Goal: Contribute content: Add original content to the website for others to see

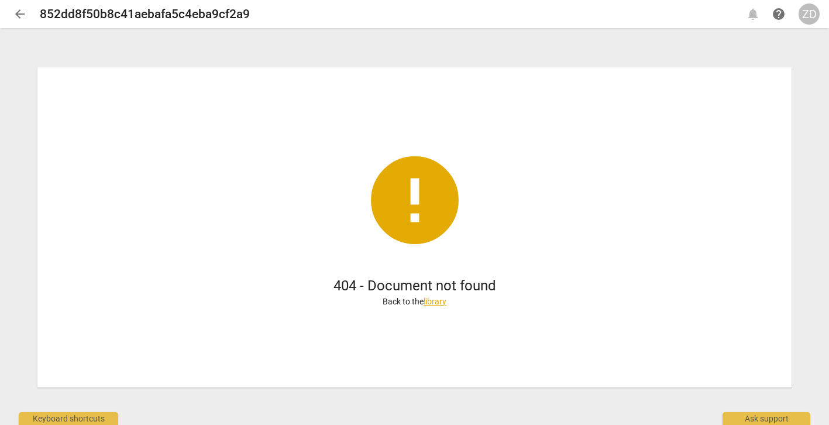
click at [20, 16] on span "arrow_back" at bounding box center [20, 14] width 14 height 14
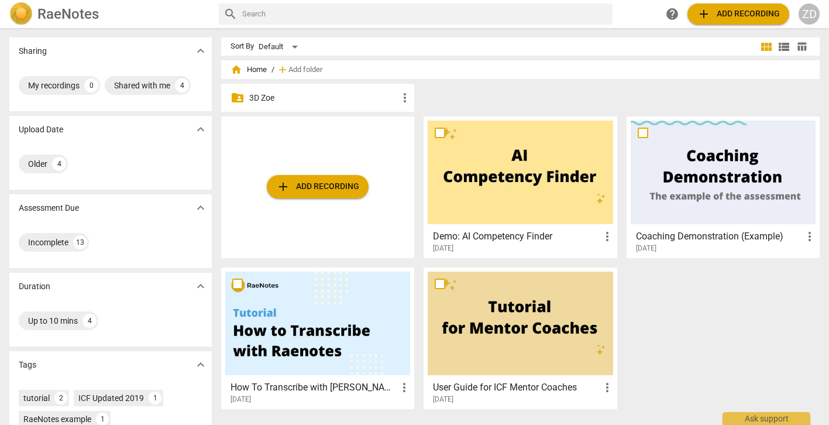
click at [343, 103] on p "3D Zoe" at bounding box center [323, 98] width 149 height 12
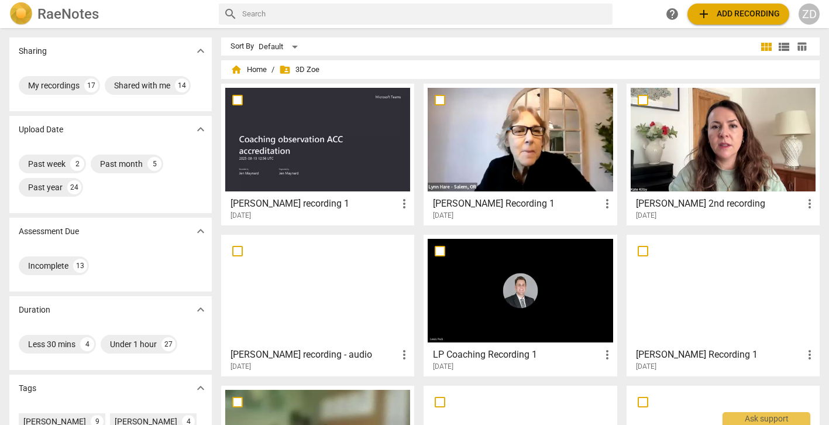
click at [483, 206] on h3 "[PERSON_NAME] Recording 1" at bounding box center [516, 204] width 167 height 14
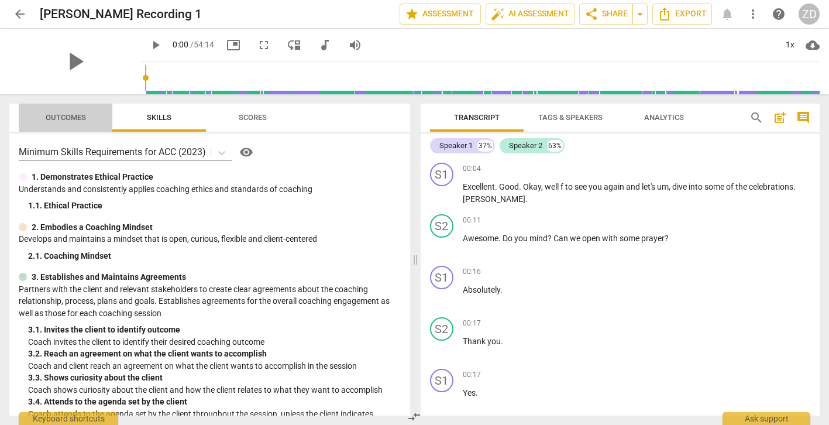
click at [75, 116] on span "Outcomes" at bounding box center [66, 117] width 40 height 9
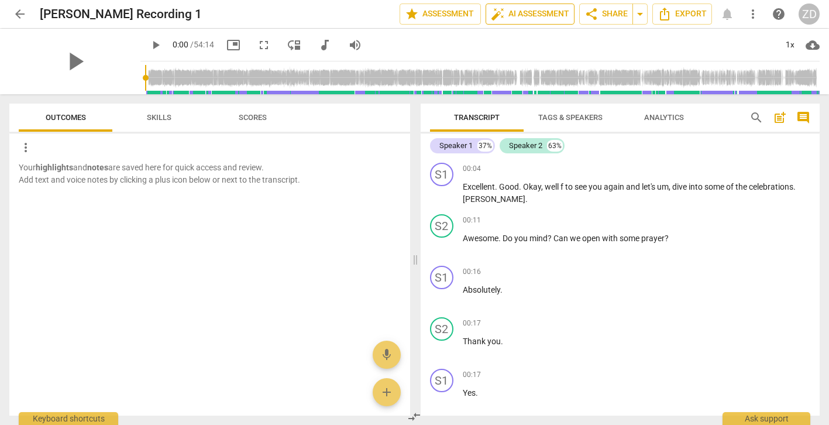
click at [512, 15] on span "auto_fix_high AI Assessment" at bounding box center [530, 14] width 78 height 14
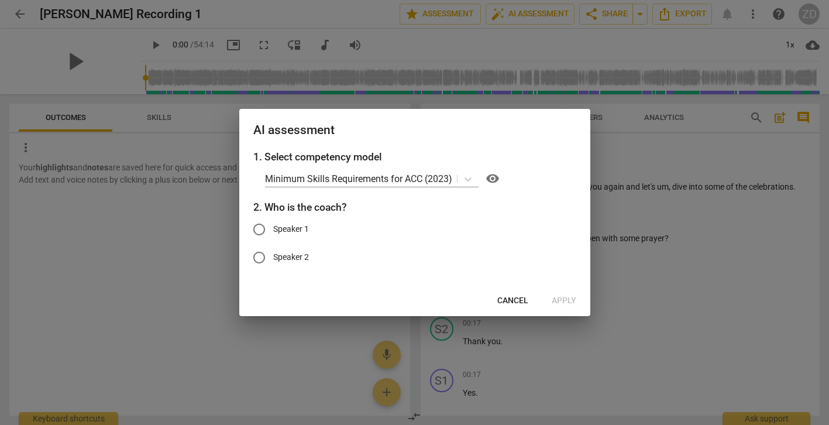
click at [512, 298] on span "Cancel" at bounding box center [512, 301] width 31 height 12
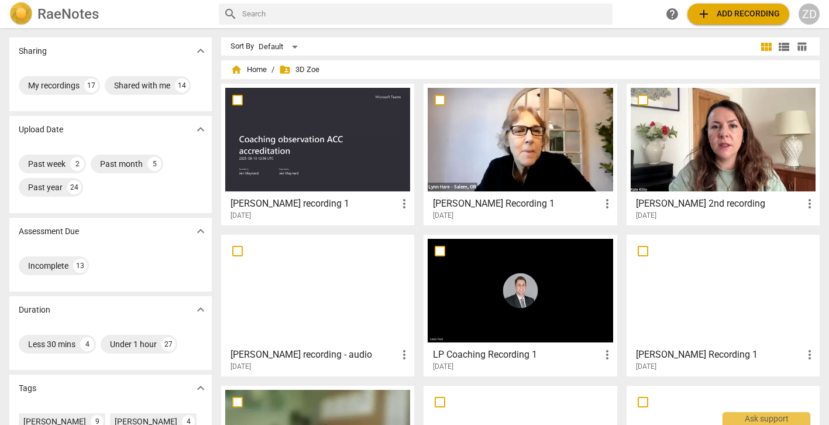
click at [511, 207] on h3 "[PERSON_NAME] Recording 1" at bounding box center [516, 204] width 167 height 14
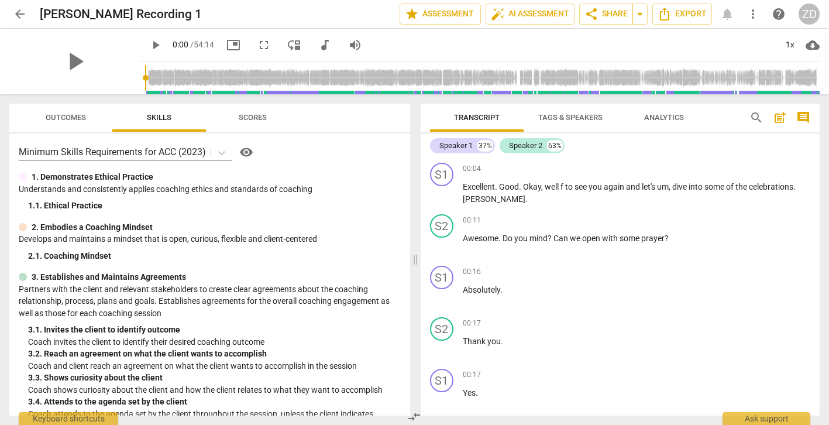
click at [83, 120] on span "Outcomes" at bounding box center [66, 117] width 40 height 9
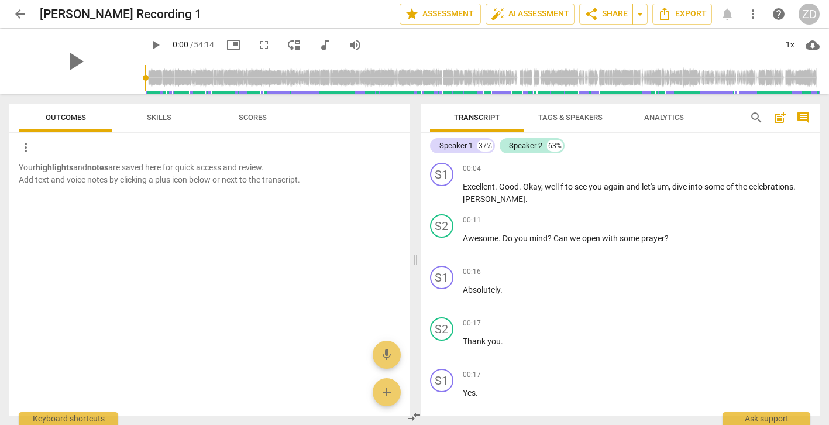
click at [256, 119] on span "Scores" at bounding box center [253, 117] width 28 height 9
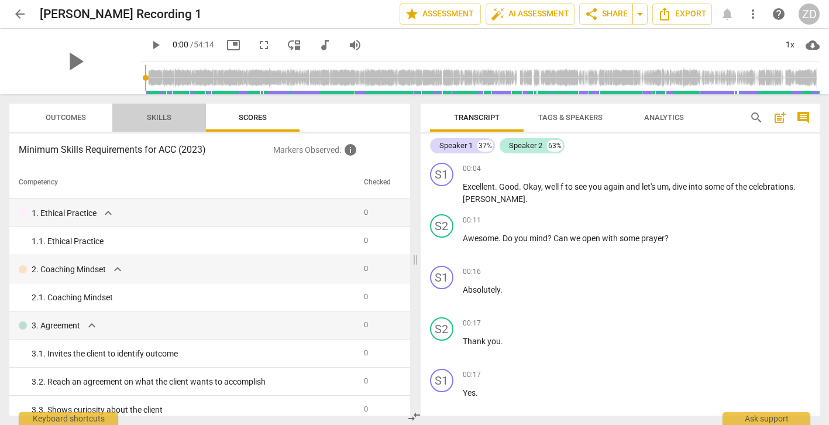
click at [162, 117] on span "Skills" at bounding box center [159, 117] width 25 height 9
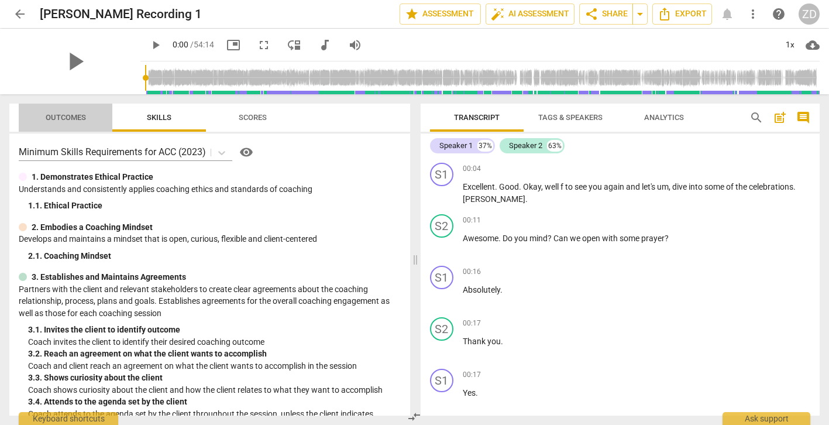
click at [60, 117] on span "Outcomes" at bounding box center [66, 117] width 40 height 9
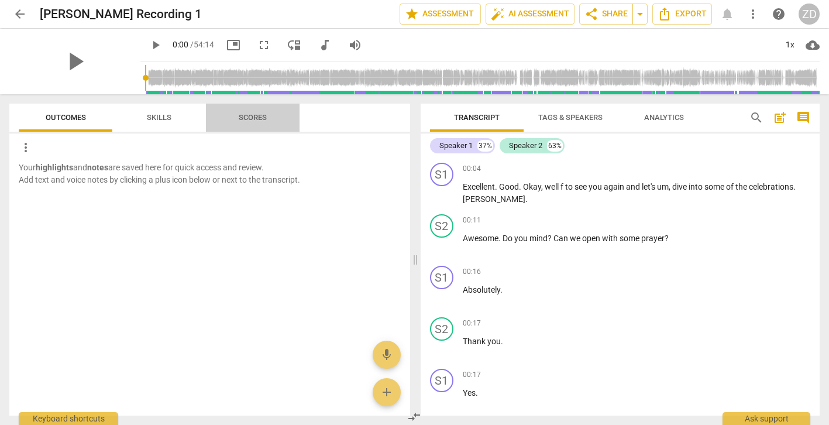
click at [251, 118] on span "Scores" at bounding box center [253, 117] width 28 height 9
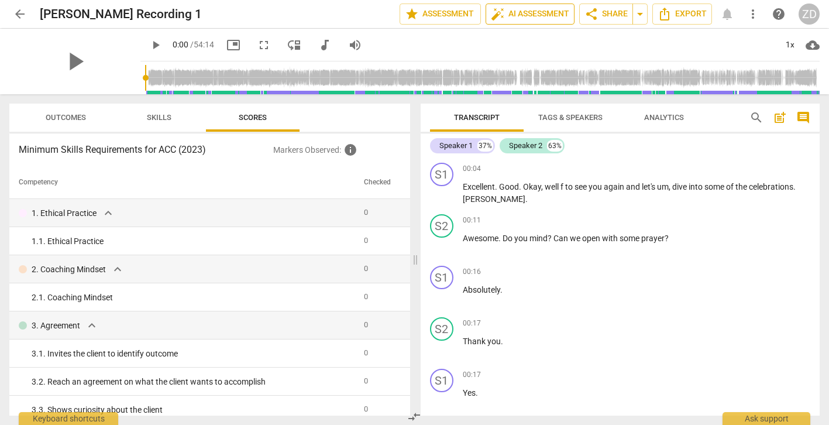
click at [525, 15] on span "auto_fix_high AI Assessment" at bounding box center [530, 14] width 78 height 14
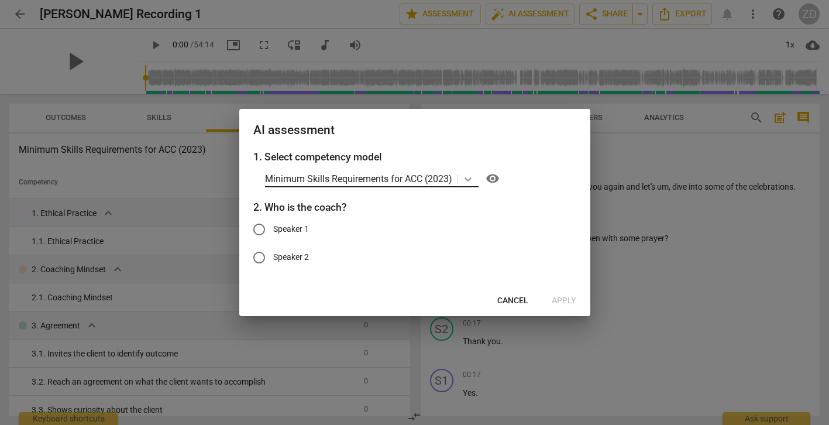
click at [465, 177] on icon at bounding box center [468, 179] width 12 height 12
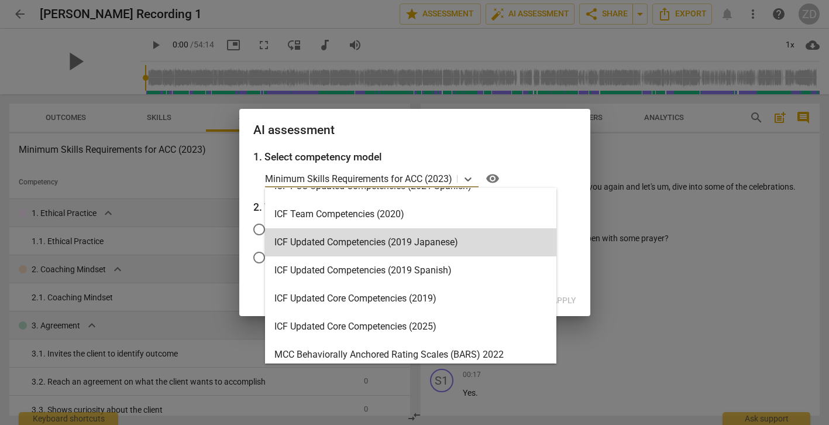
scroll to position [162, 0]
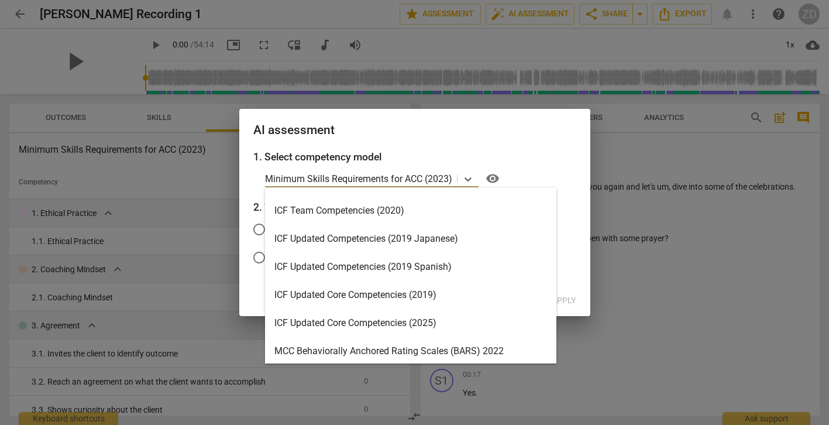
click at [415, 324] on div "ICF Updated Core Competencies (2025)" at bounding box center [410, 323] width 291 height 28
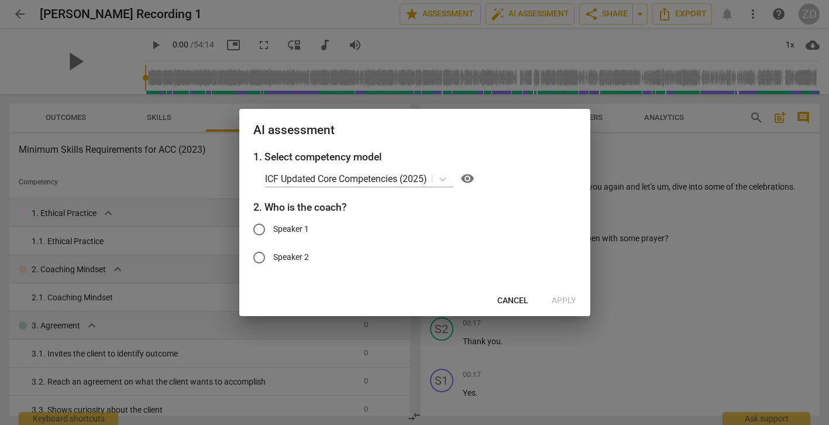
drag, startPoint x: 481, startPoint y: 122, endPoint x: 295, endPoint y: 119, distance: 186.1
click at [294, 119] on div "AI assessment" at bounding box center [414, 129] width 351 height 40
click at [530, 128] on h2 "AI assessment" at bounding box center [414, 130] width 323 height 15
click at [508, 299] on span "Cancel" at bounding box center [512, 301] width 31 height 12
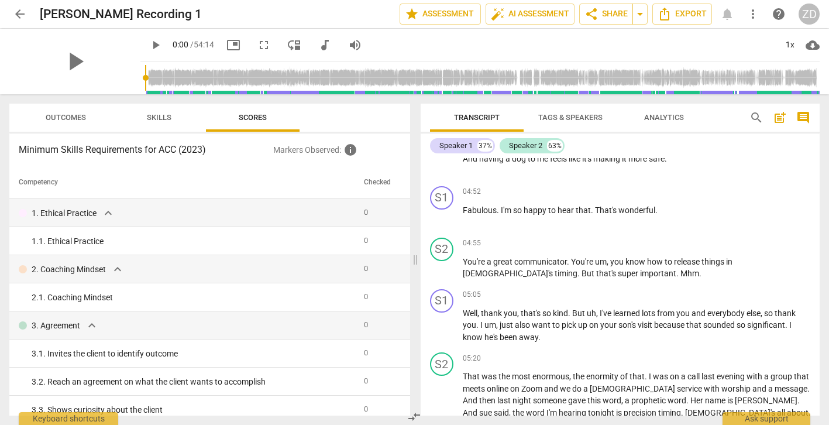
scroll to position [1268, 0]
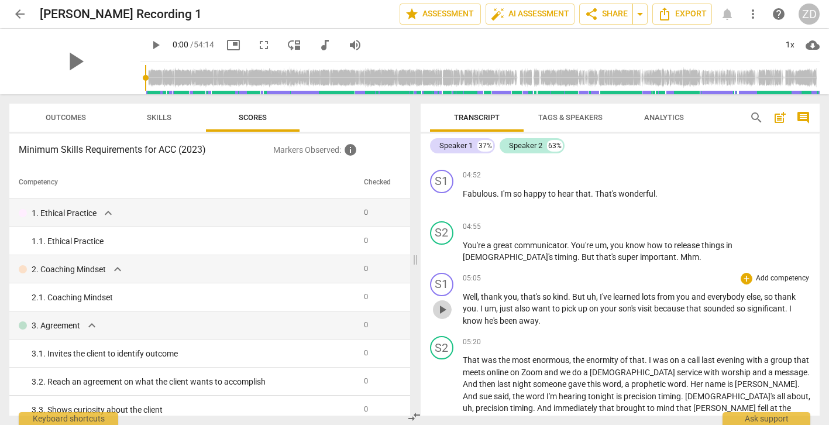
click at [442, 303] on span "play_arrow" at bounding box center [442, 310] width 14 height 14
click at [442, 303] on span "pause" at bounding box center [442, 310] width 14 height 14
type input "306"
click at [516, 19] on span "auto_fix_high AI Assessment" at bounding box center [530, 14] width 78 height 14
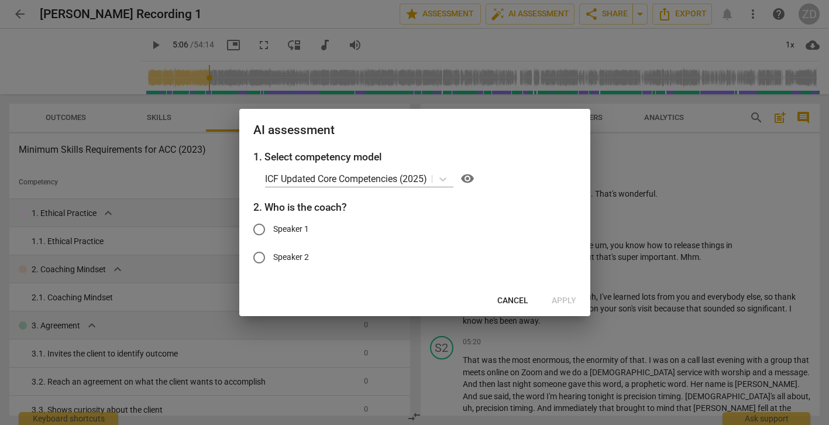
click at [501, 298] on span "Cancel" at bounding box center [512, 301] width 31 height 12
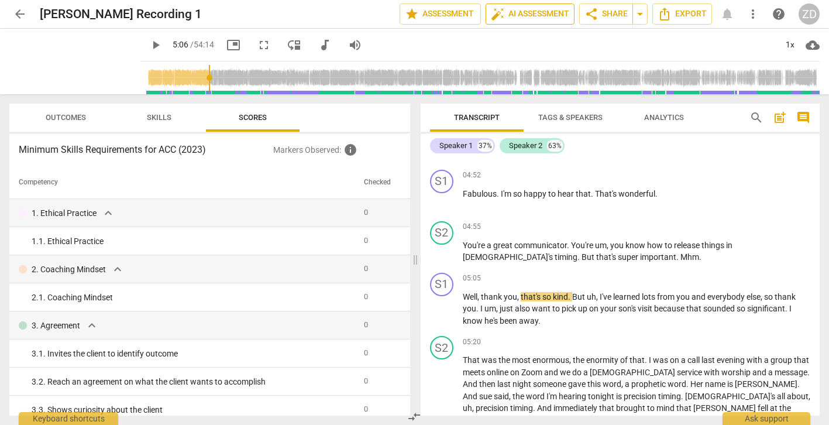
click at [531, 20] on span "auto_fix_high AI Assessment" at bounding box center [530, 14] width 78 height 14
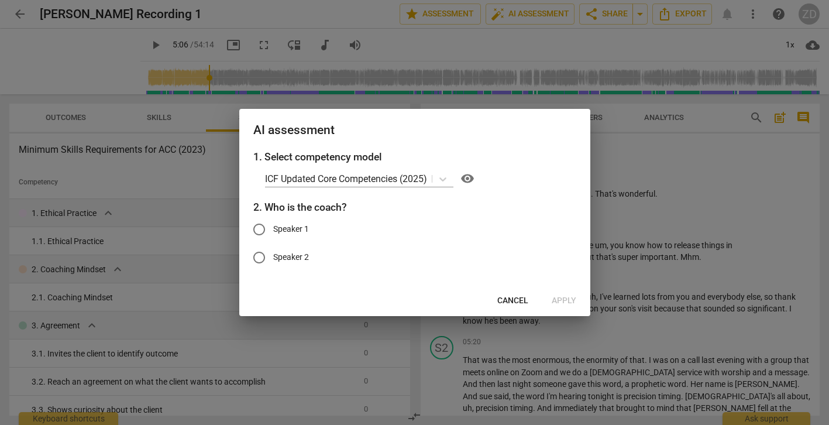
click at [305, 235] on span "Speaker 1" at bounding box center [291, 229] width 36 height 12
click at [273, 235] on input "Speaker 1" at bounding box center [259, 229] width 28 height 28
radio input "true"
click at [561, 297] on span "Apply" at bounding box center [564, 301] width 25 height 12
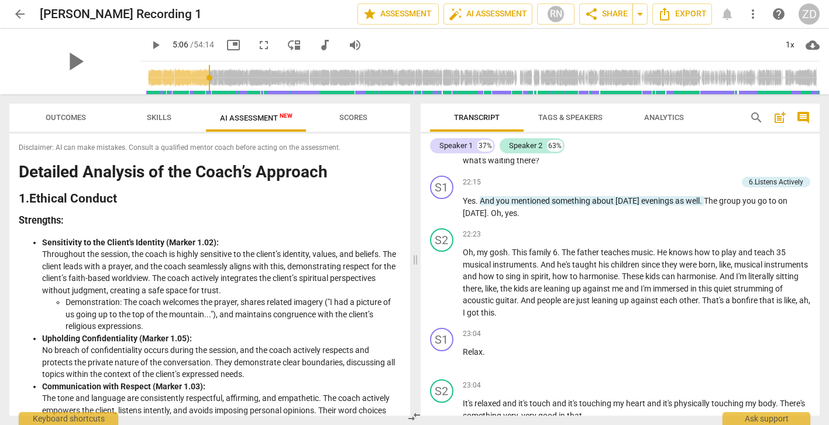
scroll to position [4989, 0]
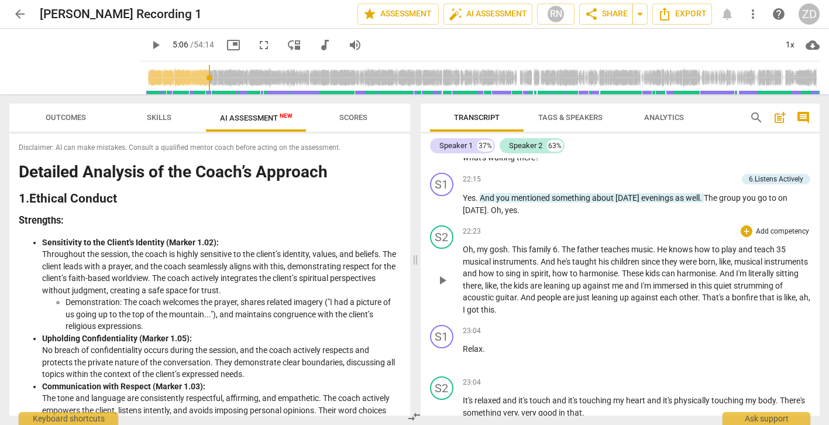
click at [440, 273] on span "play_arrow" at bounding box center [442, 280] width 14 height 14
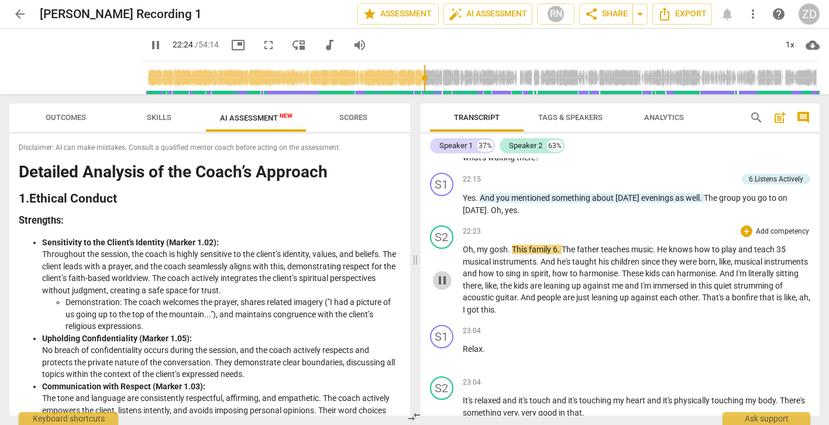
click at [440, 273] on span "pause" at bounding box center [442, 280] width 14 height 14
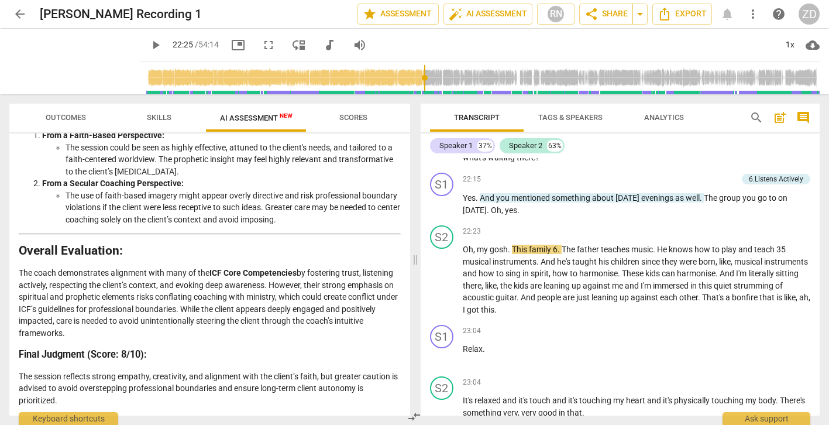
scroll to position [2193, 0]
click at [447, 349] on span "play_arrow" at bounding box center [442, 356] width 14 height 14
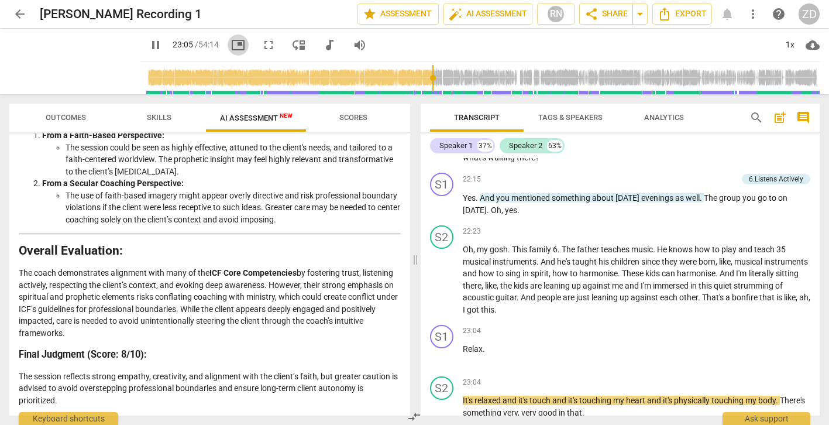
click at [231, 50] on span "picture_in_picture" at bounding box center [238, 45] width 14 height 14
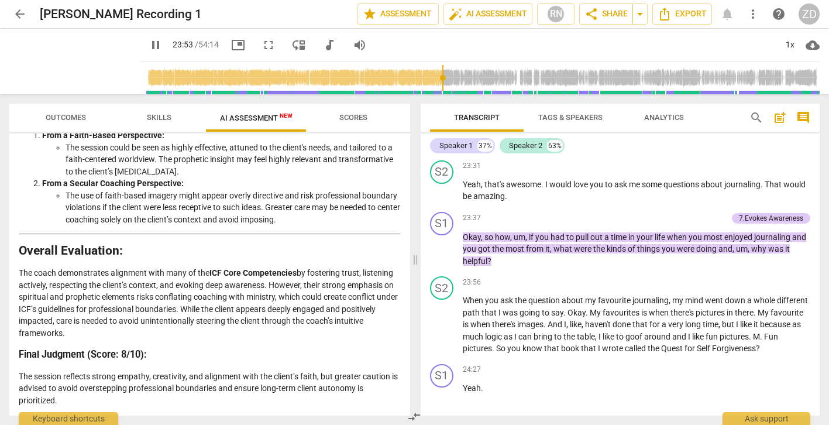
scroll to position [5323, 0]
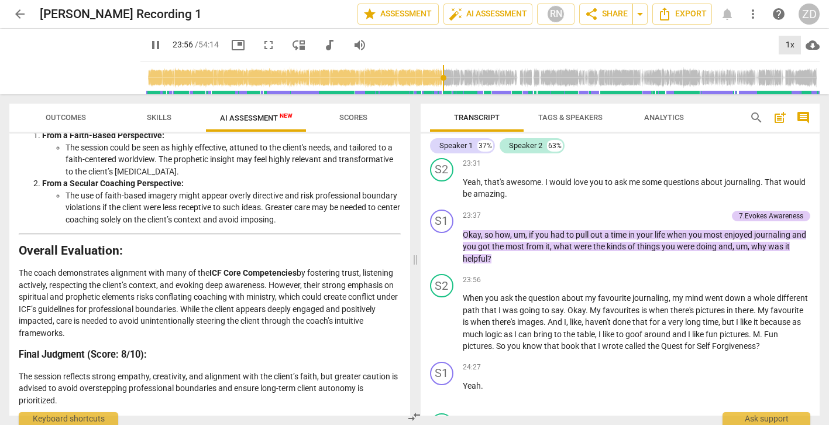
click at [789, 43] on div "1x" at bounding box center [790, 45] width 22 height 19
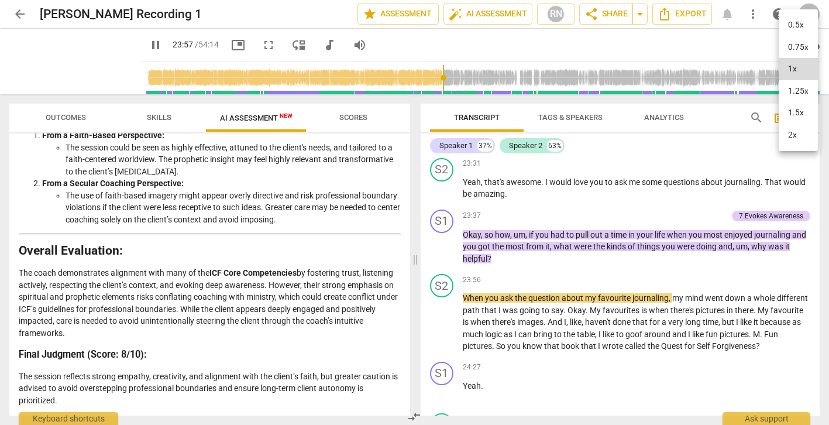
click at [797, 89] on li "1.25x" at bounding box center [798, 91] width 39 height 22
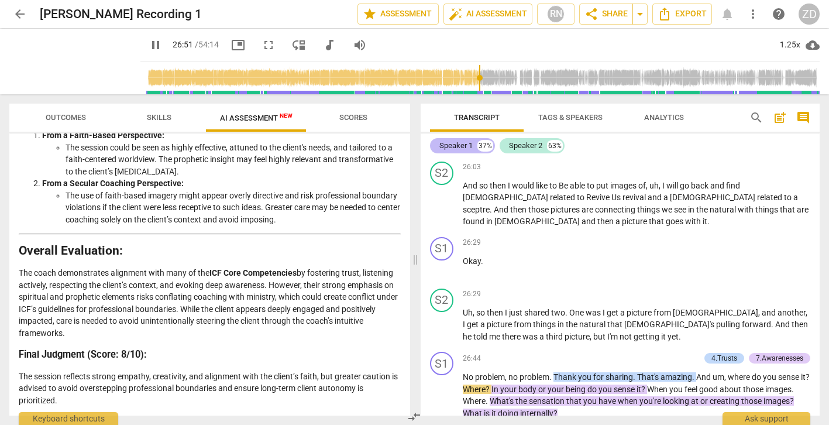
scroll to position [6140, 0]
type input "1617"
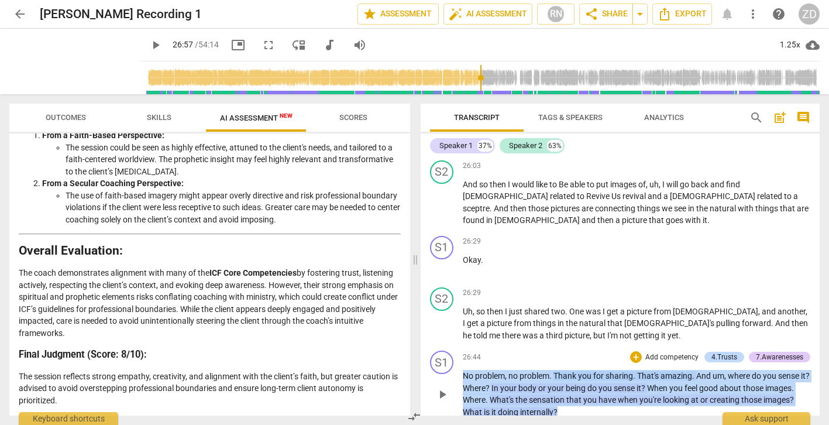
drag, startPoint x: 610, startPoint y: 353, endPoint x: 460, endPoint y: 315, distance: 154.6
click at [460, 346] on div "S1 play_arrow pause 26:44 + Add competency 4.Trusts 7.Awarenesses keyboard_arro…" at bounding box center [621, 384] width 400 height 77
click at [657, 352] on p "Add competency" at bounding box center [672, 357] width 56 height 11
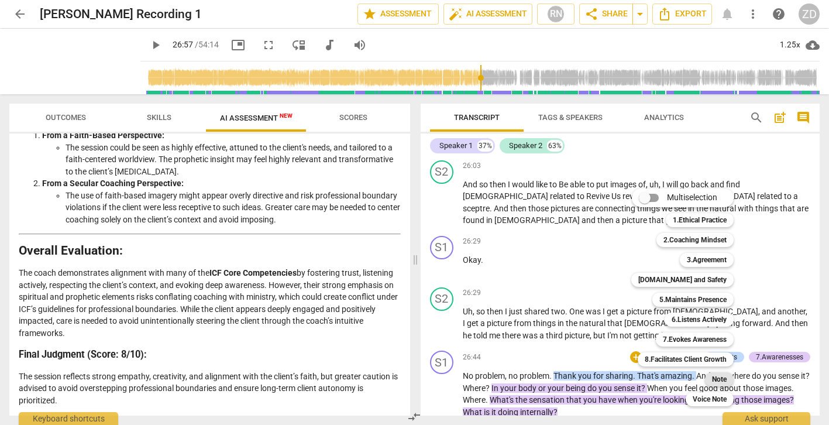
click at [722, 379] on b "Note" at bounding box center [719, 379] width 15 height 14
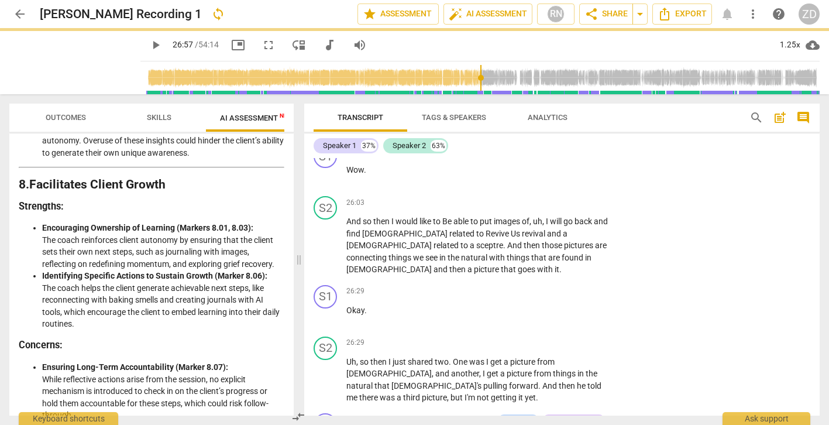
scroll to position [2701, 0]
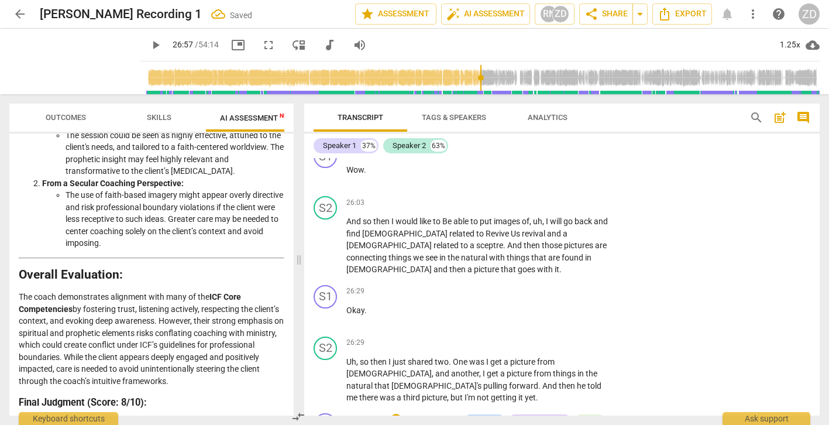
type textarea "B"
type textarea "L"
type textarea "Lo"
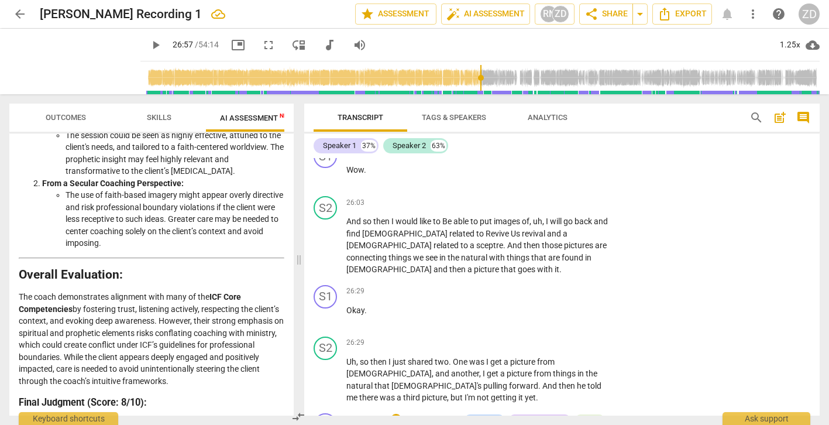
type textarea "Lo"
type textarea "Lot"
type textarea "Lots"
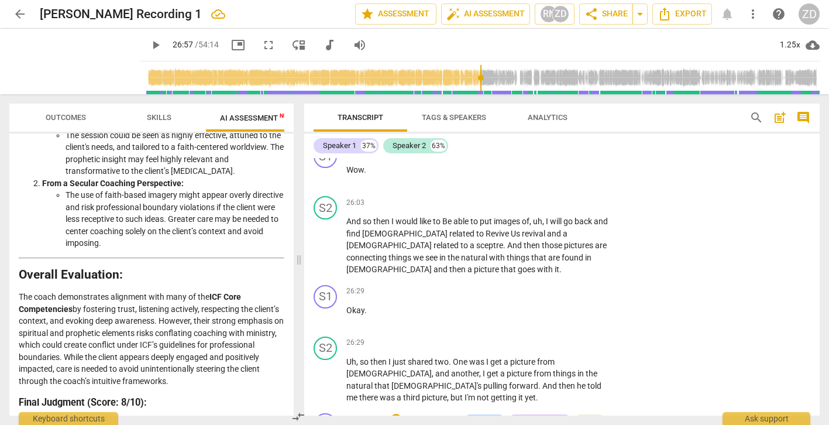
type textarea "Lots"
type textarea "Lots o"
type textarea "Lots of"
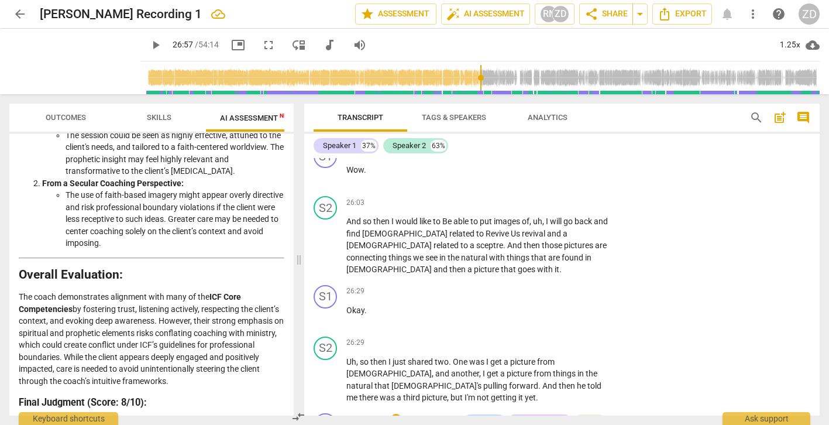
type textarea "Lots of"
type textarea "Lots of q"
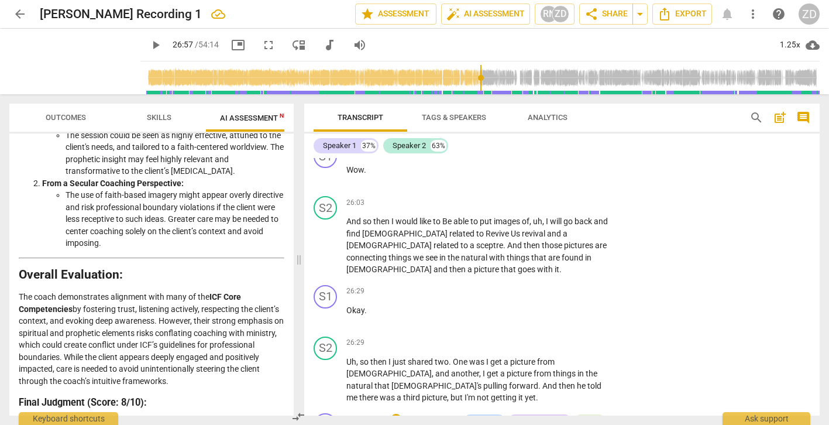
type textarea "Lots of qu"
type textarea "Lots of que"
type textarea "Lots of ques"
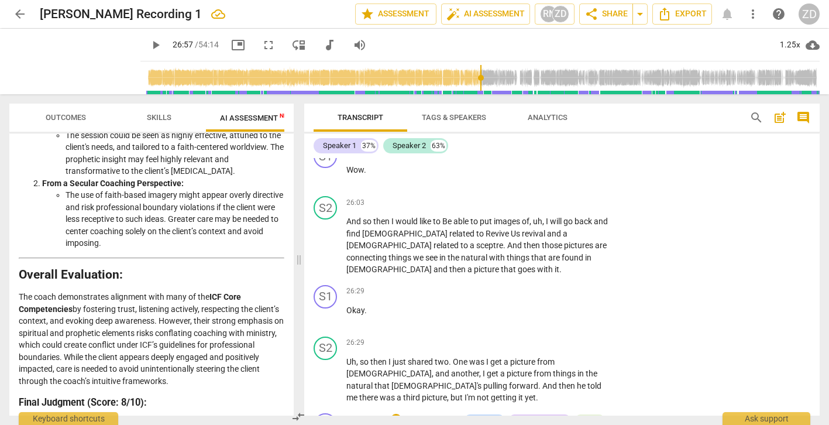
type textarea "Lots of ques"
type textarea "Lots of quest"
type textarea "Lots of questi"
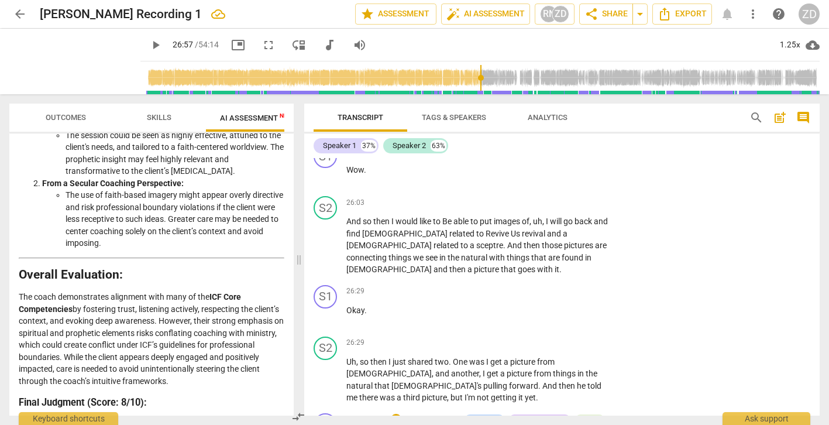
type textarea "Lots of questio"
type textarea "Lots of question"
type textarea "Lots of questions"
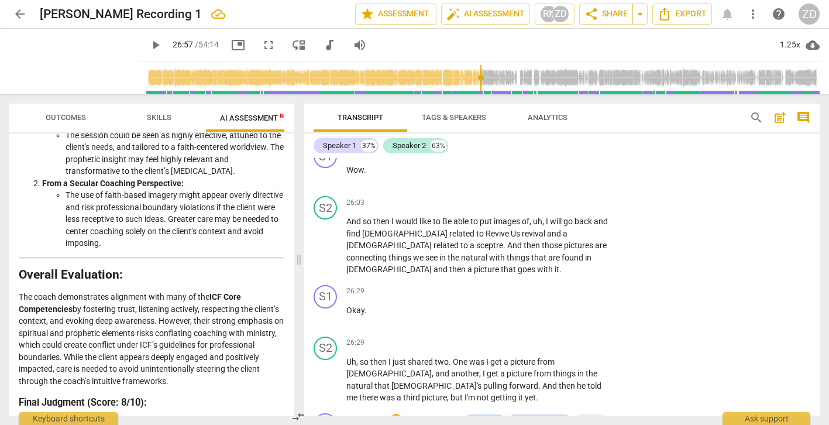
type textarea "Lots of questions"
type textarea "Lots of questions-"
type textarea "Lots of questions-h"
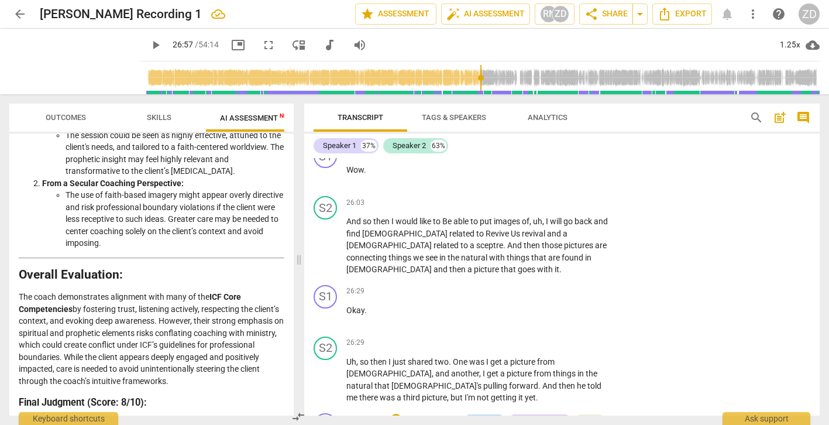
type textarea "Lots of questions-ho"
type textarea "Lots of questions-how"
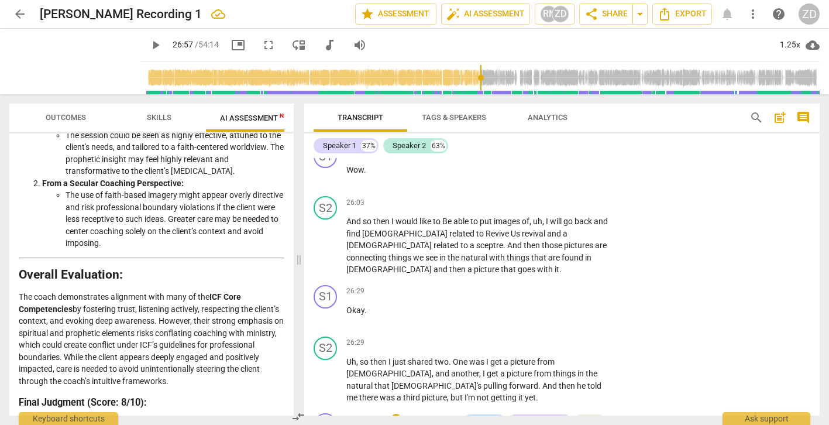
type textarea "Lots of questions-how"
type textarea "Lots of questions-how c"
type textarea "Lots of questions-how csa"
type textarea "Lots of questions-how csan"
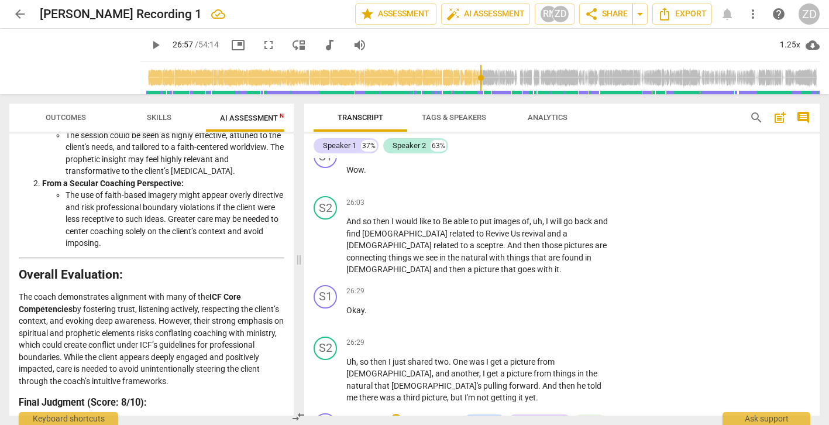
type textarea "Lots of questions-how csan"
type textarea "Lots of questions-how csan y"
type textarea "Lots of questions-how csan yo"
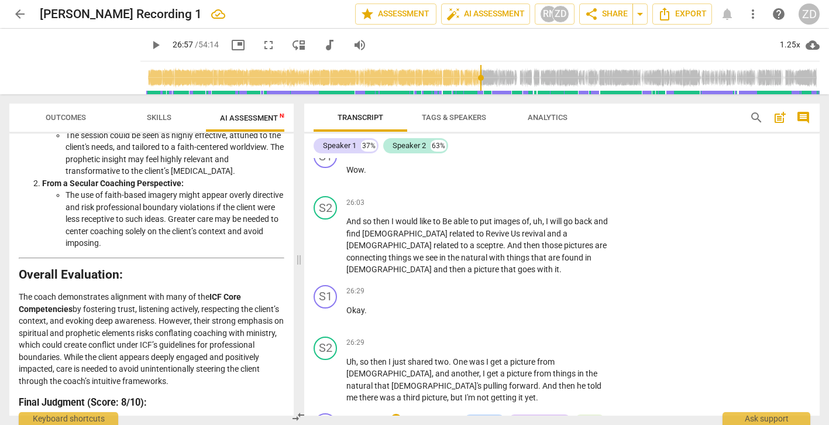
type textarea "Lots of questions-how csan you"
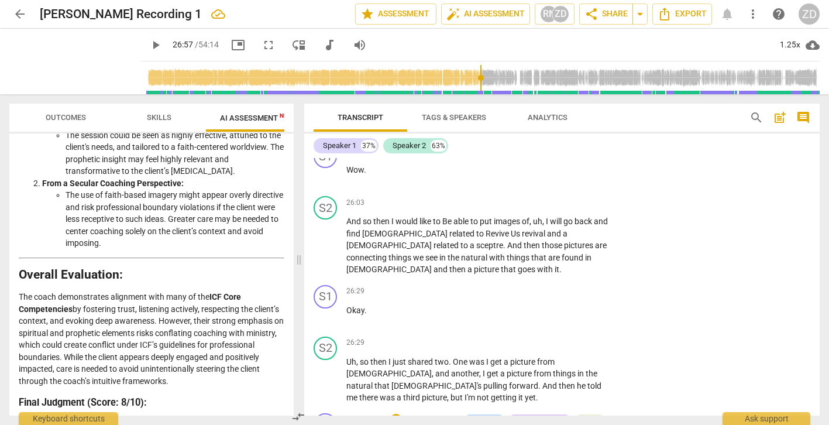
type textarea "Lots of questions-how csan yo"
type textarea "Lots of questions-how csan y"
type textarea "Lots of questions-how csan"
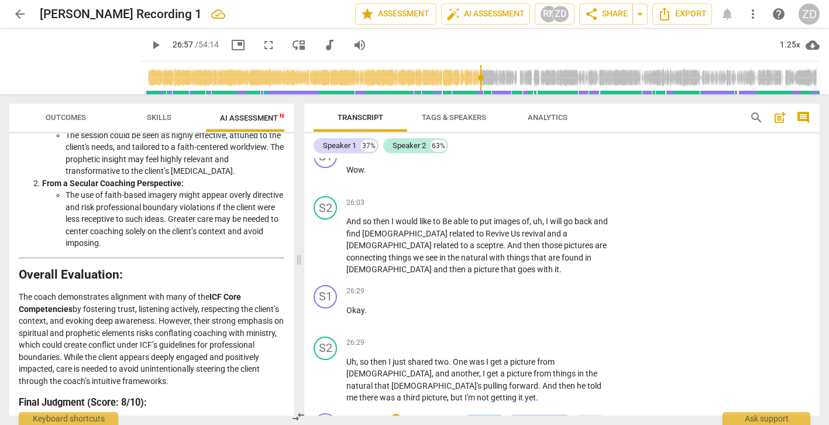
type textarea "Lots of questions-how csan"
type textarea "Lots of questions-how csa"
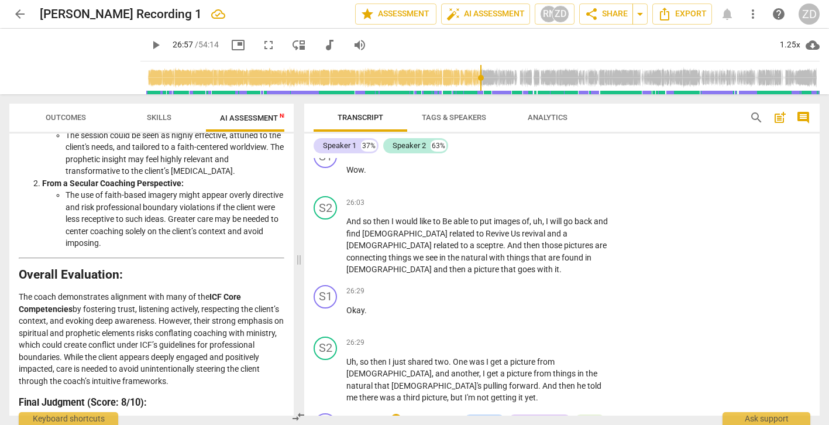
type textarea "Lots of questions-how cs"
type textarea "Lots of questions-how c"
type textarea "Lots of questions-how cs"
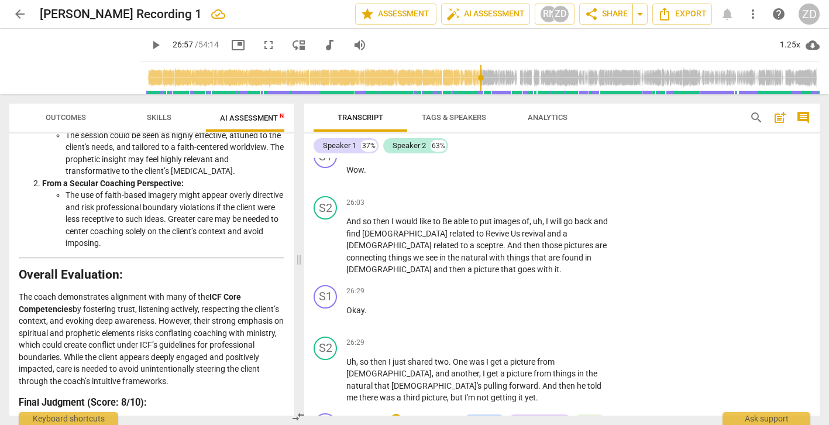
type textarea "Lots of questions-how cs"
type textarea "Lots of questions-how csm"
type textarea "Lots of questions-how cs"
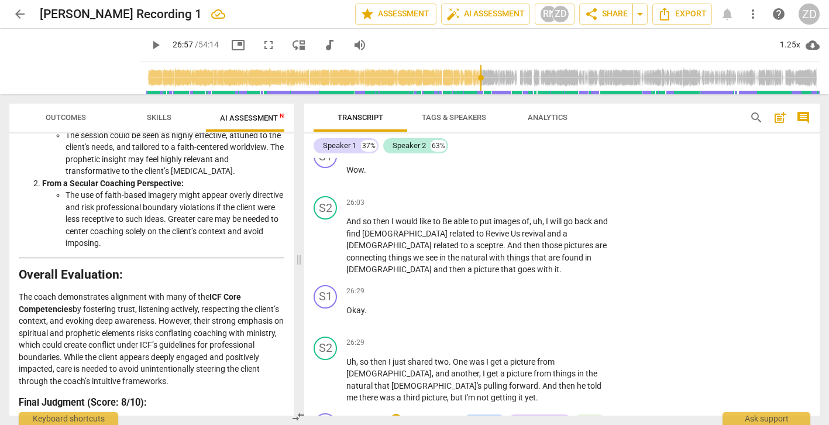
type textarea "Lots of questions-how c"
type textarea "Lots of questions-how ca"
type textarea "Lots of questions-how can"
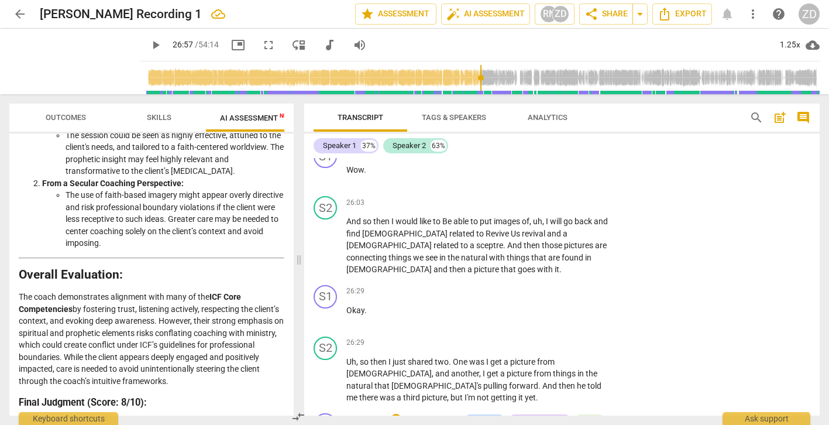
type textarea "Lots of questions-how can"
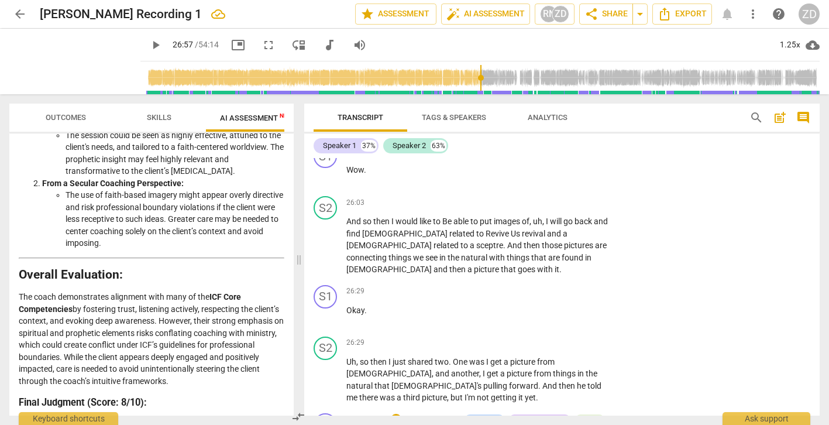
type textarea "Lots of questions-how ca"
type textarea "Lots of questions-how c"
type textarea "Lots of questions-how"
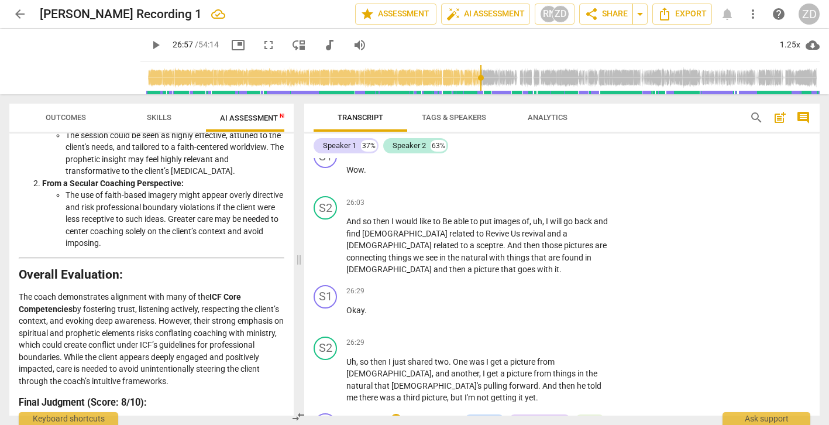
type textarea "Lots of questions-how"
type textarea "Lots of questions-ho"
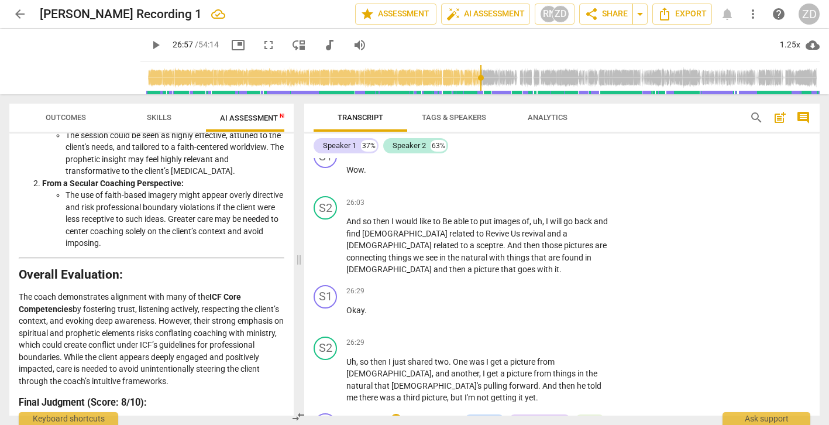
type textarea "Lots of questions-h"
type textarea "Lots of questions-"
type textarea "Lots of questions-w"
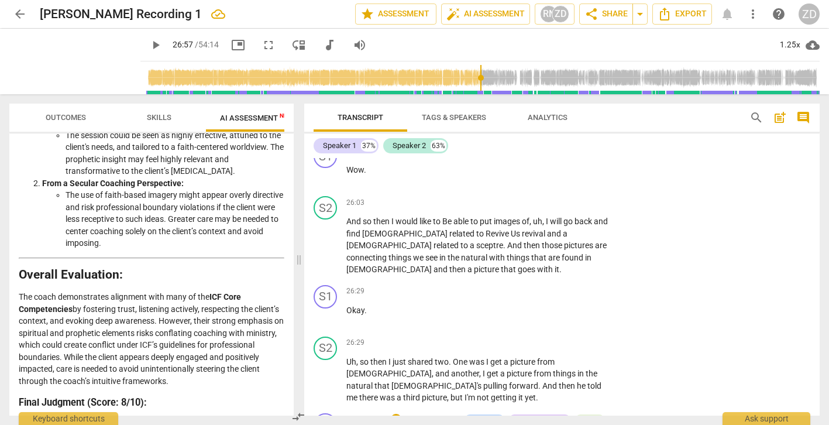
type textarea "Lots of questions-w"
type textarea "Lots of questions-wh"
type textarea "Lots of questions-wha"
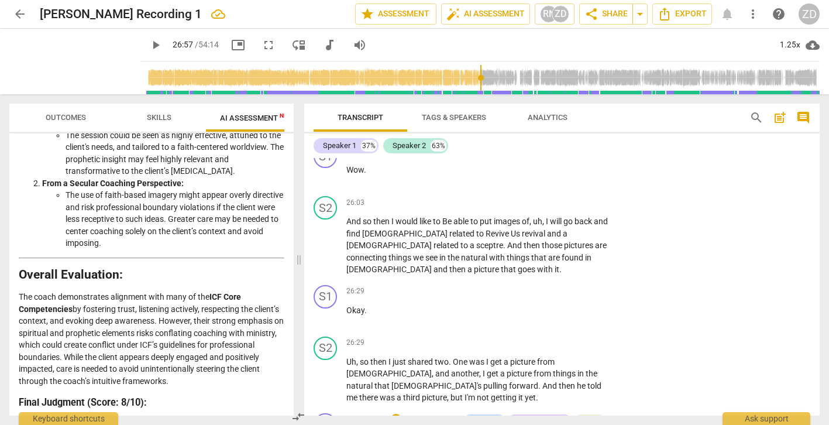
type textarea "Lots of questions-what"
type textarea "Lots of questions-what'"
type textarea "Lots of questions-what's"
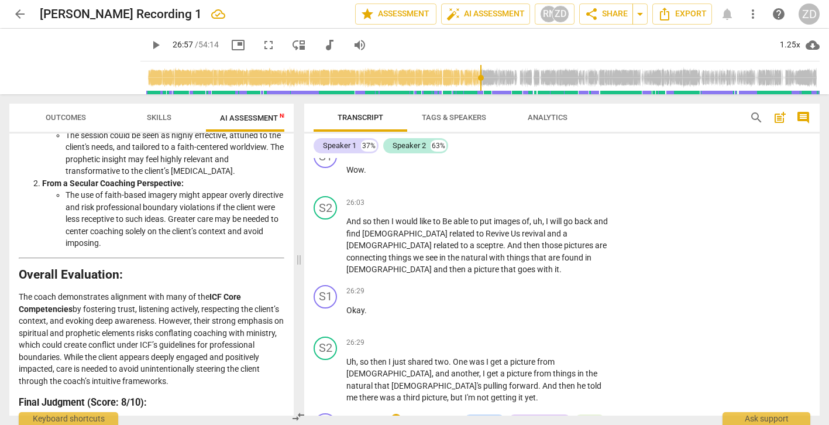
type textarea "Lots of questions-what's"
type textarea "Lots of questions-what's t"
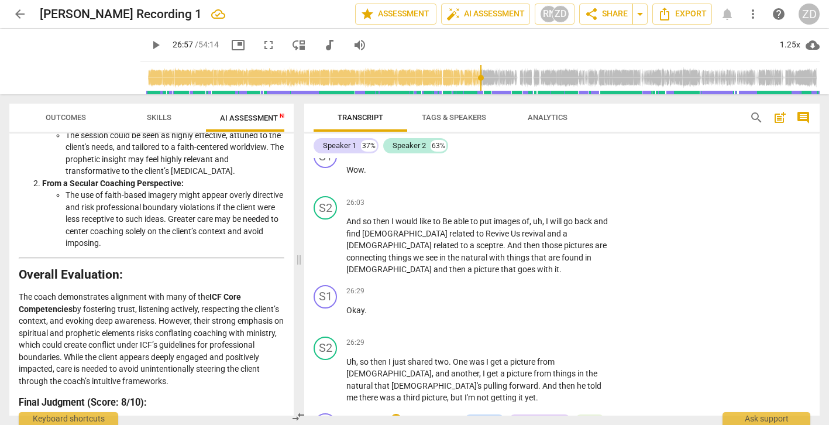
type textarea "Lots of questions-what's th"
type textarea "Lots of questions-what's the"
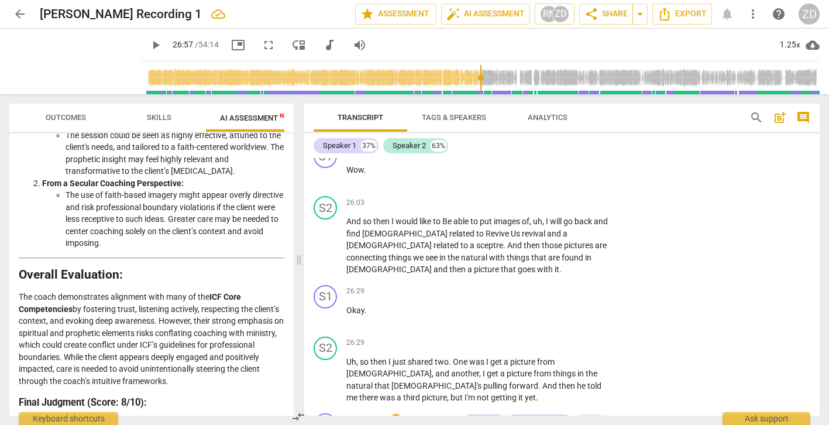
type textarea "Lots of questions-what's the o"
type textarea "Lots of questions-what's the on"
type textarea "Lots of questions-what's the one"
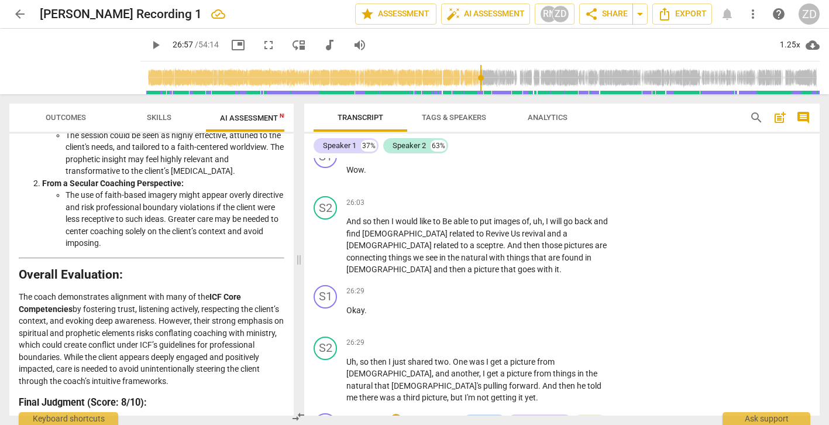
type textarea "Lots of questions-what's the one"
type textarea "Lots of questions-what's the one q"
type textarea "Lots of questions-what's the one qu"
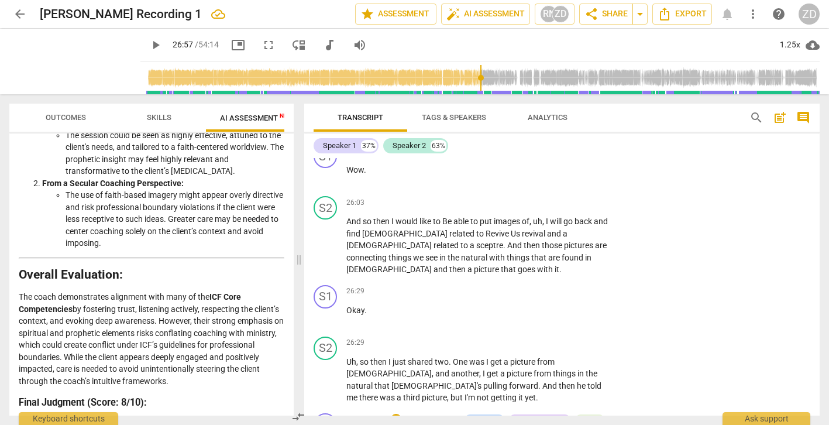
type textarea "Lots of questions-what's the one que"
type textarea "Lots of questions-what's the one ques"
type textarea "Lots of questions-what's the one quest"
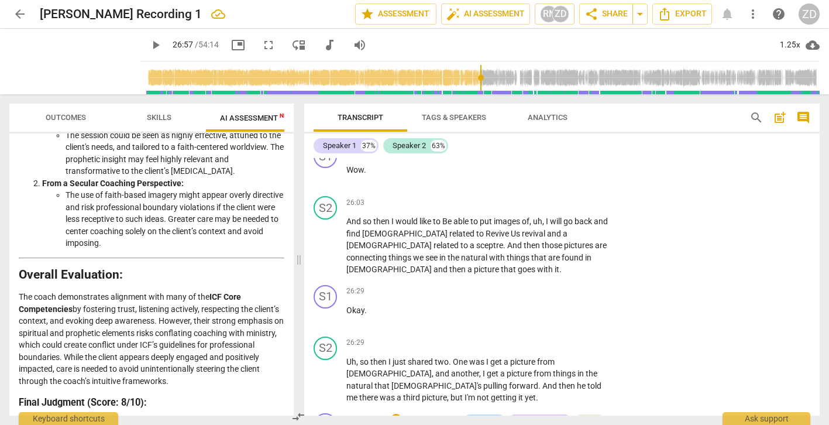
type textarea "Lots of questions-what's the one quest"
type textarea "Lots of questions-what's the one questi"
type textarea "Lots of questions-what's the one questio"
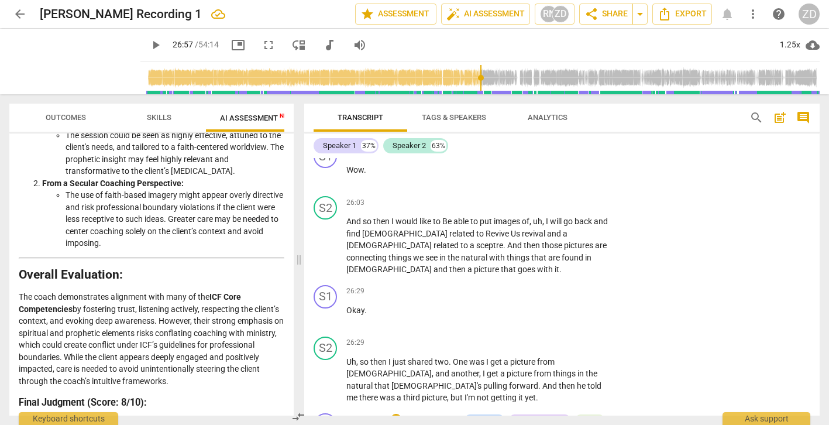
type textarea "Lots of questions-what's the one question"
type textarea "Lots of questions-what's the one question?"
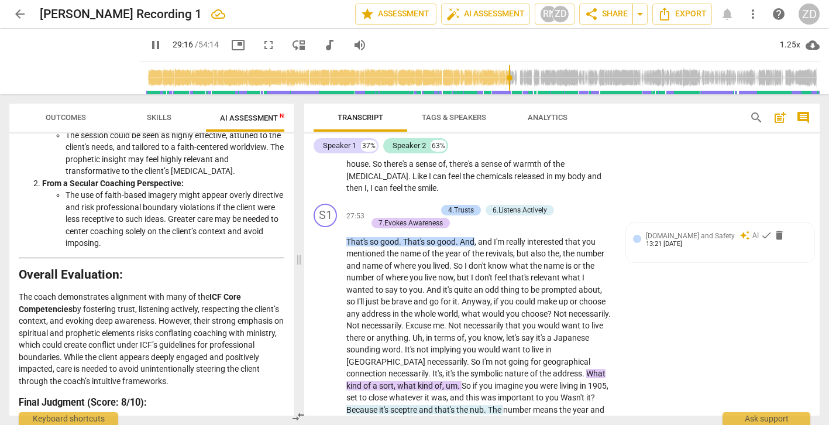
scroll to position [7545, 0]
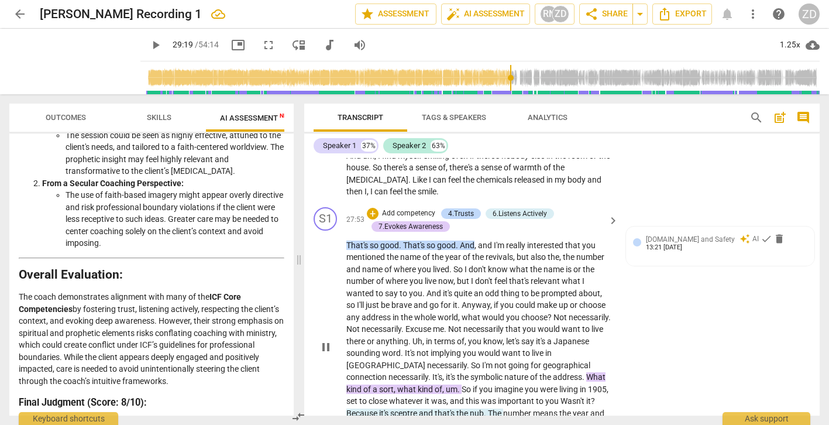
type input "1760"
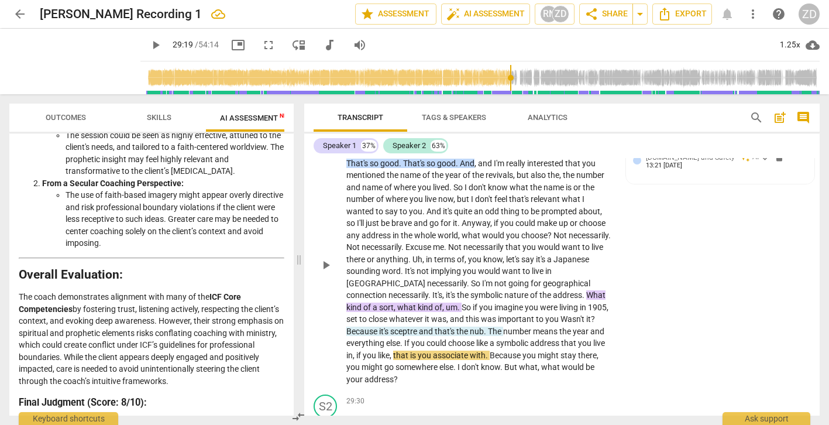
scroll to position [7628, 0]
drag, startPoint x: 412, startPoint y: 283, endPoint x: 405, endPoint y: 279, distance: 8.4
click at [405, 279] on p "That's so good . That's so good . And , and I'm really interested that you ment…" at bounding box center [479, 271] width 266 height 228
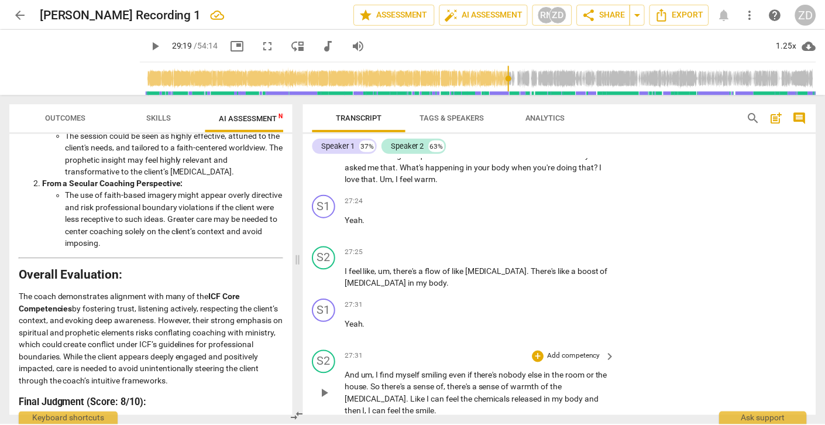
scroll to position [7329, 0]
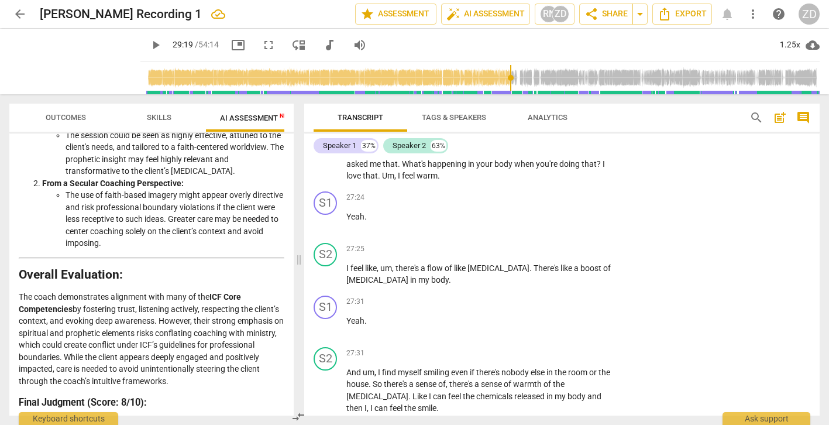
drag, startPoint x: 407, startPoint y: 283, endPoint x: 348, endPoint y: 362, distance: 98.7
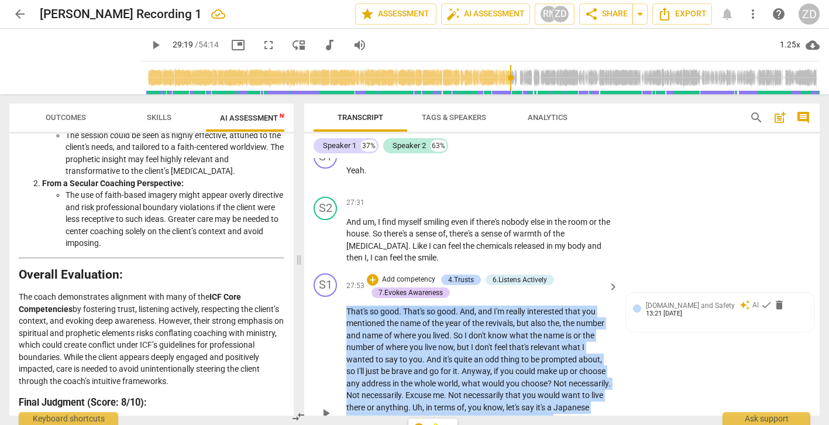
scroll to position [7449, 0]
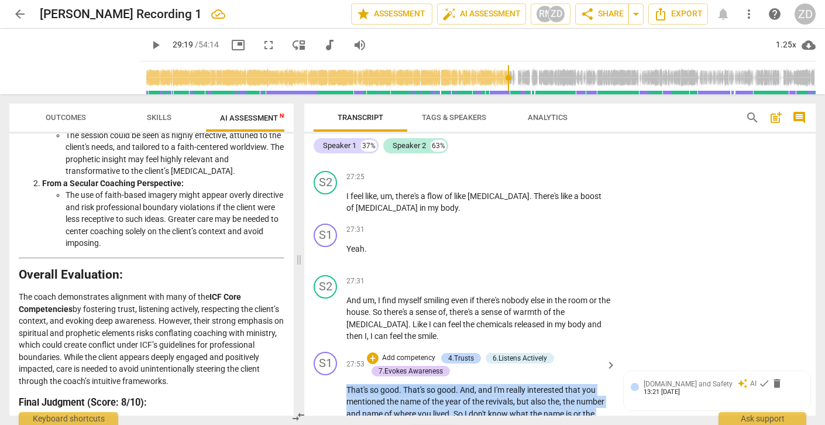
click at [408, 353] on p "Add competency" at bounding box center [409, 358] width 56 height 11
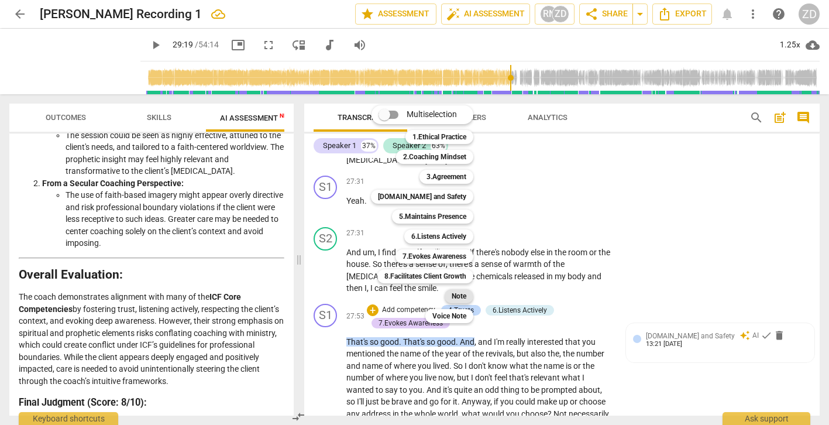
click at [463, 294] on b "Note" at bounding box center [459, 296] width 15 height 14
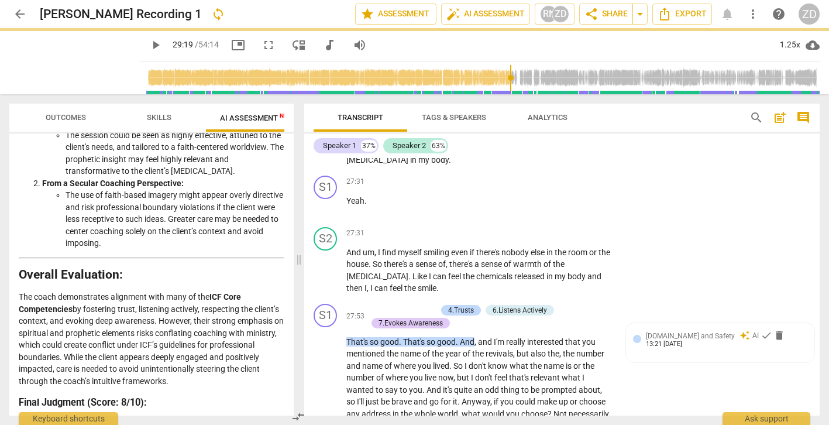
scroll to position [7500, 0]
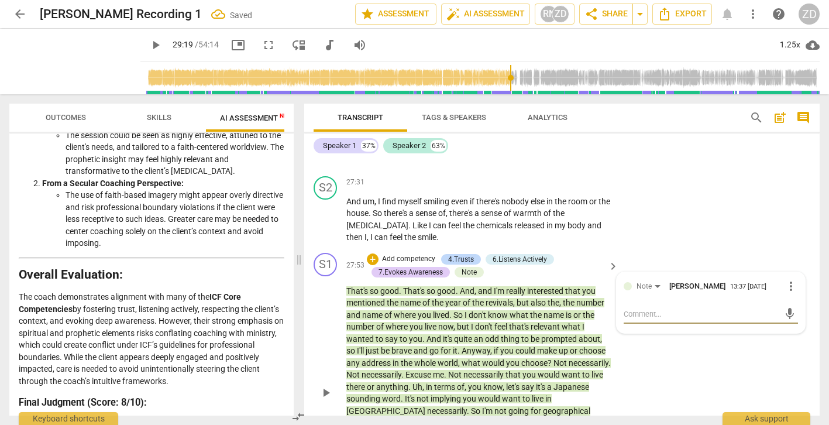
type textarea "T"
type textarea "Th"
type textarea "The"
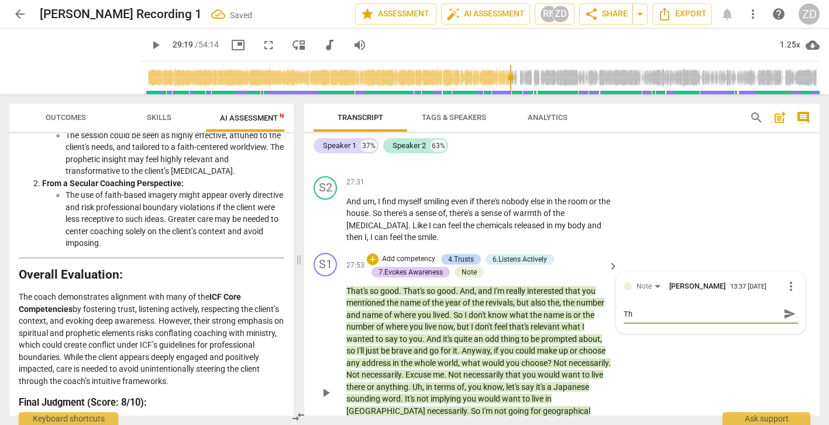
type textarea "The"
type textarea "The q"
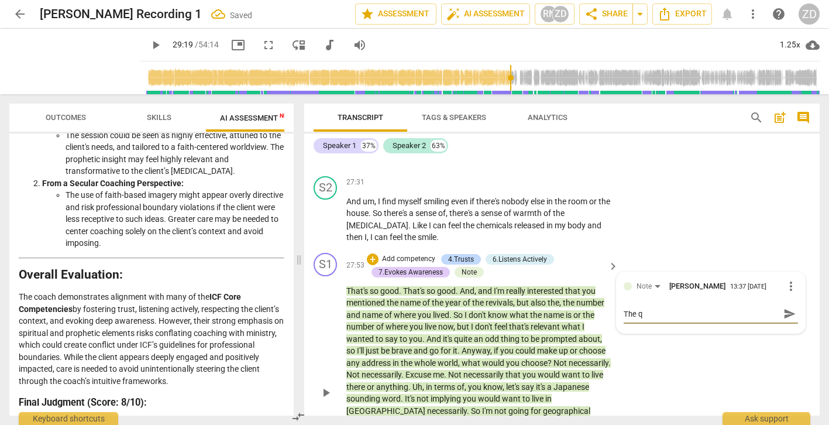
type textarea "The qu"
type textarea "The que"
type textarea "The ques"
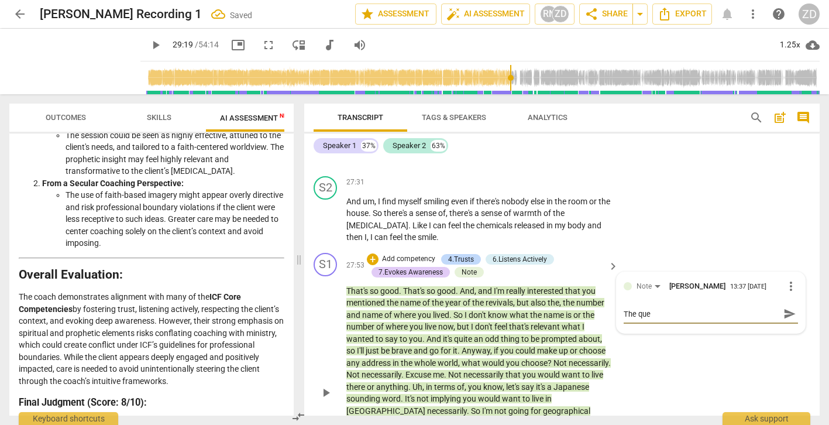
type textarea "The ques"
type textarea "The quest"
type textarea "The questi"
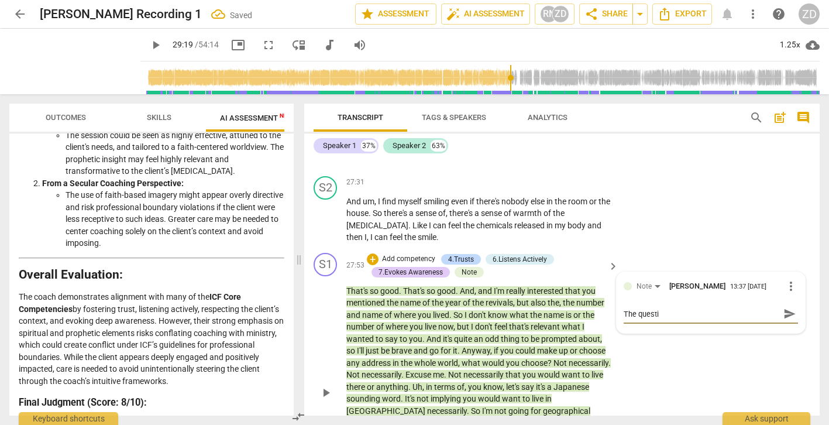
type textarea "The questio"
type textarea "The question"
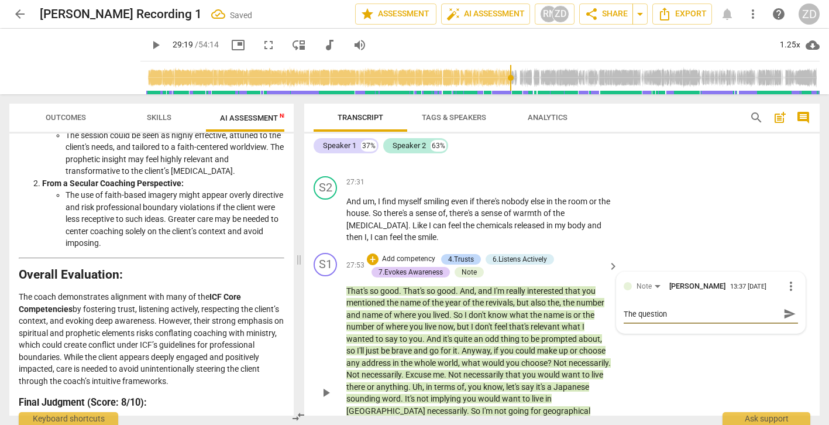
type textarea "The question"
type textarea "The question r"
type textarea "The question re"
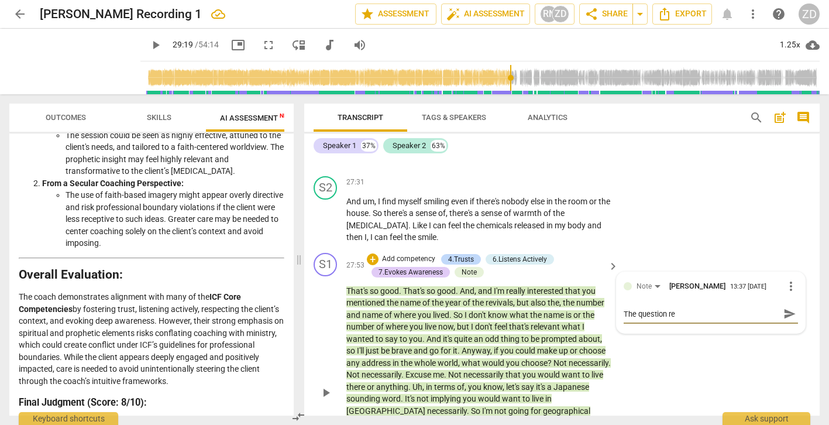
type textarea "The question res"
type textarea "The question reso"
type textarea "The question reson"
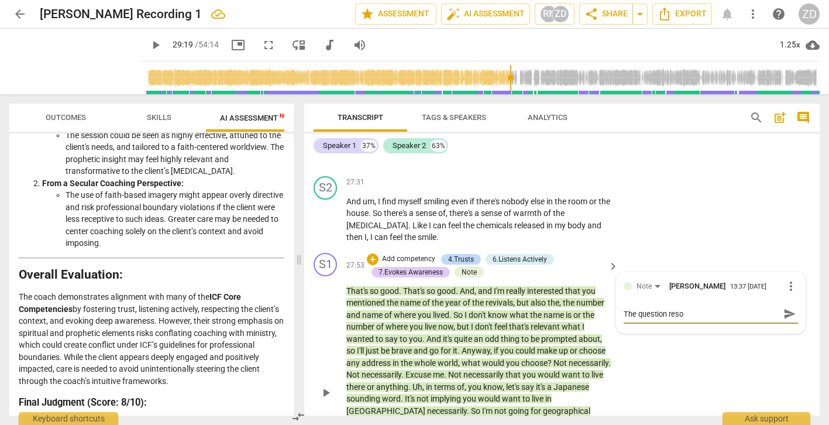
type textarea "The question reson"
type textarea "The question resona"
type textarea "The question resonat"
type textarea "The question resonate"
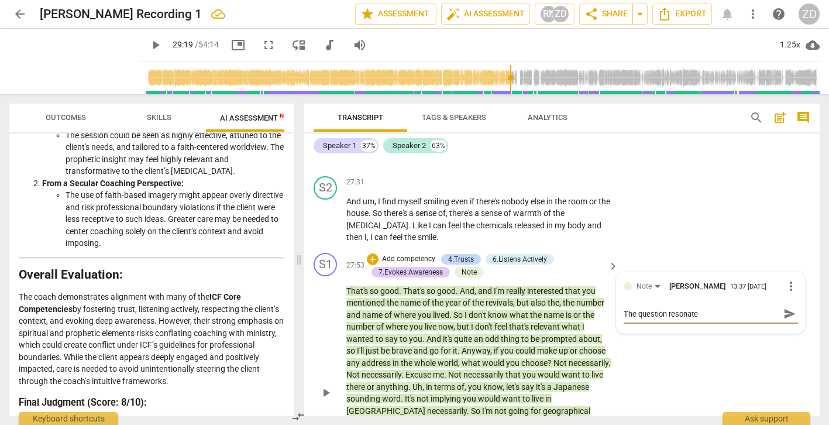
type textarea "The question resonated"
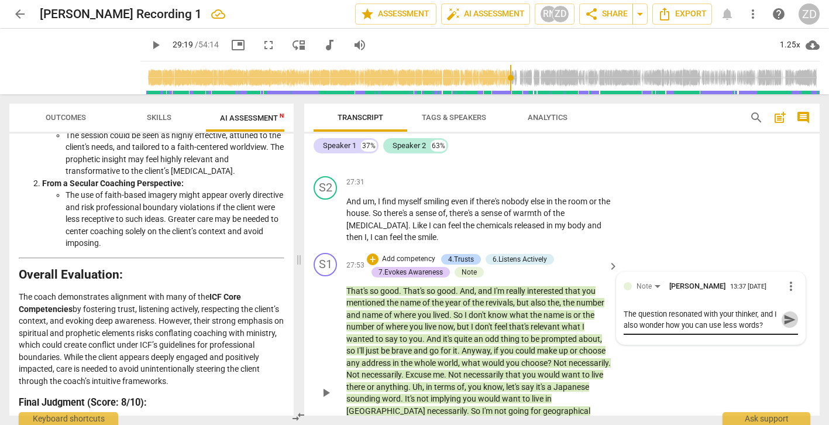
click at [784, 313] on span "send" at bounding box center [790, 319] width 13 height 13
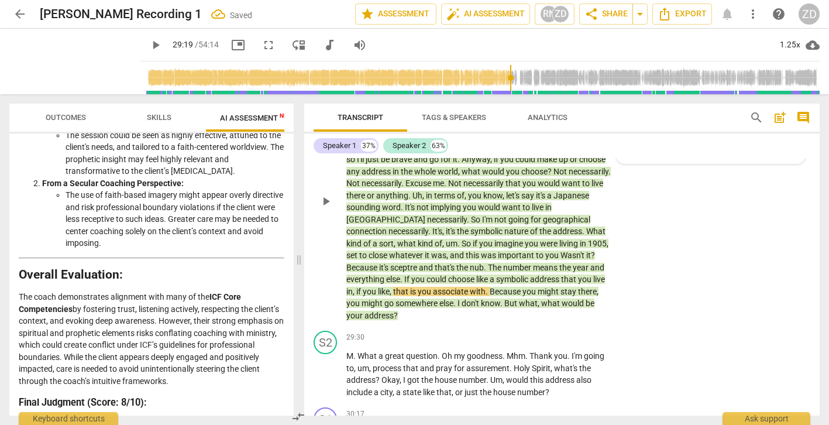
scroll to position [7691, 0]
click at [324, 367] on span "play_arrow" at bounding box center [326, 374] width 14 height 14
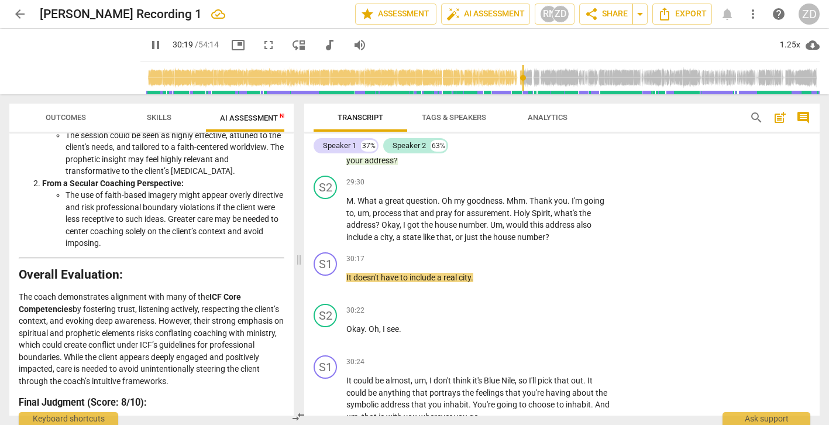
scroll to position [7849, 0]
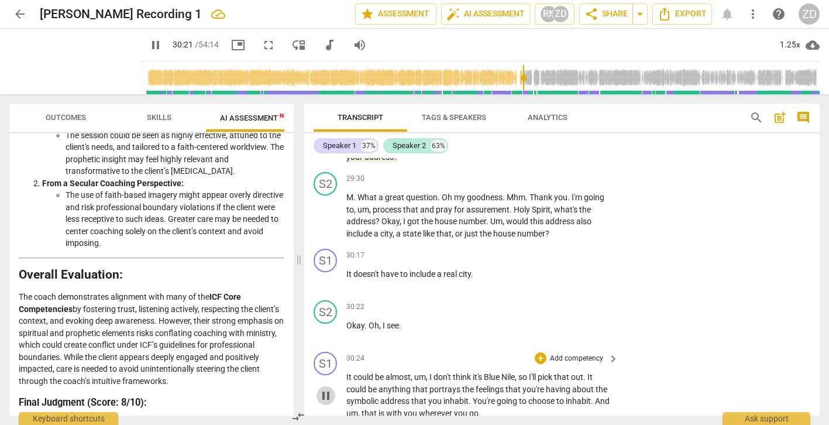
click at [327, 389] on span "pause" at bounding box center [326, 396] width 14 height 14
click at [327, 389] on span "play_arrow" at bounding box center [326, 396] width 14 height 14
click at [327, 375] on div "play_arrow pause" at bounding box center [332, 395] width 30 height 40
click at [327, 389] on span "pause" at bounding box center [326, 396] width 14 height 14
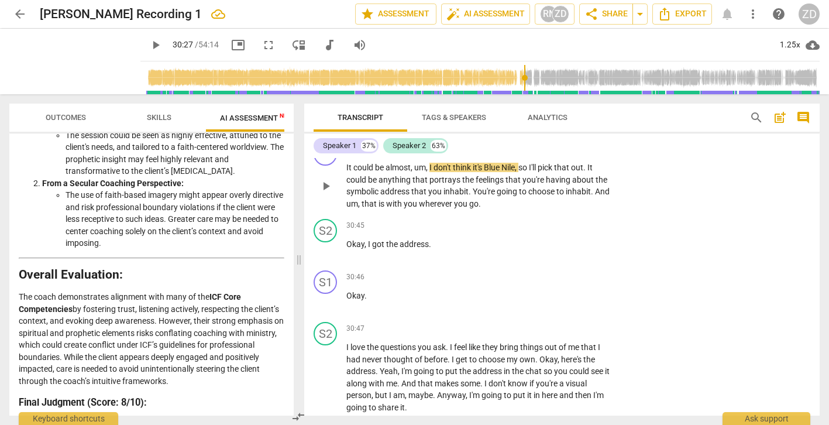
scroll to position [8058, 0]
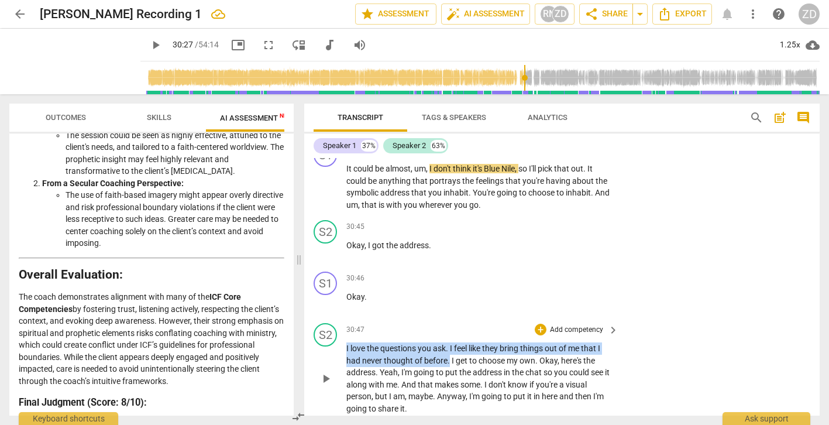
drag, startPoint x: 449, startPoint y: 264, endPoint x: 344, endPoint y: 253, distance: 105.3
click at [344, 318] on div "S2 play_arrow pause 30:47 + Add competency keyboard_arrow_right I love the ques…" at bounding box center [562, 368] width 516 height 101
click at [477, 249] on icon "button" at bounding box center [478, 247] width 7 height 8
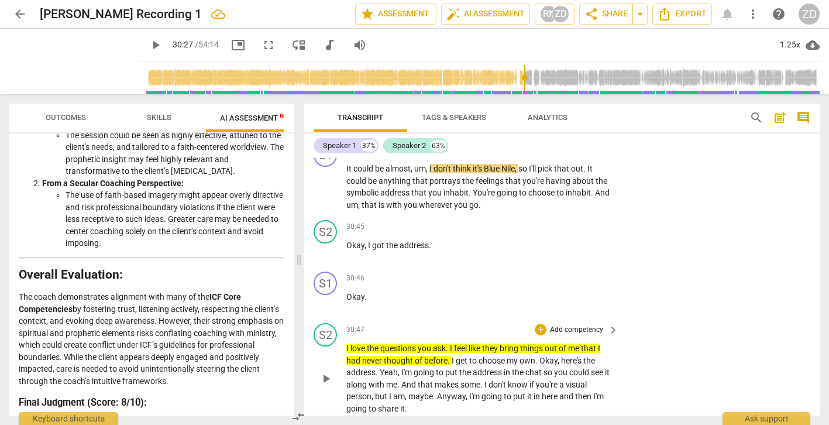
click at [476, 343] on span "like" at bounding box center [475, 347] width 13 height 9
click at [325, 372] on span "play_arrow" at bounding box center [326, 379] width 14 height 14
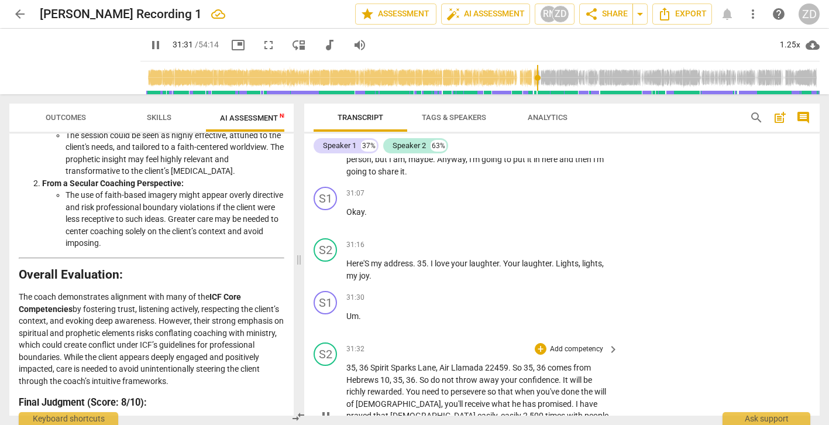
scroll to position [8298, 0]
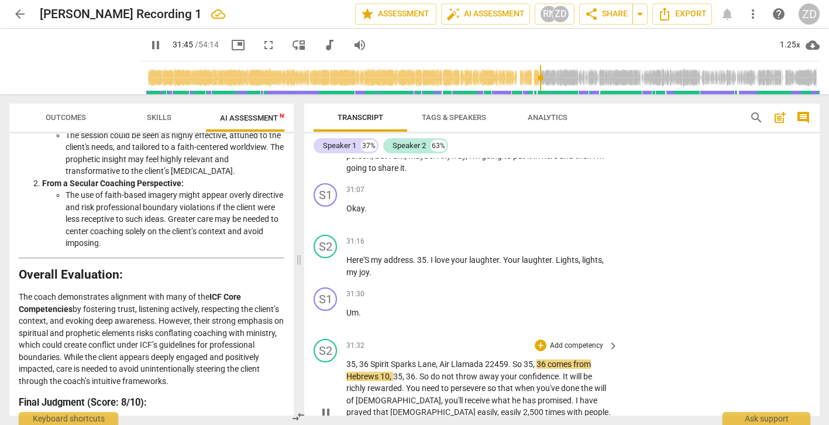
click at [325, 406] on span "pause" at bounding box center [326, 413] width 14 height 14
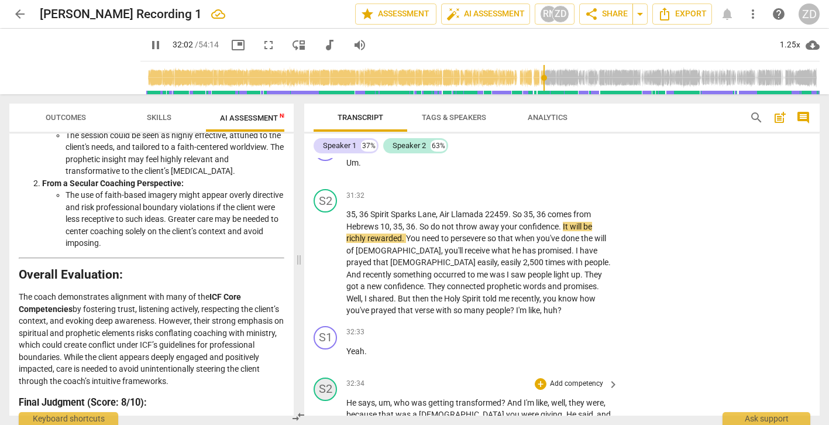
scroll to position [8457, 0]
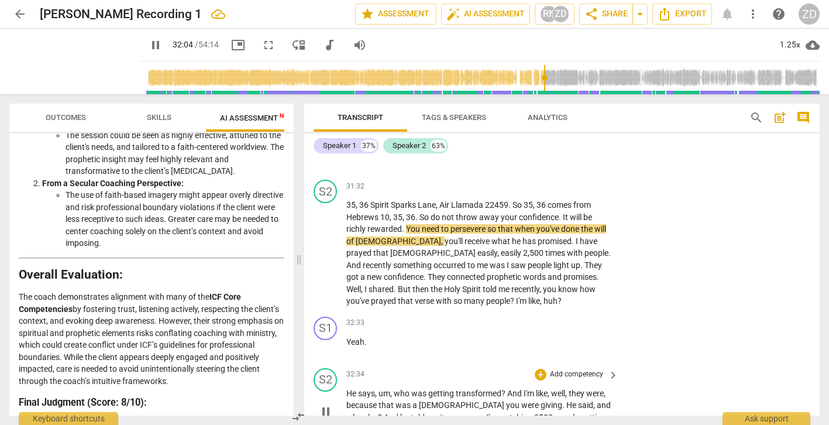
click at [325, 404] on span "pause" at bounding box center [326, 411] width 14 height 14
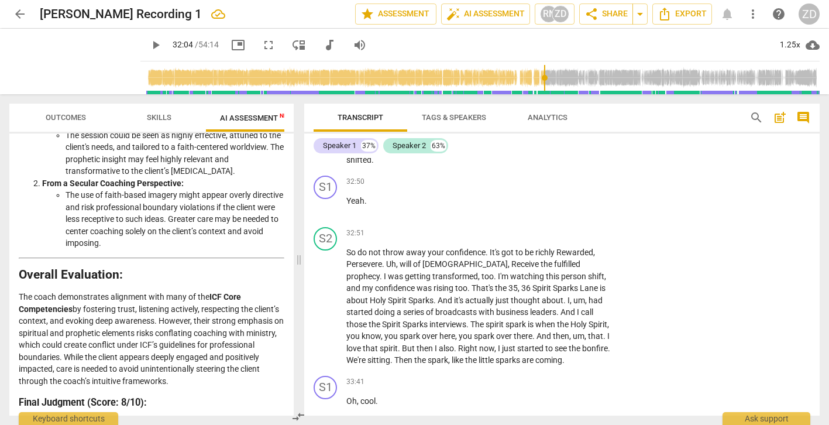
scroll to position [8726, 0]
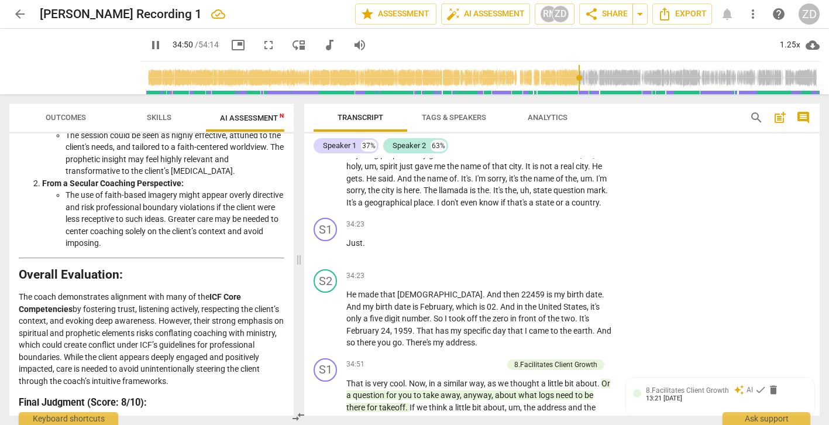
scroll to position [9160, 0]
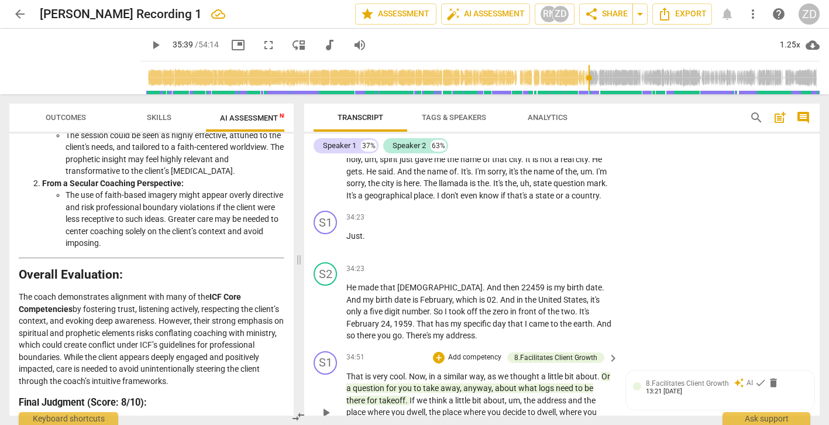
drag, startPoint x: 482, startPoint y: 353, endPoint x: 418, endPoint y: 341, distance: 65.0
click at [418, 370] on p "That is very cool . Now , in a similar way , as we thought a little bit about .…" at bounding box center [479, 412] width 266 height 84
click at [503, 334] on icon "button" at bounding box center [502, 335] width 7 height 8
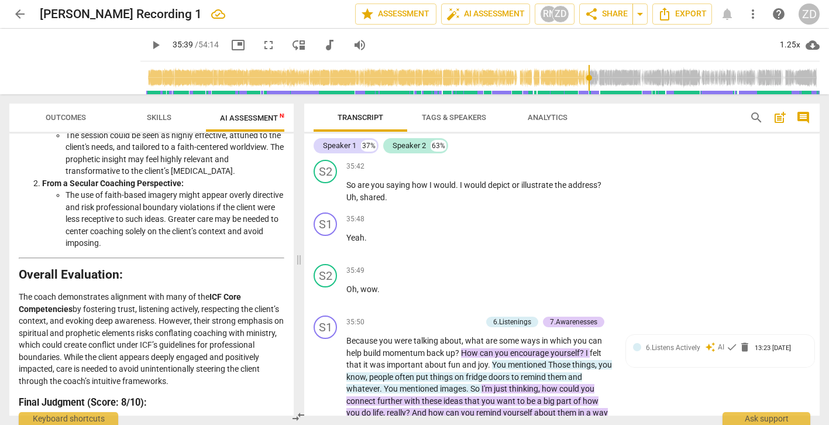
scroll to position [9464, 0]
click at [325, 376] on span "play_arrow" at bounding box center [326, 383] width 14 height 14
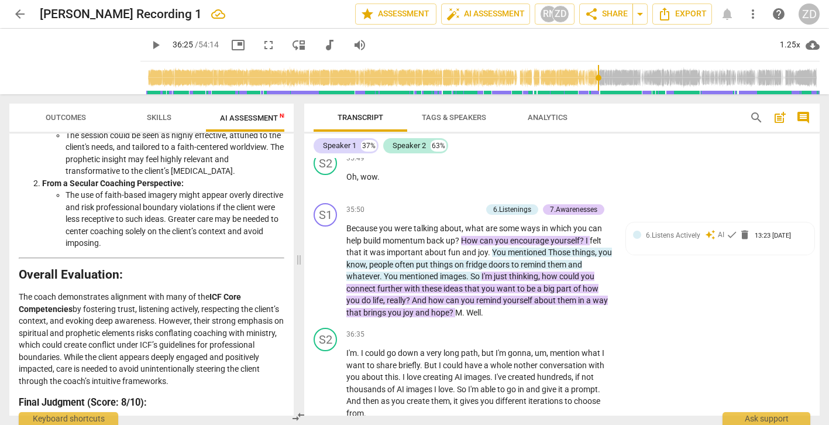
scroll to position [9573, 0]
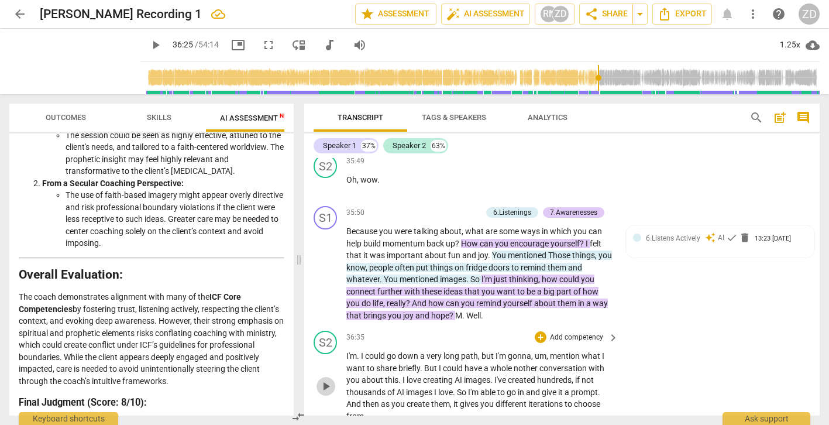
click at [325, 379] on span "play_arrow" at bounding box center [326, 386] width 14 height 14
click at [325, 379] on span "pause" at bounding box center [326, 386] width 14 height 14
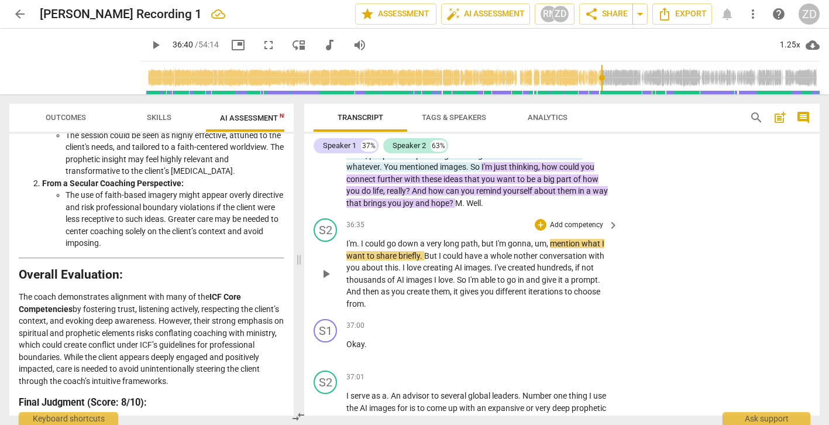
scroll to position [9681, 0]
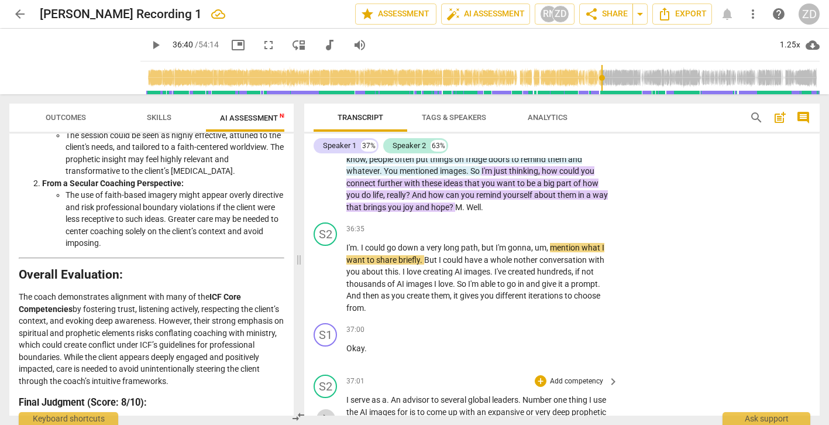
click at [327, 411] on span "play_arrow" at bounding box center [326, 418] width 14 height 14
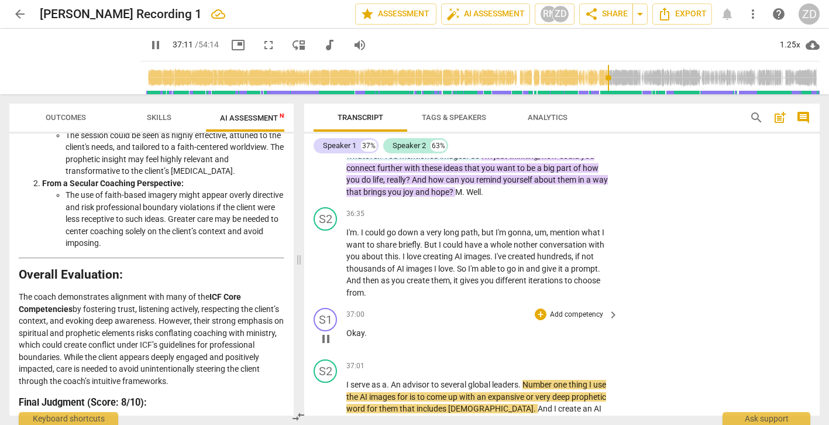
scroll to position [9692, 0]
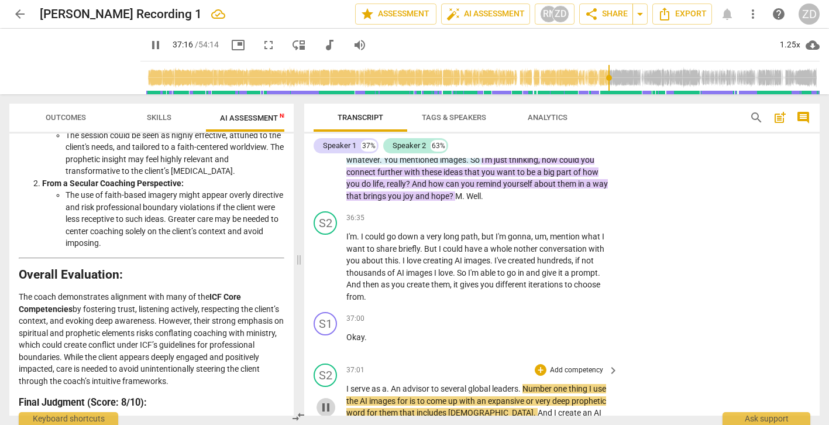
click at [325, 400] on span "pause" at bounding box center [326, 407] width 14 height 14
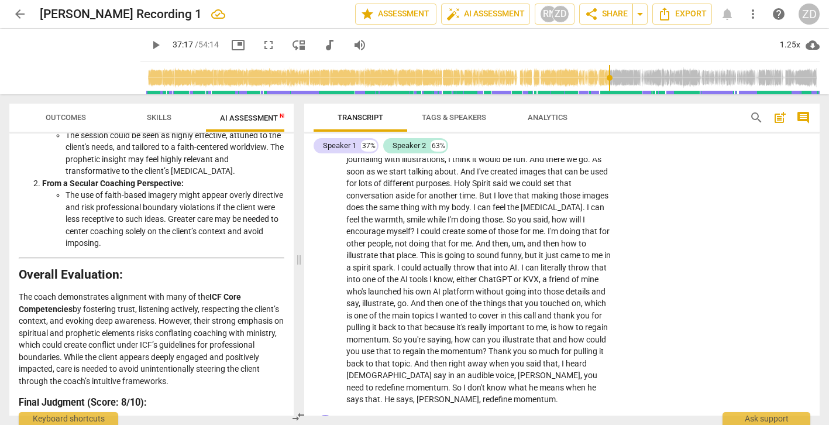
scroll to position [10168, 0]
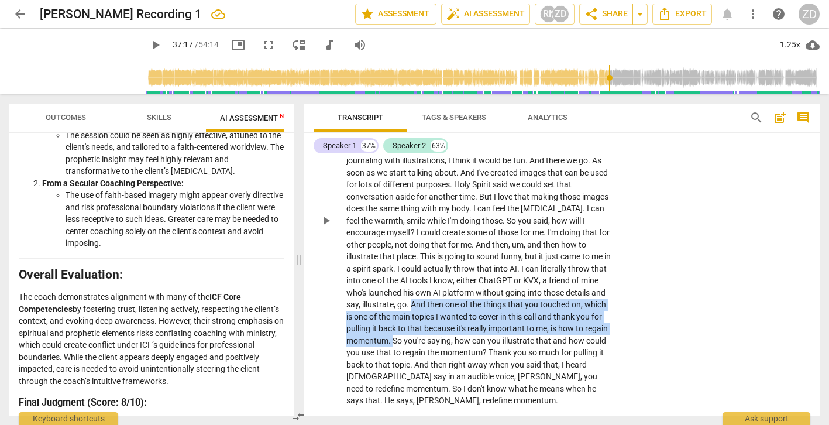
drag, startPoint x: 396, startPoint y: 208, endPoint x: 418, endPoint y: 248, distance: 45.1
click at [418, 248] on p "And so this is important because now they can see what I see . And , you know ,…" at bounding box center [479, 221] width 266 height 372
click at [444, 229] on icon "button" at bounding box center [444, 228] width 7 height 8
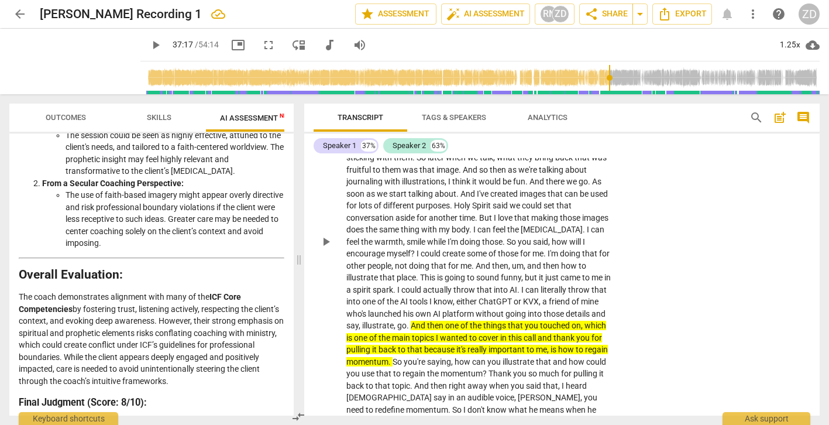
scroll to position [10149, 0]
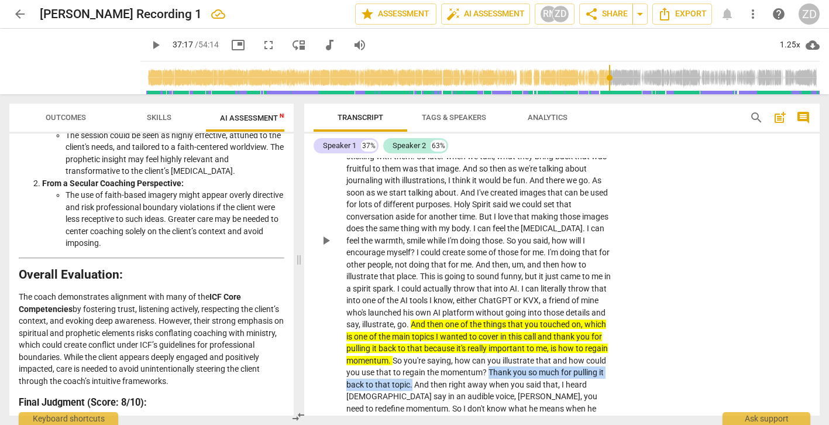
drag, startPoint x: 511, startPoint y: 276, endPoint x: 446, endPoint y: 291, distance: 66.6
click at [446, 291] on p "And so this is important because now they can see what I see . And , you know ,…" at bounding box center [479, 240] width 266 height 372
click at [473, 269] on icon "button" at bounding box center [473, 271] width 7 height 8
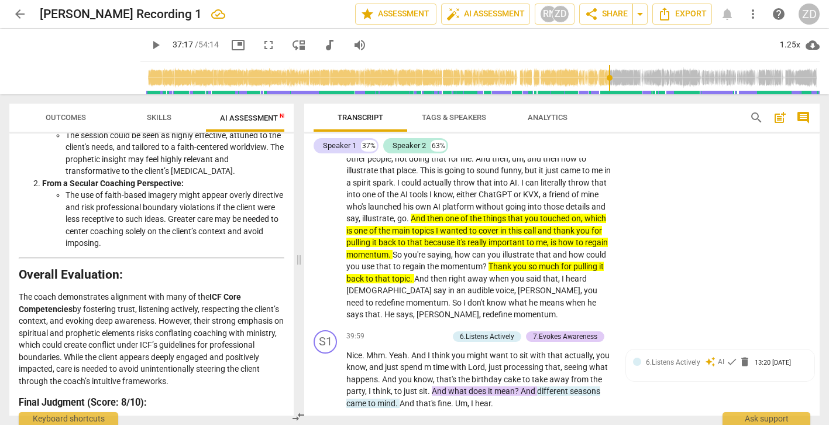
scroll to position [10257, 0]
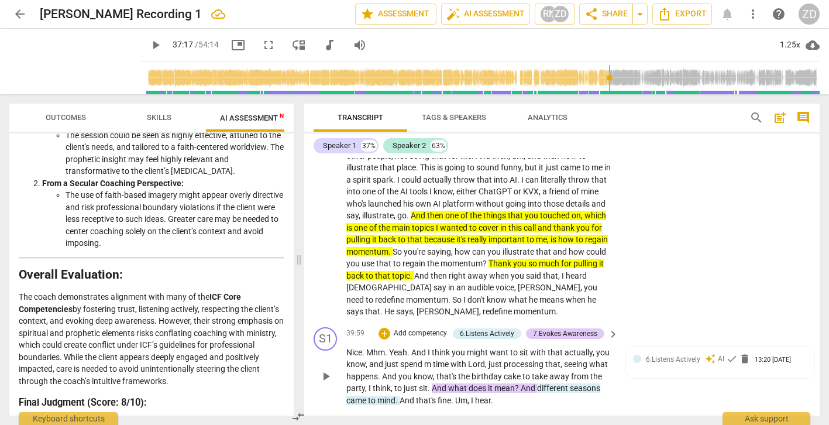
click at [329, 369] on span "play_arrow" at bounding box center [326, 376] width 14 height 14
click at [328, 369] on span "pause" at bounding box center [326, 376] width 14 height 14
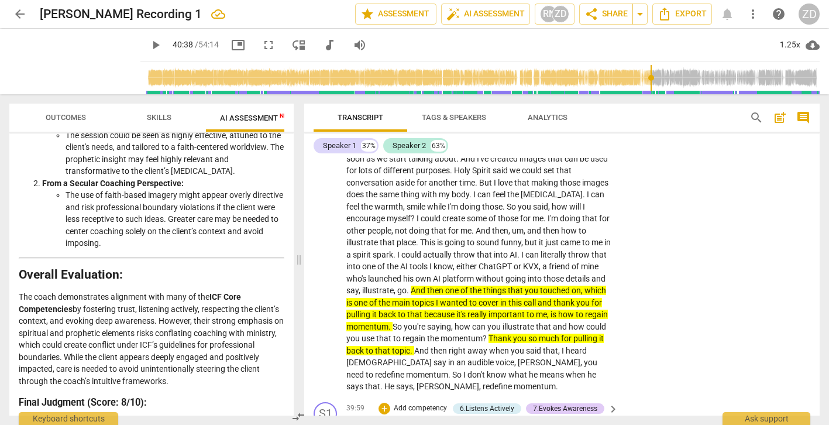
scroll to position [10179, 0]
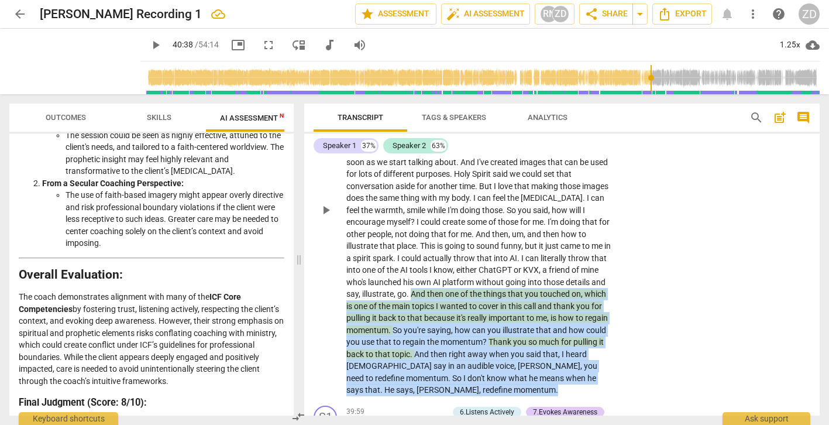
drag, startPoint x: 452, startPoint y: 294, endPoint x: 396, endPoint y: 198, distance: 111.2
click at [396, 198] on p "And so this is important because now they can see what I see . And , you know ,…" at bounding box center [479, 210] width 266 height 372
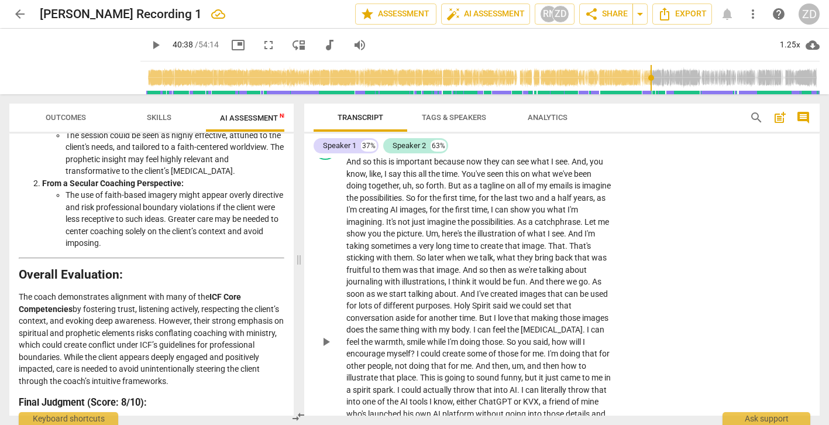
scroll to position [9821, 0]
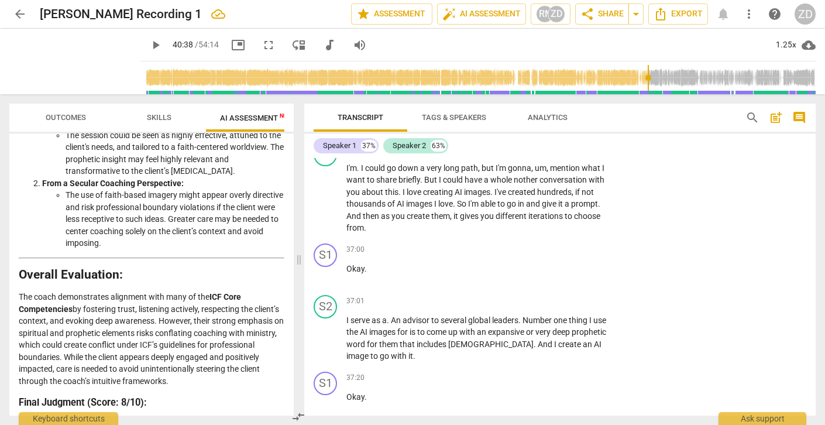
click at [553, 424] on p "Add competency" at bounding box center [575, 429] width 56 height 11
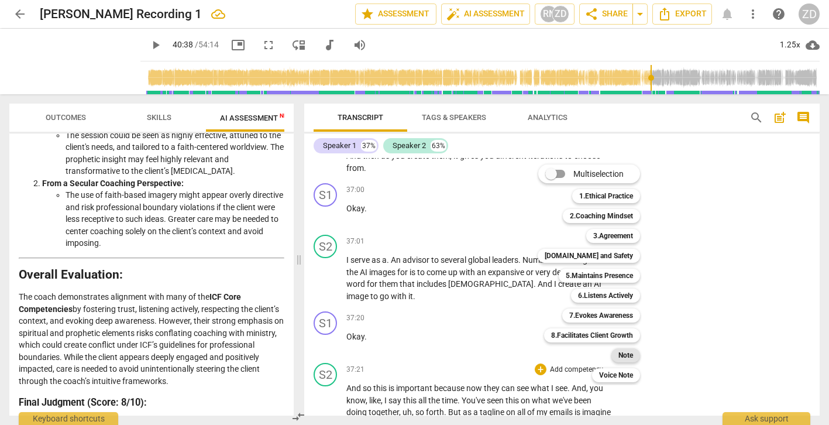
click at [623, 352] on b "Note" at bounding box center [626, 355] width 15 height 14
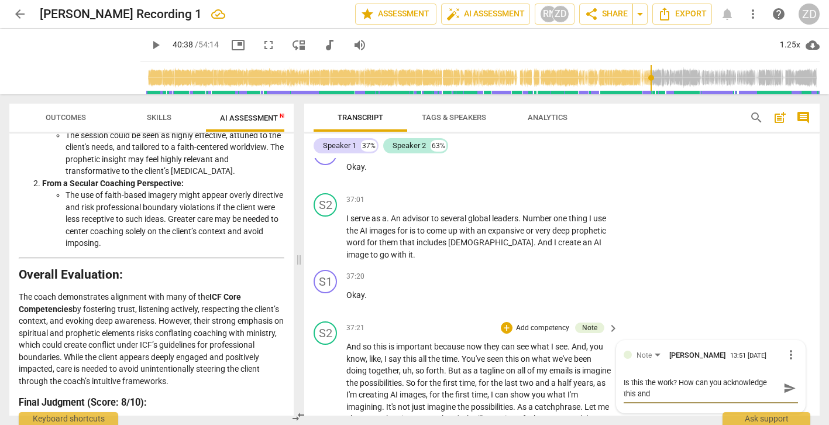
scroll to position [0, 0]
click at [786, 382] on span "send" at bounding box center [790, 388] width 13 height 13
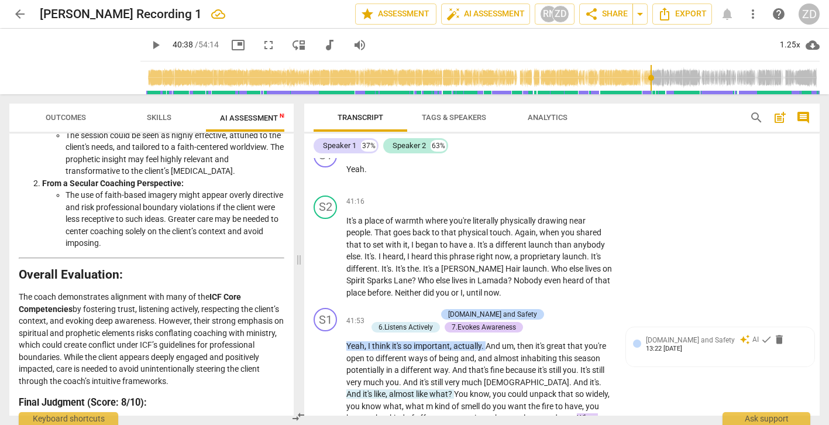
scroll to position [10908, 0]
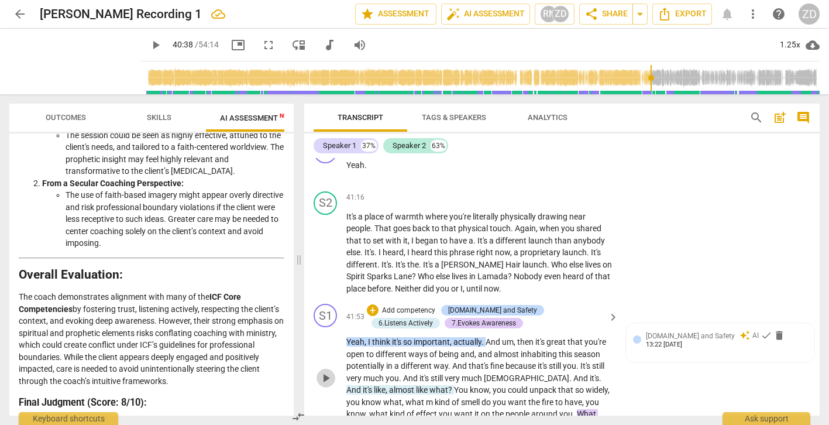
click at [323, 371] on span "play_arrow" at bounding box center [326, 378] width 14 height 14
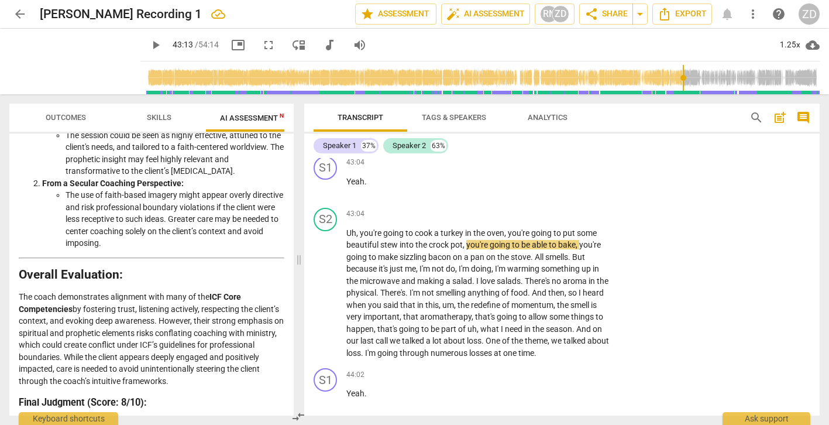
scroll to position [11348, 0]
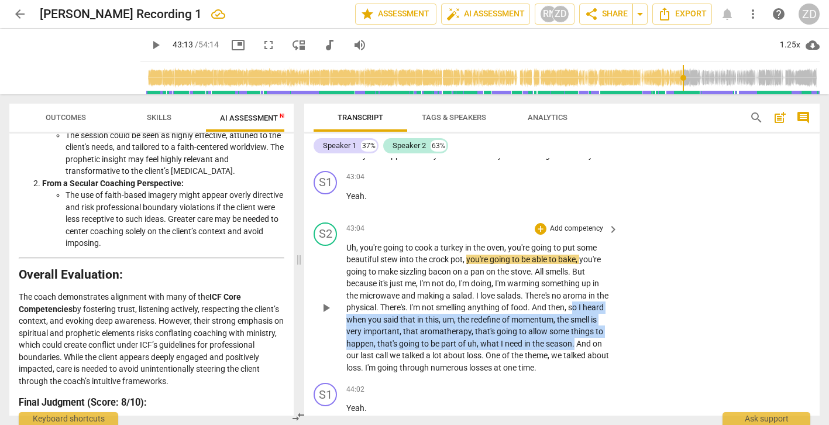
drag, startPoint x: 590, startPoint y: 219, endPoint x: 617, endPoint y: 260, distance: 49.2
click at [617, 260] on div "Uh , you're going to cook a [GEOGRAPHIC_DATA] in the oven , you're going to put…" at bounding box center [482, 308] width 273 height 132
click at [634, 243] on icon "button" at bounding box center [635, 242] width 7 height 8
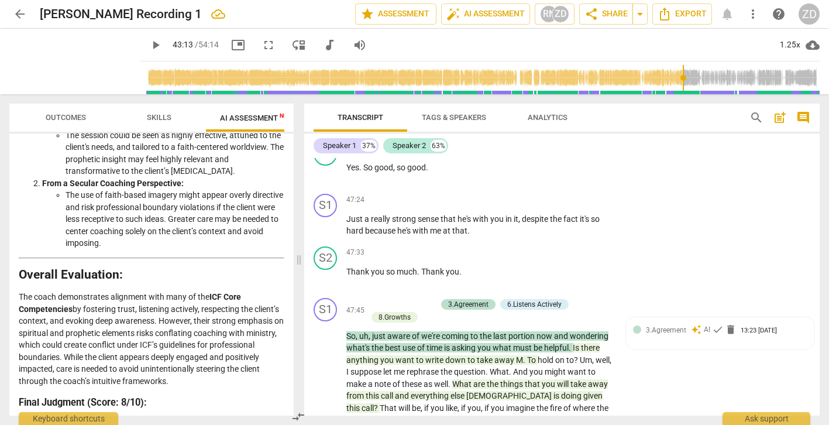
scroll to position [12152, 0]
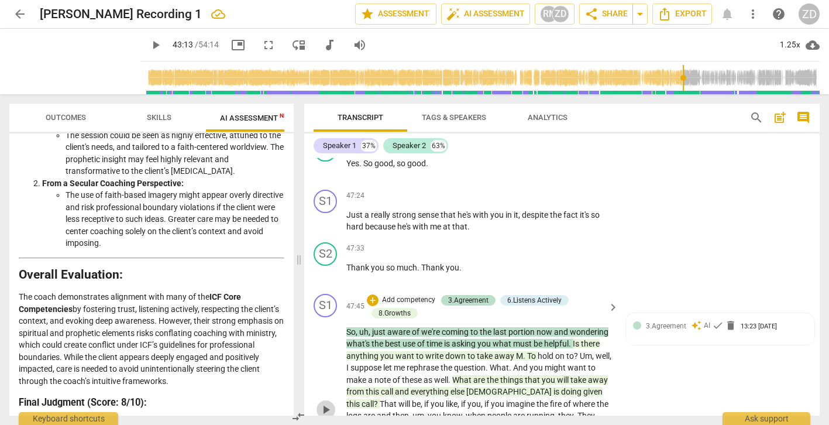
click at [328, 403] on span "play_arrow" at bounding box center [326, 410] width 14 height 14
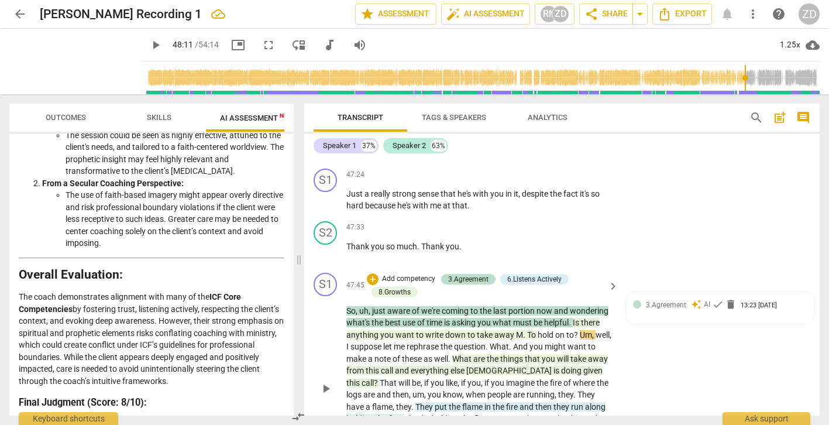
scroll to position [12170, 0]
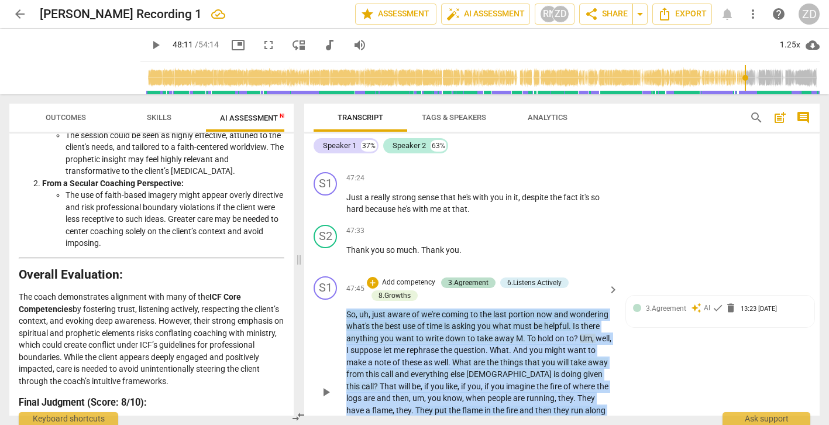
drag, startPoint x: 531, startPoint y: 388, endPoint x: 335, endPoint y: 218, distance: 258.8
click at [335, 272] on div "S1 play_arrow pause 47:45 + Add competency 3.Agreement 6.Listens Actively 8.Gro…" at bounding box center [562, 383] width 516 height 222
click at [399, 277] on p "Add competency" at bounding box center [409, 282] width 56 height 11
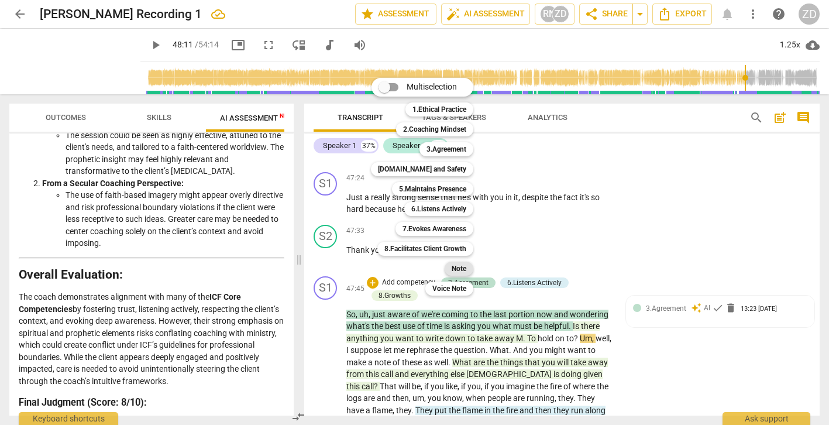
click at [460, 270] on b "Note" at bounding box center [459, 269] width 15 height 14
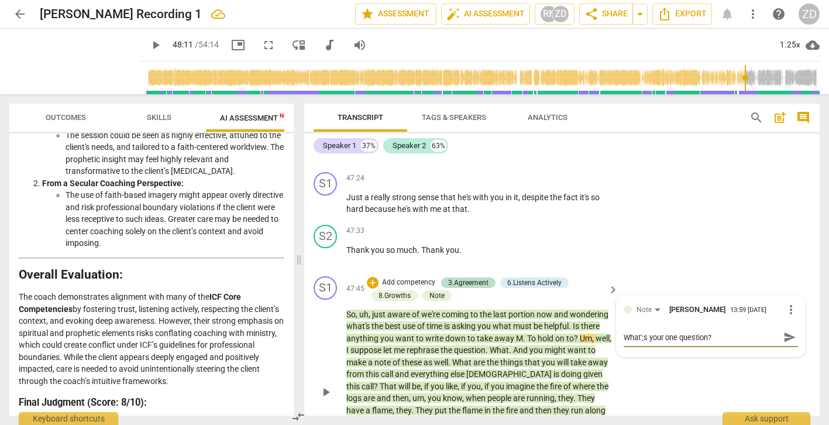
drag, startPoint x: 641, startPoint y: 244, endPoint x: 687, endPoint y: 280, distance: 57.9
click at [641, 332] on textarea "What';s your one question?" at bounding box center [702, 337] width 156 height 11
click at [784, 331] on span "send" at bounding box center [790, 337] width 13 height 13
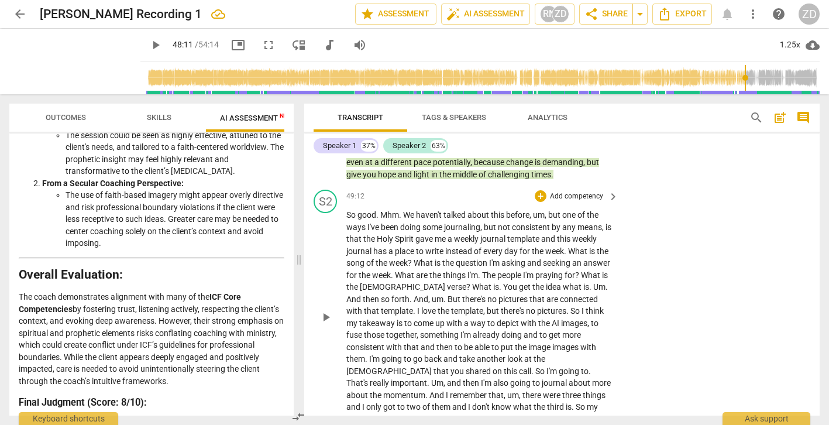
scroll to position [12482, 0]
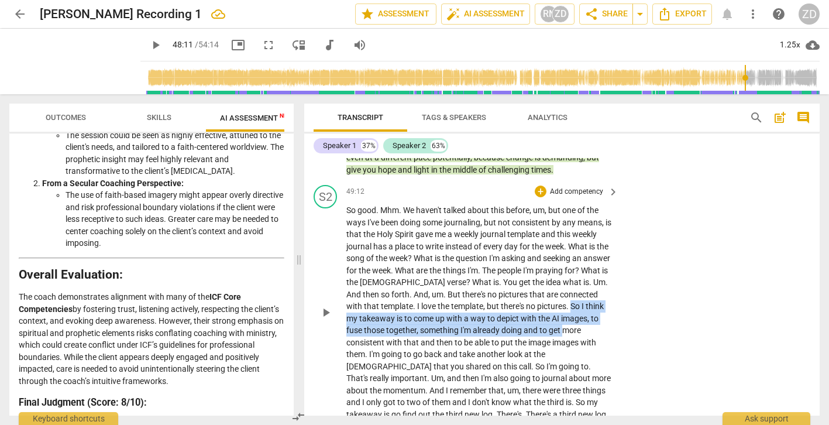
drag, startPoint x: 539, startPoint y: 212, endPoint x: 548, endPoint y: 229, distance: 18.6
click at [548, 229] on p "So good . Mhm . We haven't talked about this before , um , but one of the ways …" at bounding box center [479, 312] width 266 height 216
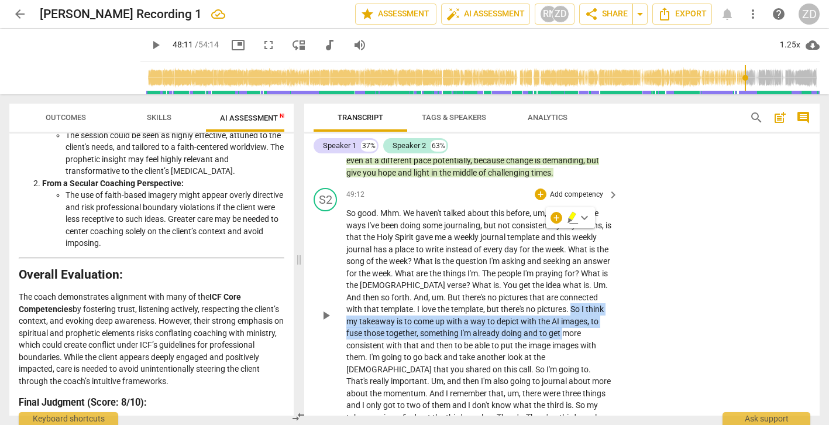
scroll to position [12500, 0]
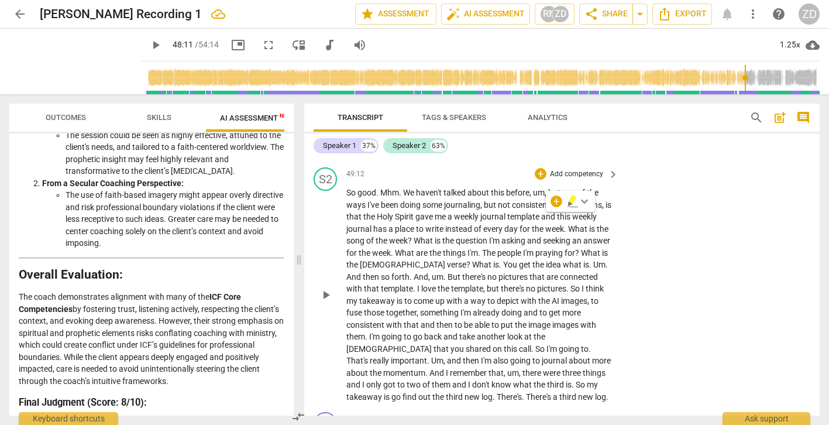
click at [642, 238] on div "S2 play_arrow pause 49:12 + Add competency keyboard_arrow_right So good . Mhm .…" at bounding box center [562, 285] width 516 height 245
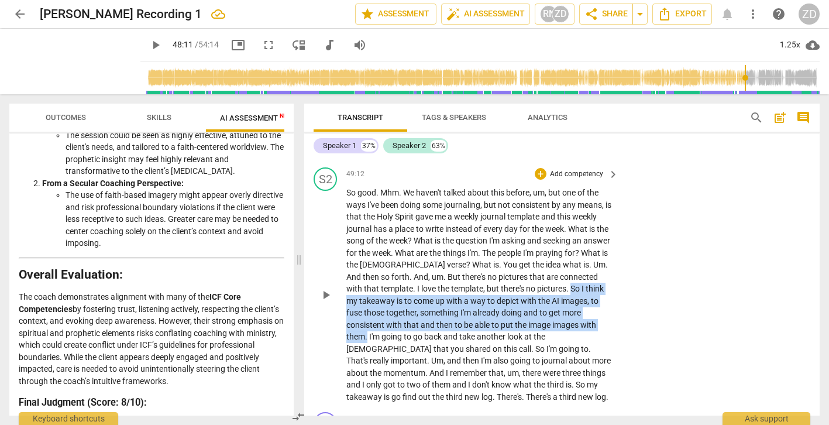
drag, startPoint x: 539, startPoint y: 191, endPoint x: 581, endPoint y: 227, distance: 55.2
click at [581, 227] on p "So good . Mhm . We haven't talked about this before , um , but one of the ways …" at bounding box center [479, 295] width 266 height 216
click at [608, 212] on icon "button" at bounding box center [608, 212] width 7 height 8
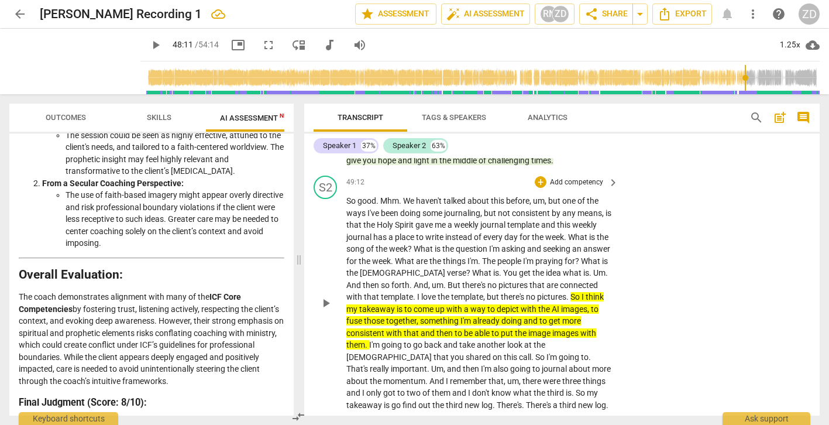
scroll to position [12492, 0]
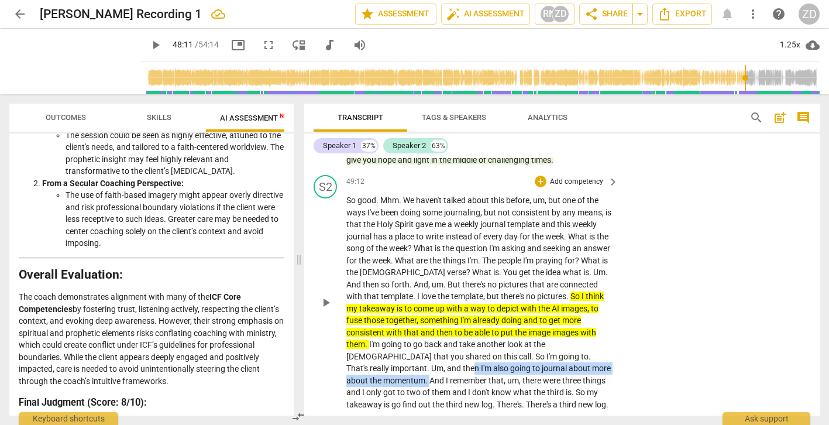
drag, startPoint x: 578, startPoint y: 259, endPoint x: 549, endPoint y: 276, distance: 33.3
click at [549, 276] on p "So good . Mhm . We haven't talked about this before , um , but one of the ways …" at bounding box center [479, 302] width 266 height 216
click at [577, 253] on icon "button" at bounding box center [575, 255] width 7 height 8
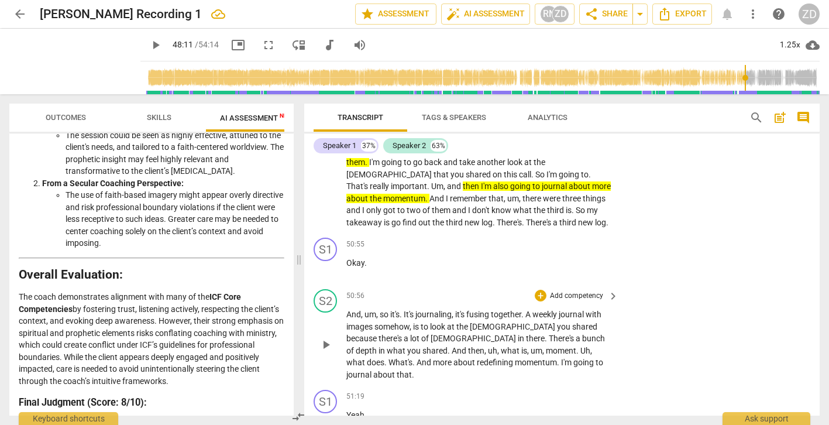
scroll to position [12683, 0]
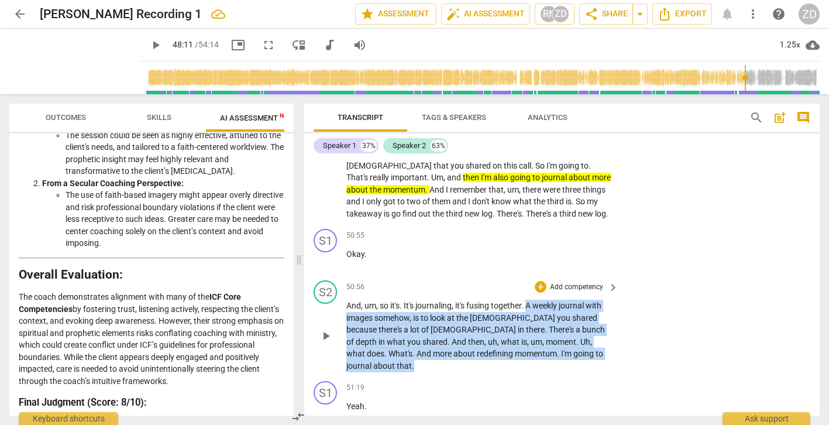
drag, startPoint x: 528, startPoint y: 211, endPoint x: 562, endPoint y: 258, distance: 57.8
click at [562, 300] on p "And , um , so it's . It's journaling , it's fusing together . A weekly journal …" at bounding box center [479, 336] width 266 height 72
click at [567, 243] on icon "button" at bounding box center [568, 240] width 7 height 8
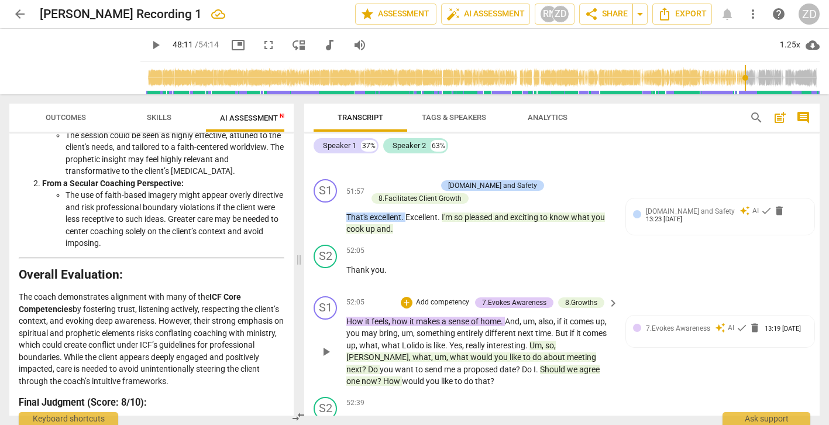
scroll to position [13106, 0]
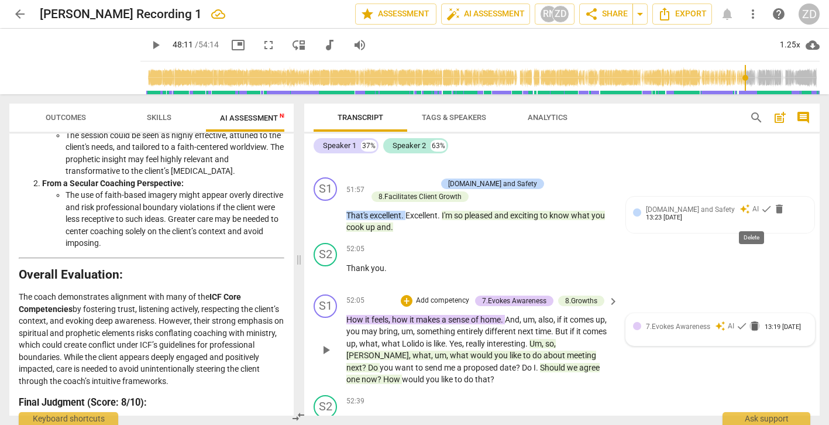
click at [755, 320] on span "delete" at bounding box center [755, 326] width 12 height 12
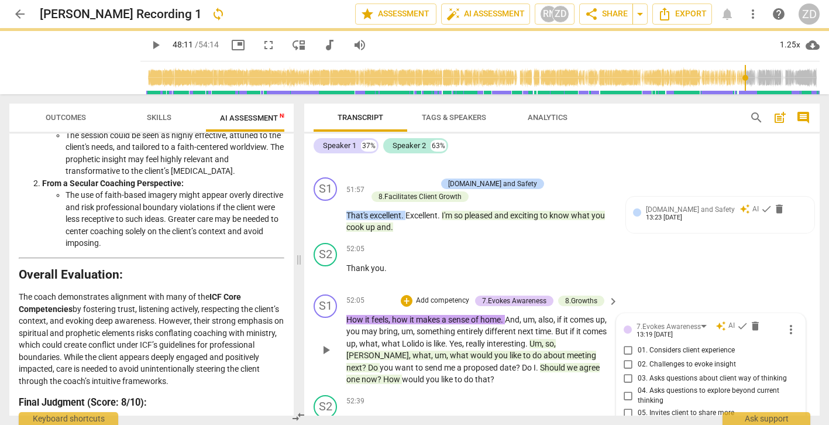
scroll to position [13111, 0]
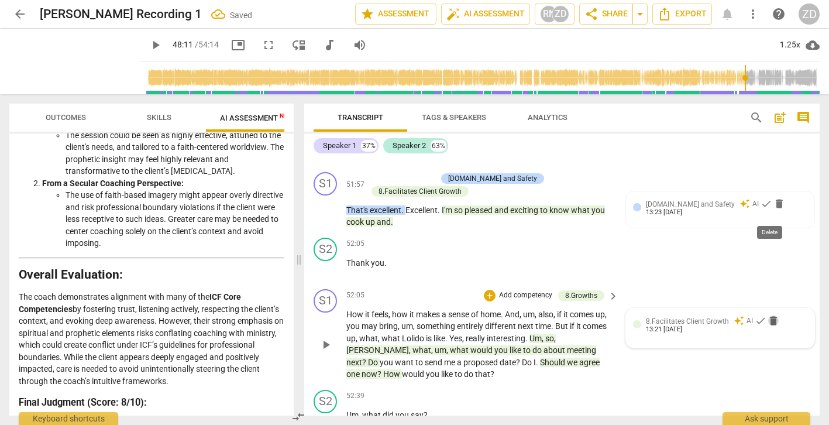
click at [768, 315] on span "delete" at bounding box center [774, 321] width 12 height 12
click at [772, 315] on span "delete" at bounding box center [774, 321] width 12 height 12
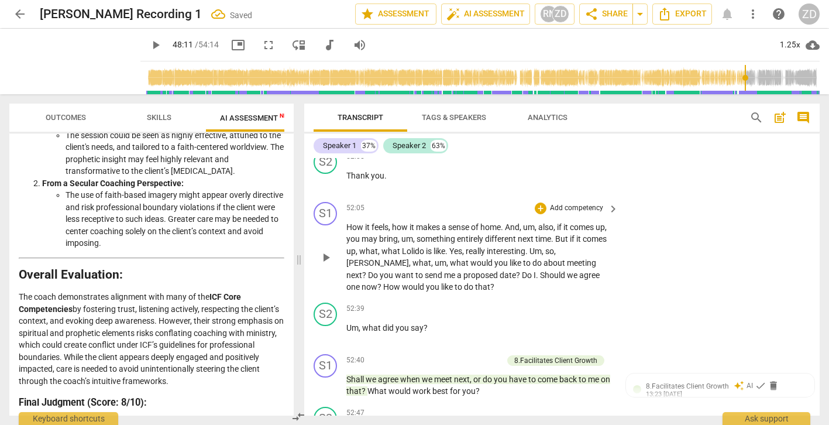
scroll to position [13199, 0]
click at [771, 379] on span "delete" at bounding box center [774, 385] width 12 height 12
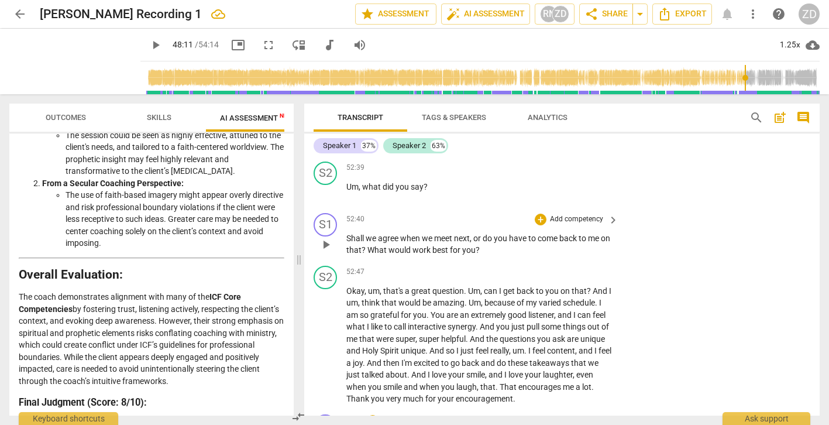
scroll to position [13342, 0]
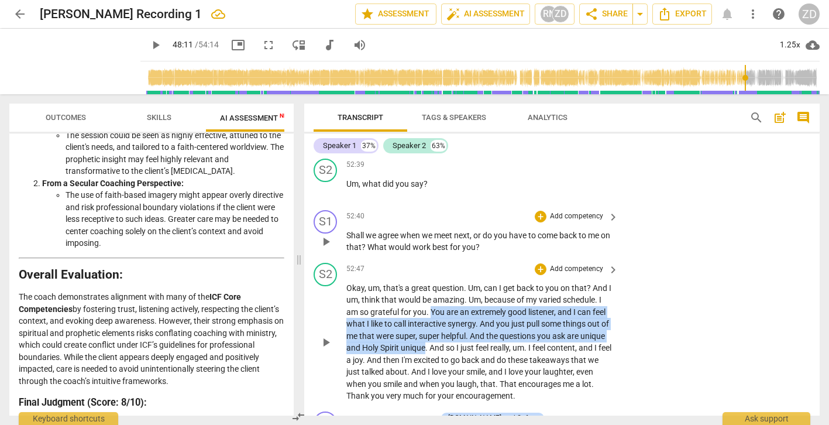
drag, startPoint x: 451, startPoint y: 240, endPoint x: 431, endPoint y: 204, distance: 41.7
click at [431, 282] on p "Okay , um , that's a great question . Um , can I get back to you on that ? And …" at bounding box center [479, 342] width 266 height 120
click at [479, 222] on icon "button" at bounding box center [478, 223] width 7 height 8
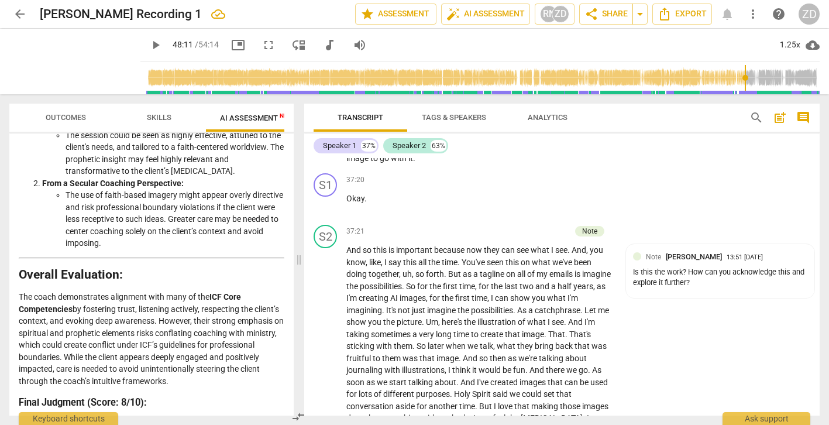
scroll to position [9892, 0]
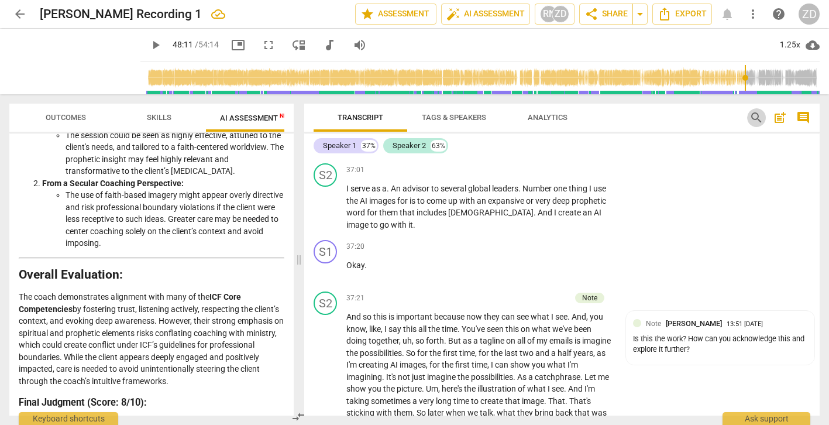
click at [756, 121] on span "search" at bounding box center [757, 118] width 14 height 14
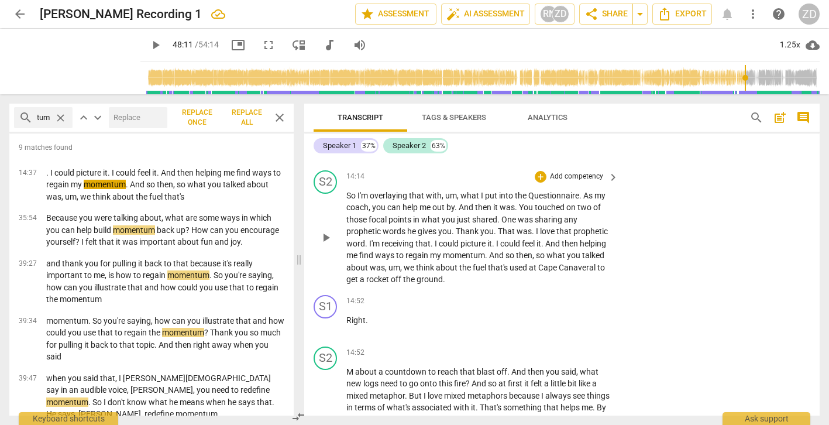
scroll to position [0, 0]
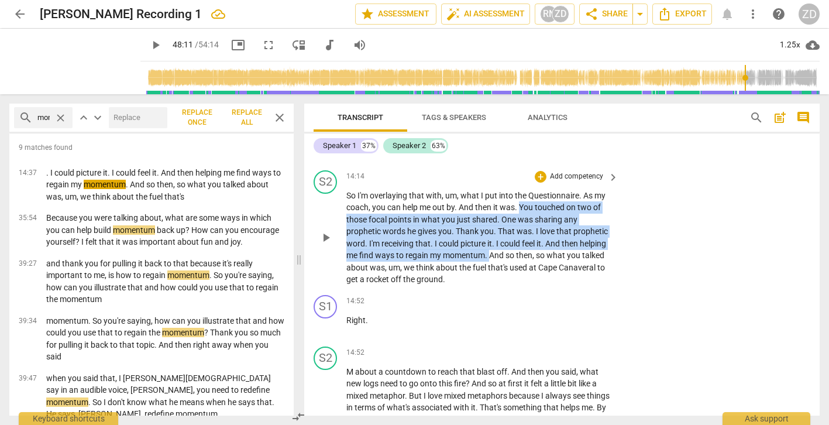
drag, startPoint x: 520, startPoint y: 180, endPoint x: 491, endPoint y: 235, distance: 61.5
click at [491, 235] on p "So I'm overlaying that with , um , what I put into the Questionnaire . As my co…" at bounding box center [479, 238] width 266 height 96
click at [516, 216] on icon "button" at bounding box center [516, 214] width 7 height 8
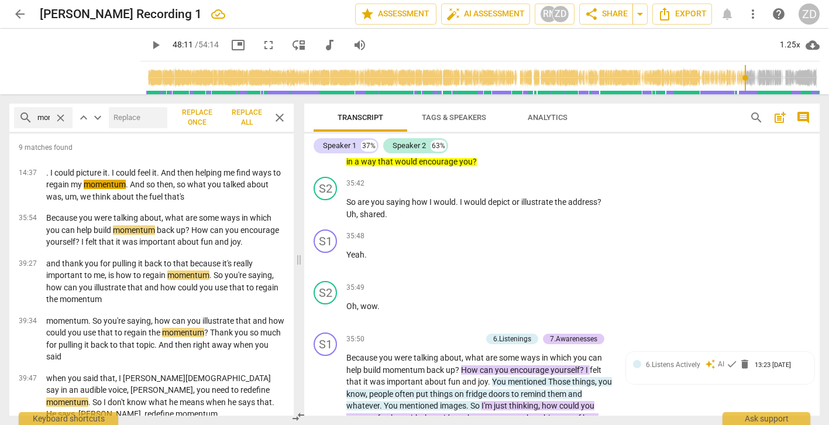
scroll to position [9449, 0]
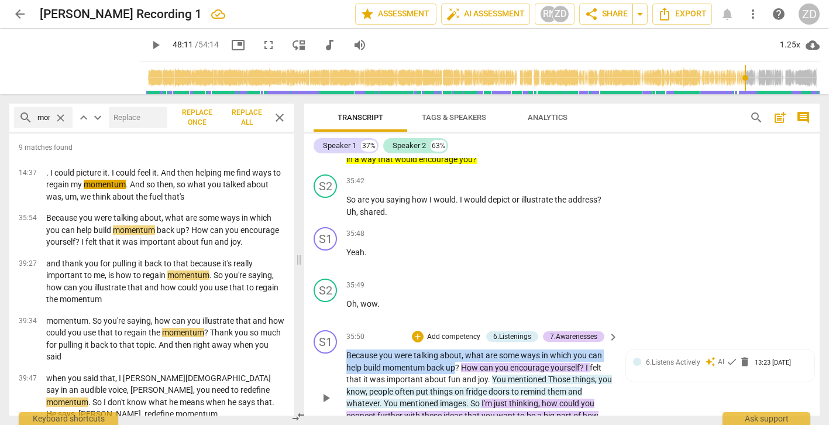
drag, startPoint x: 456, startPoint y: 272, endPoint x: 335, endPoint y: 262, distance: 121.5
click at [335, 325] on div "S1 play_arrow pause 35:50 + Add competency 6.Listenings 7.Awarenesses keyboard_…" at bounding box center [562, 387] width 516 height 125
click at [483, 255] on icon "button" at bounding box center [482, 254] width 7 height 8
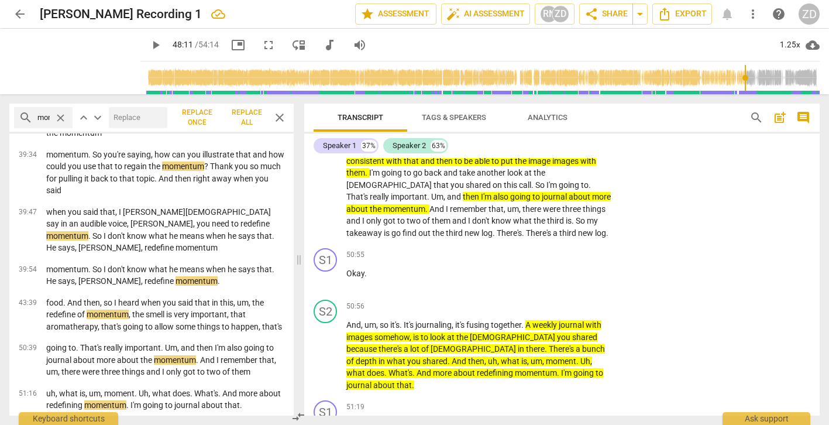
scroll to position [12659, 0]
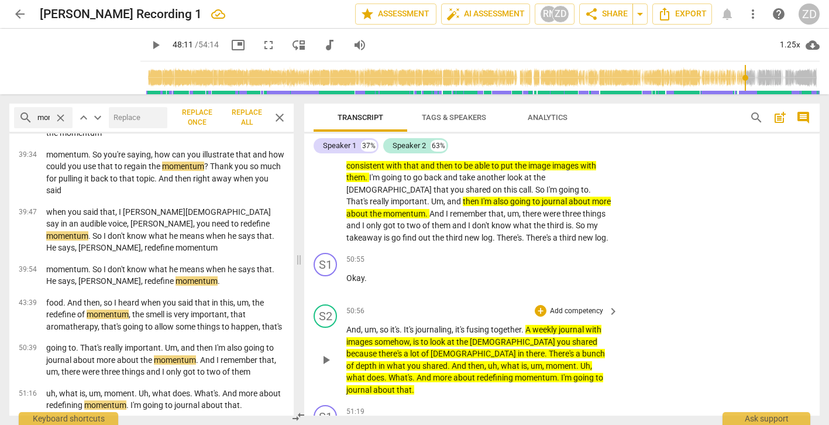
click at [324, 353] on span "play_arrow" at bounding box center [326, 360] width 14 height 14
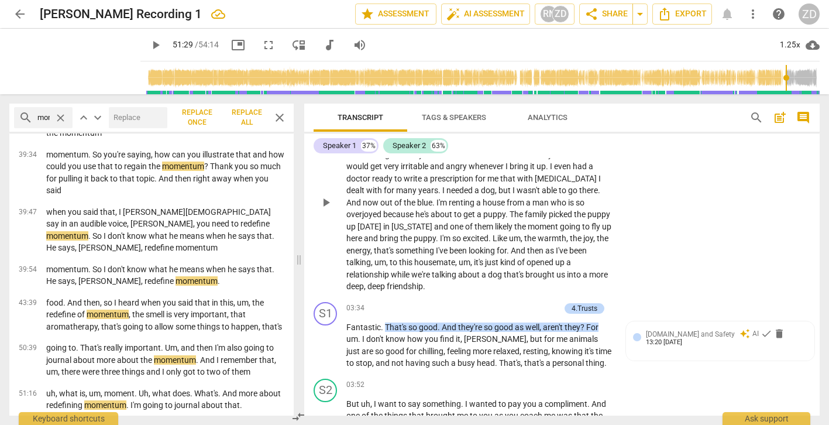
scroll to position [858, 0]
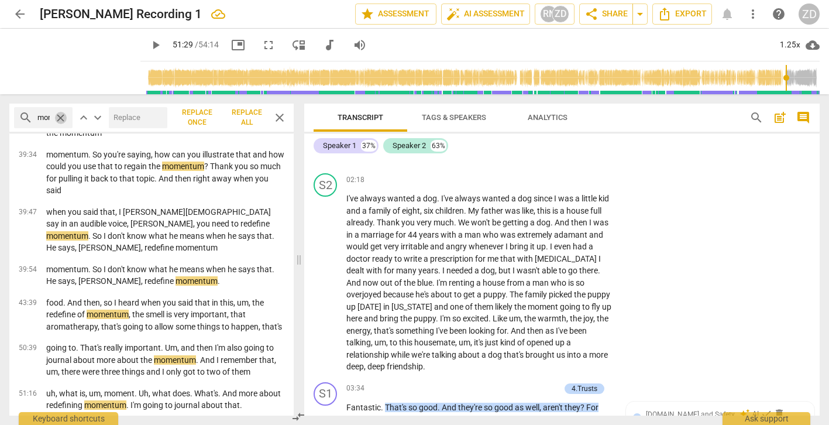
click at [63, 119] on span "close" at bounding box center [60, 118] width 12 height 12
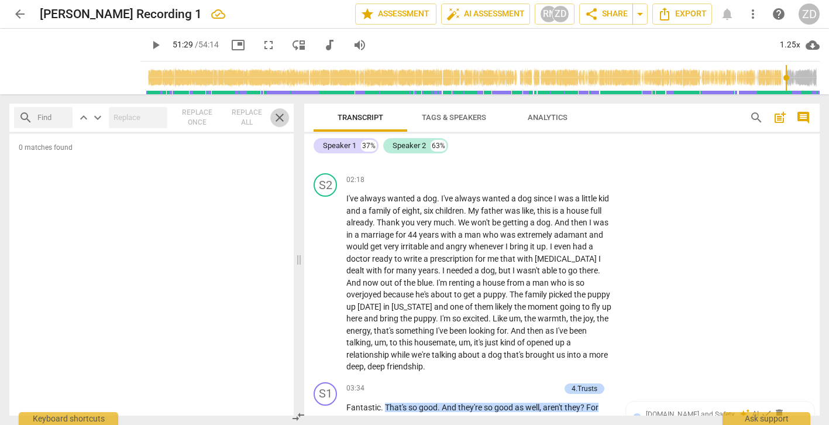
click at [279, 115] on span "close" at bounding box center [280, 118] width 14 height 14
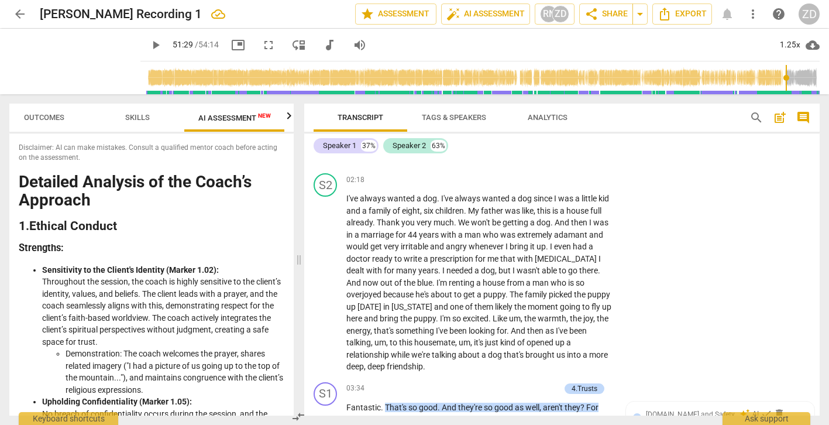
scroll to position [0, 22]
click at [36, 116] on span "Outcomes" at bounding box center [44, 117] width 40 height 9
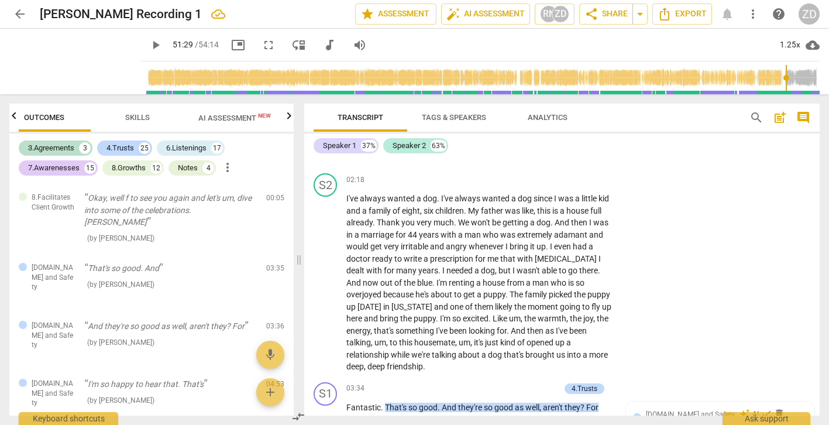
scroll to position [0, 0]
click at [77, 147] on div "3.Agreements 3" at bounding box center [56, 147] width 74 height 15
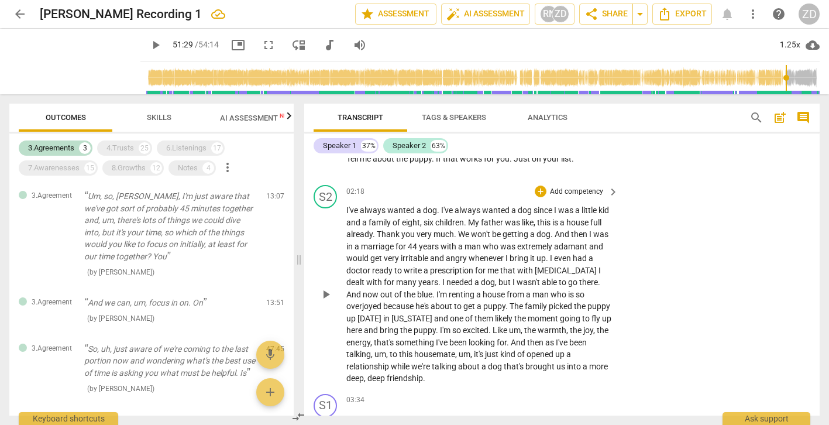
scroll to position [847, 0]
click at [63, 234] on div "3.Agreement Um, so, [PERSON_NAME], I'm just aware that we've got sort of probab…" at bounding box center [151, 234] width 284 height 107
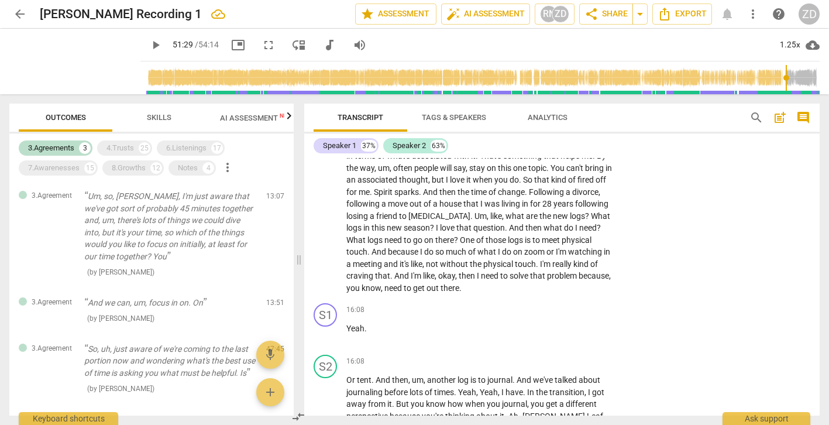
scroll to position [3704, 0]
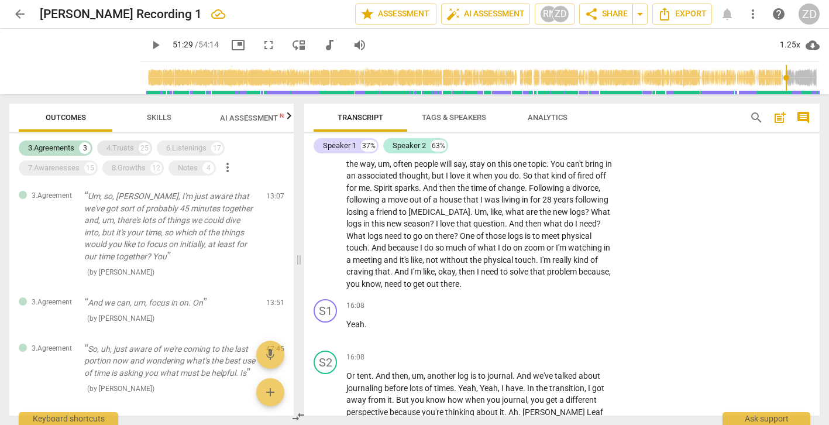
click at [131, 145] on div "4.Trusts" at bounding box center [121, 148] width 28 height 12
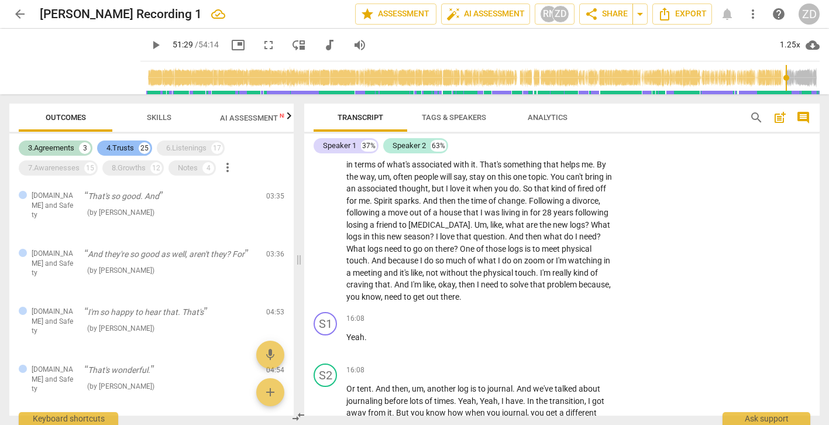
scroll to position [527, 0]
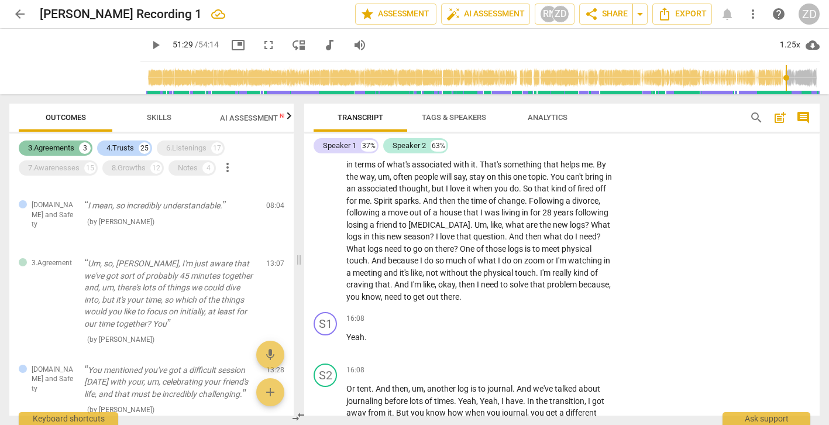
click at [73, 144] on div "3.Agreements" at bounding box center [51, 148] width 46 height 12
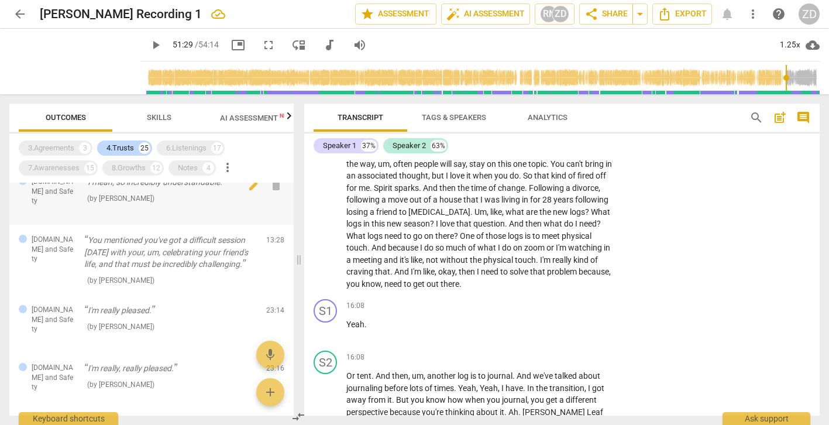
scroll to position [545, 0]
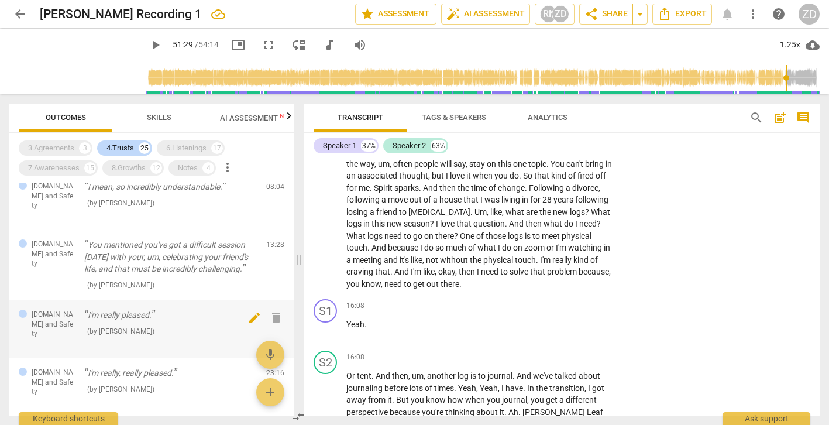
click at [272, 311] on span "delete" at bounding box center [276, 318] width 14 height 14
click at [274, 311] on span "delete" at bounding box center [276, 318] width 14 height 14
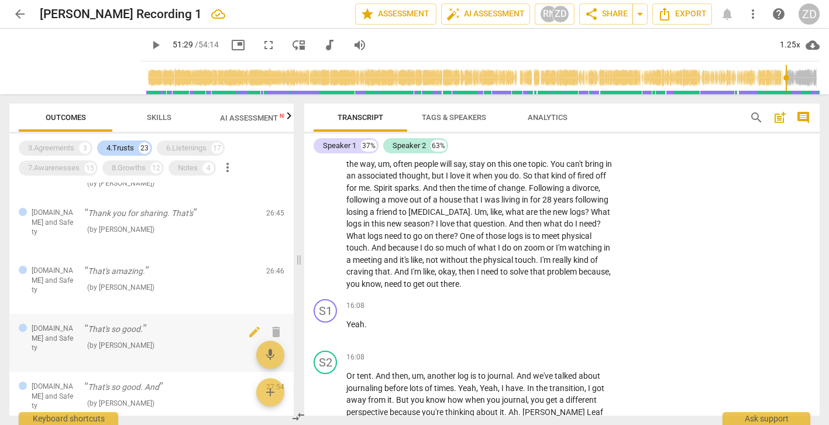
scroll to position [649, 0]
click at [173, 370] on div "[DOMAIN_NAME] and Safety That's so good. And ( by [PERSON_NAME] ) 27:54 edit de…" at bounding box center [151, 399] width 284 height 58
click at [141, 379] on p "That's so good. And" at bounding box center [170, 385] width 173 height 12
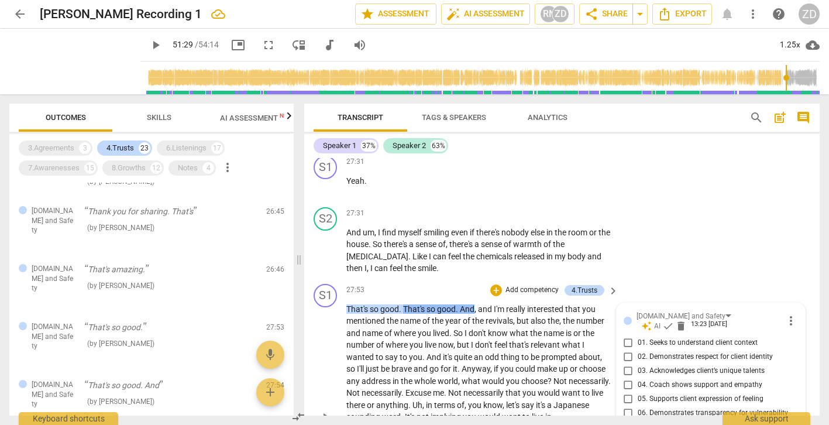
scroll to position [7461, 0]
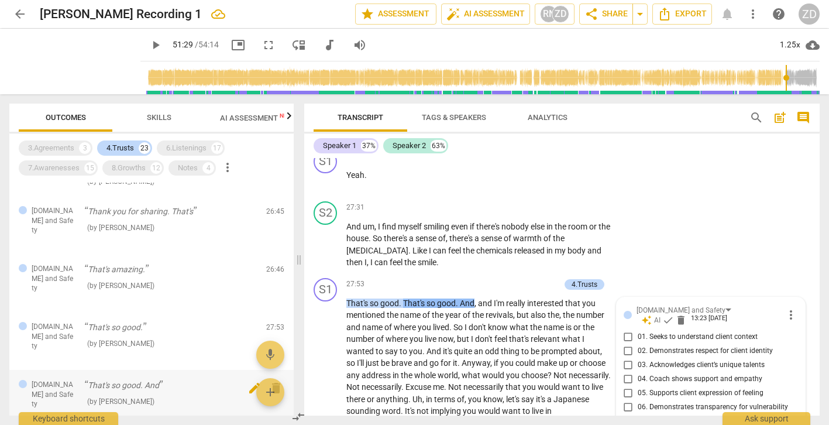
click at [276, 381] on span "delete" at bounding box center [276, 388] width 14 height 14
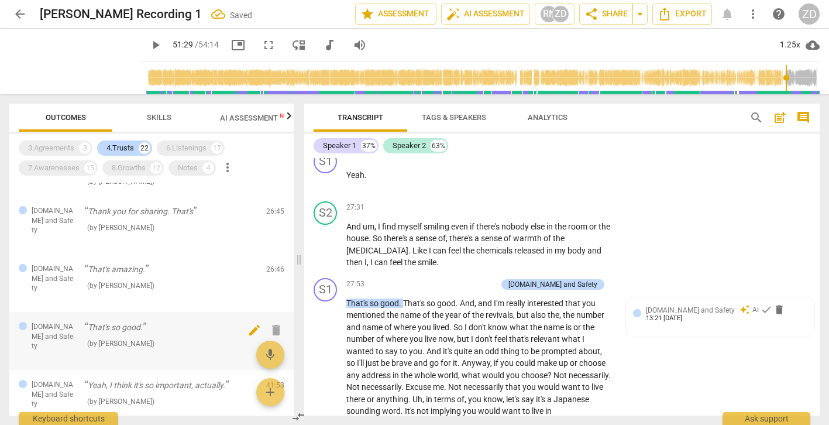
click at [275, 323] on span "delete" at bounding box center [276, 330] width 14 height 14
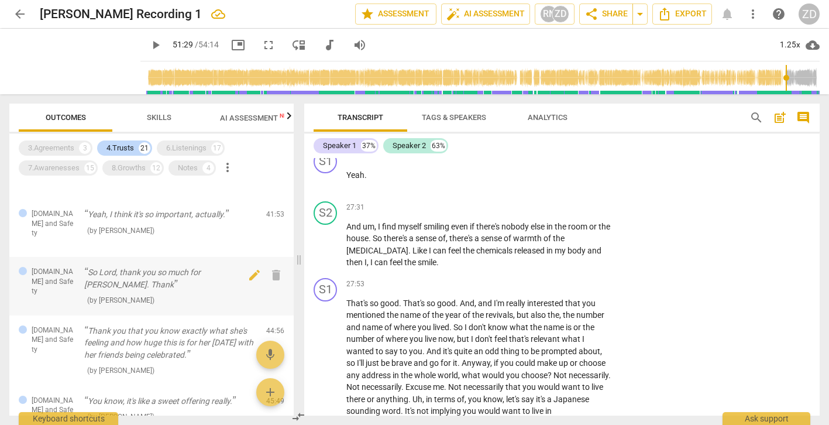
scroll to position [760, 0]
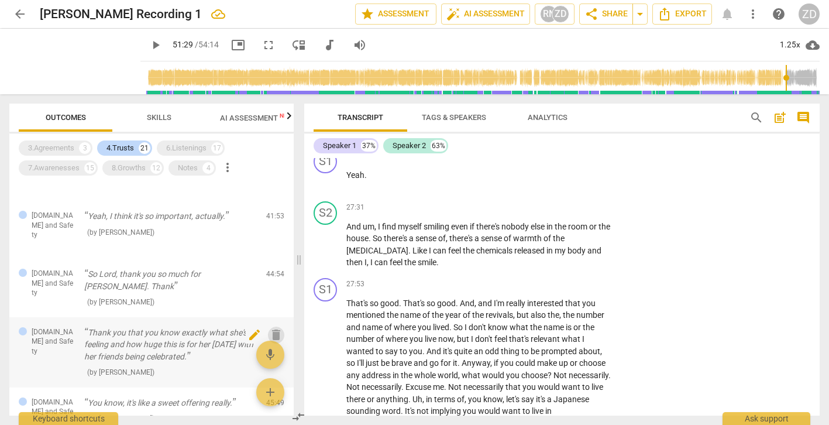
click at [269, 328] on span "delete" at bounding box center [276, 335] width 14 height 14
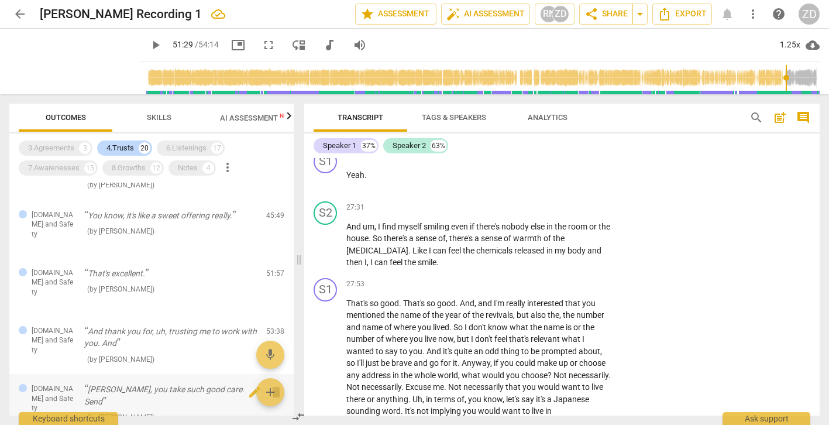
scroll to position [0, 0]
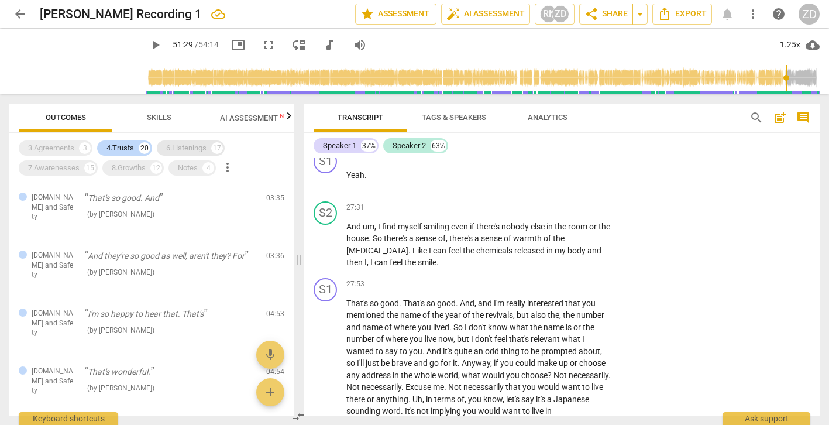
click at [191, 151] on div "6.Listenings" at bounding box center [186, 148] width 40 height 12
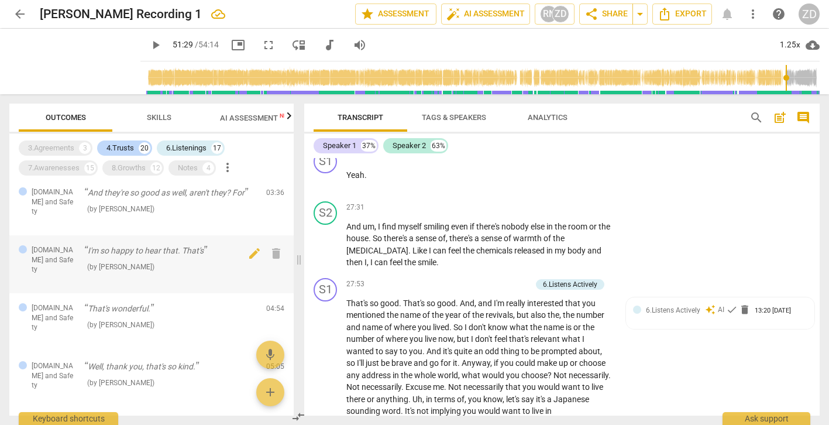
scroll to position [75, 0]
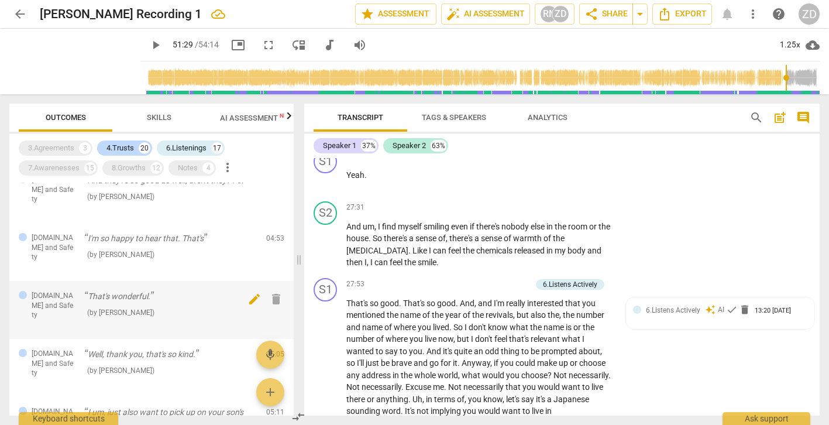
click at [273, 292] on span "delete" at bounding box center [276, 299] width 14 height 14
click at [194, 290] on p "Well, thank you, that's so kind." at bounding box center [170, 296] width 173 height 12
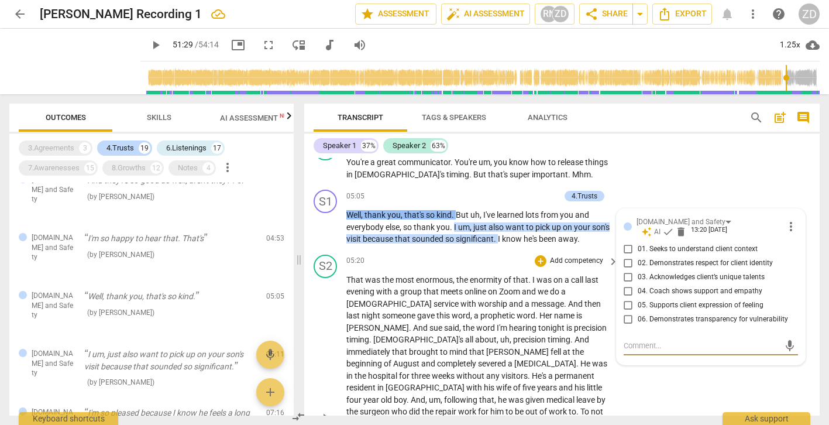
scroll to position [1523, 0]
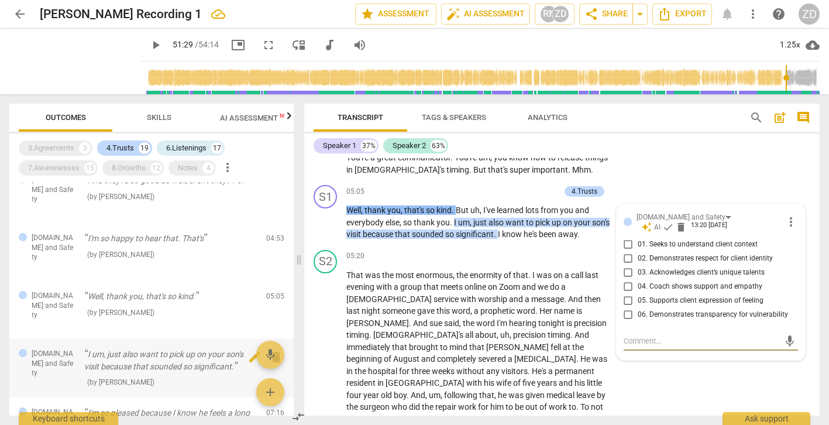
click at [165, 376] on div "( by [PERSON_NAME] )" at bounding box center [170, 382] width 173 height 12
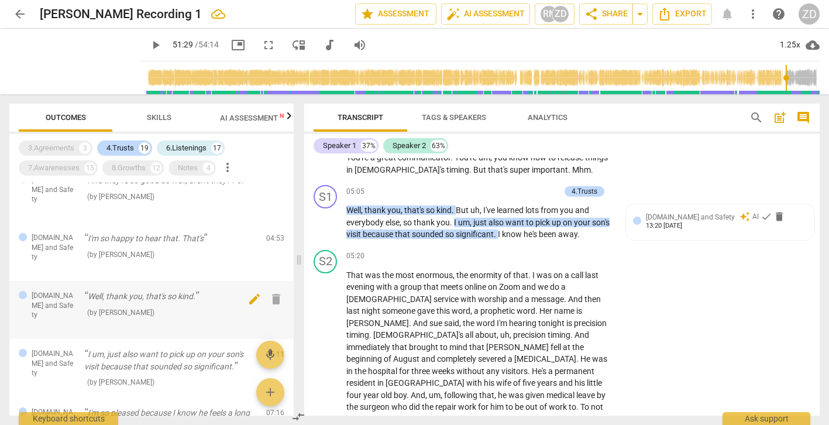
click at [274, 292] on span "delete" at bounding box center [276, 299] width 14 height 14
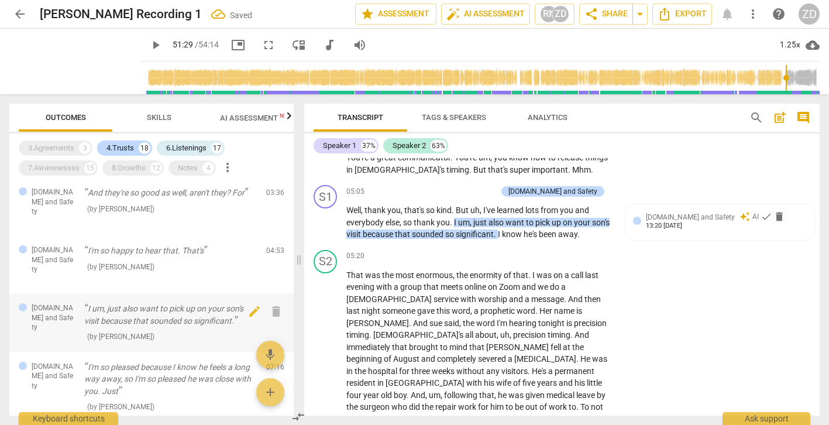
scroll to position [56, 0]
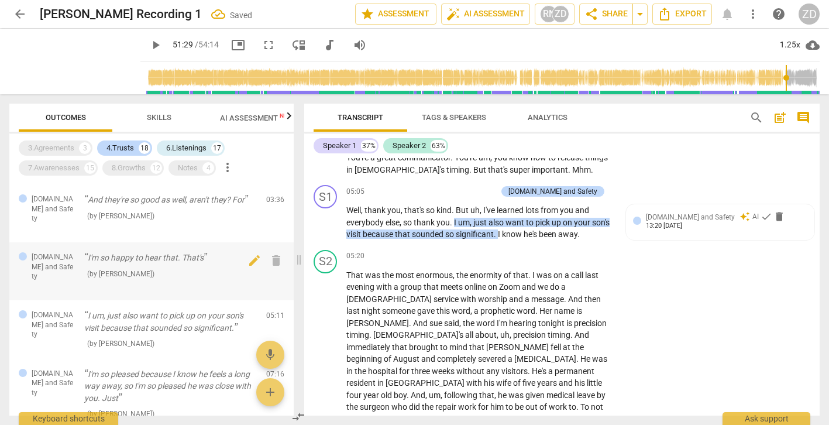
click at [187, 252] on p "I'm so happy to hear that. That's" at bounding box center [170, 258] width 173 height 12
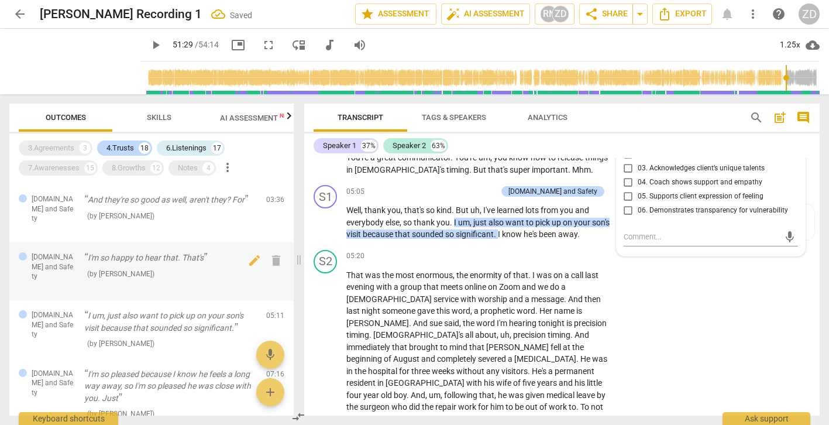
click at [187, 252] on p "I'm so happy to hear that. That's" at bounding box center [170, 258] width 173 height 12
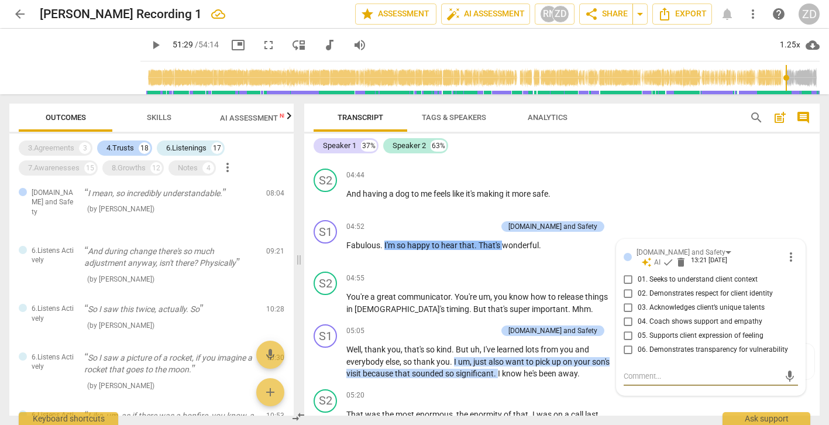
scroll to position [487, 0]
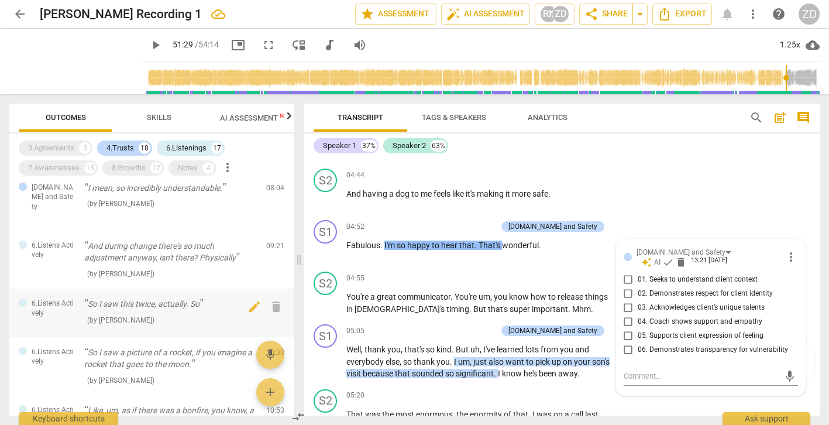
click at [163, 288] on div "6.Listens Actively So I saw this twice, actually. So ( by [PERSON_NAME] ) 10:28…" at bounding box center [151, 312] width 284 height 49
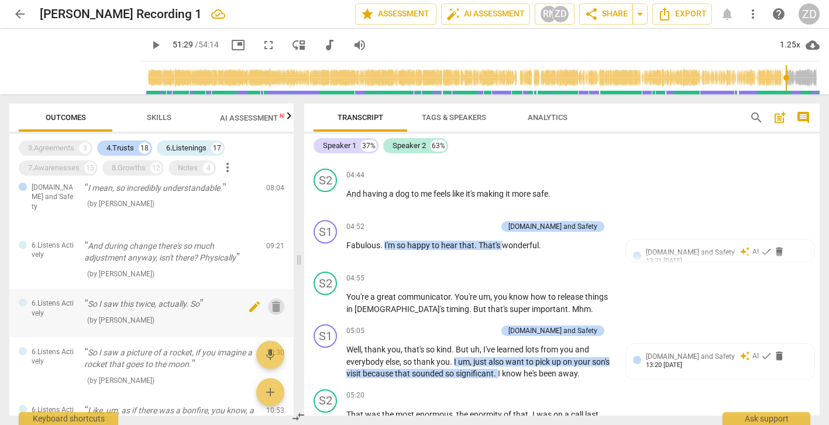
click at [274, 300] on span "delete" at bounding box center [276, 307] width 14 height 14
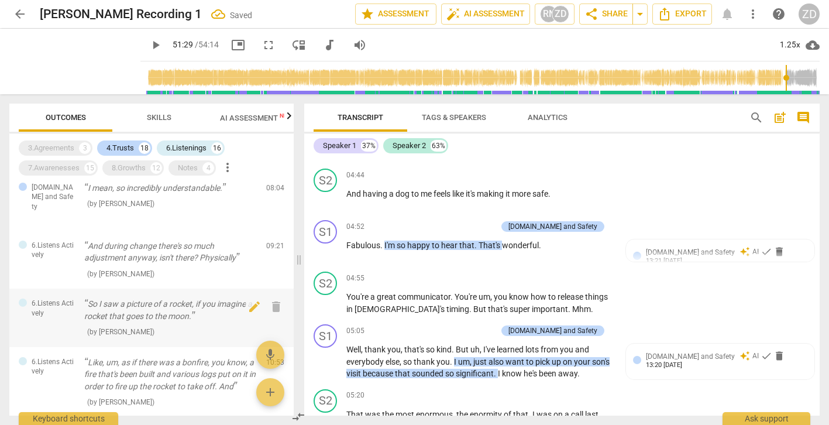
click at [162, 298] on p "So I saw a picture of a rocket, if you imagine a rocket that goes to the moon." at bounding box center [170, 310] width 173 height 24
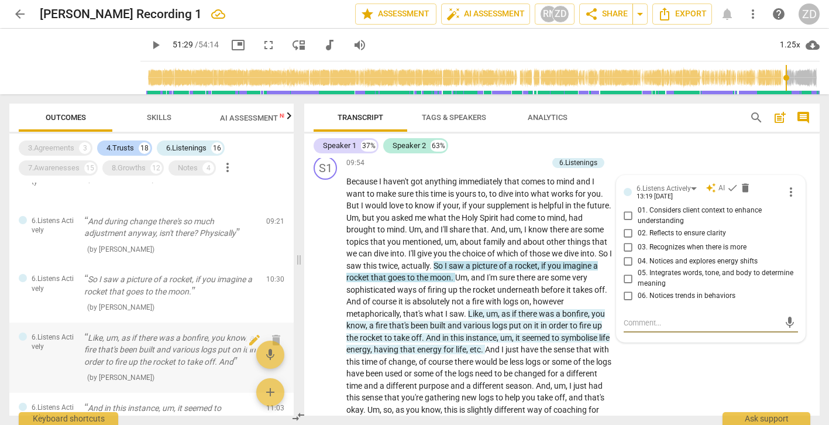
scroll to position [514, 0]
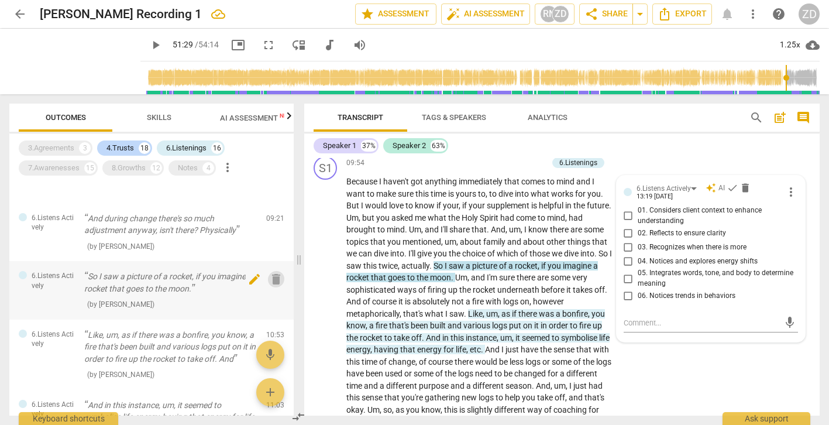
click at [273, 272] on span "delete" at bounding box center [276, 279] width 14 height 14
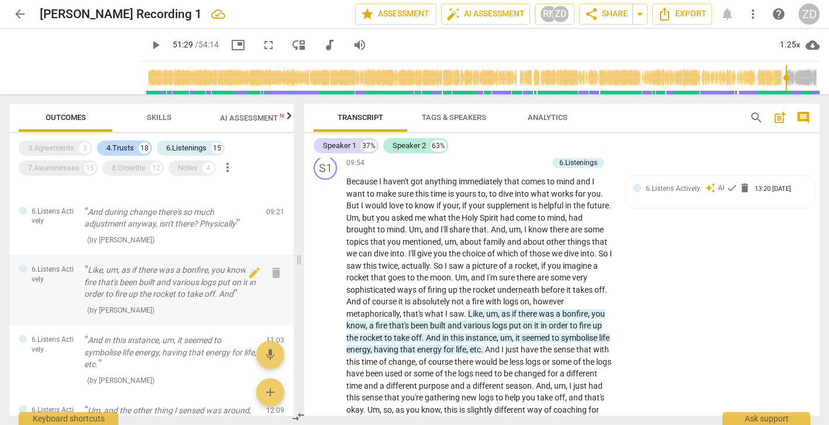
scroll to position [517, 0]
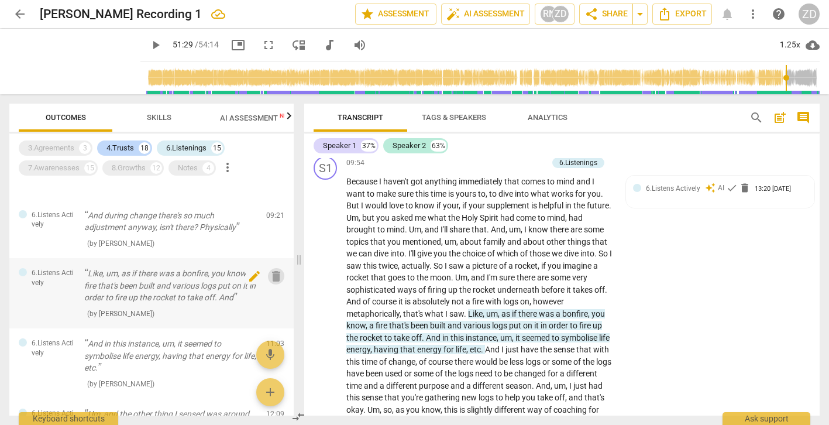
click at [277, 269] on span "delete" at bounding box center [276, 276] width 14 height 14
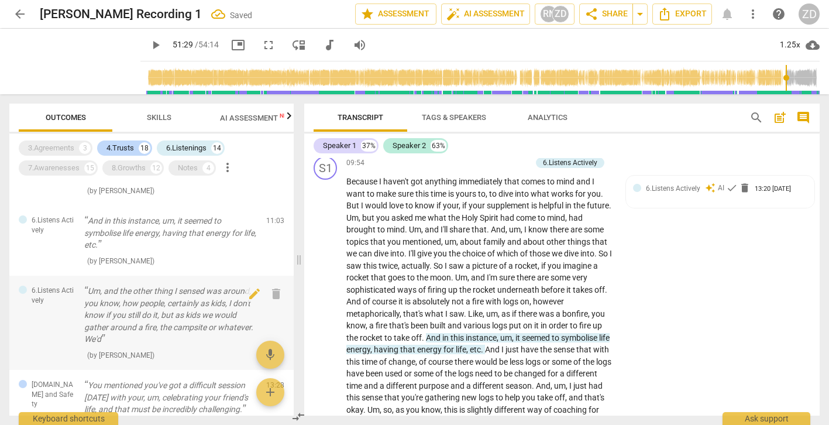
scroll to position [571, 0]
click at [273, 286] on span "delete" at bounding box center [276, 293] width 14 height 14
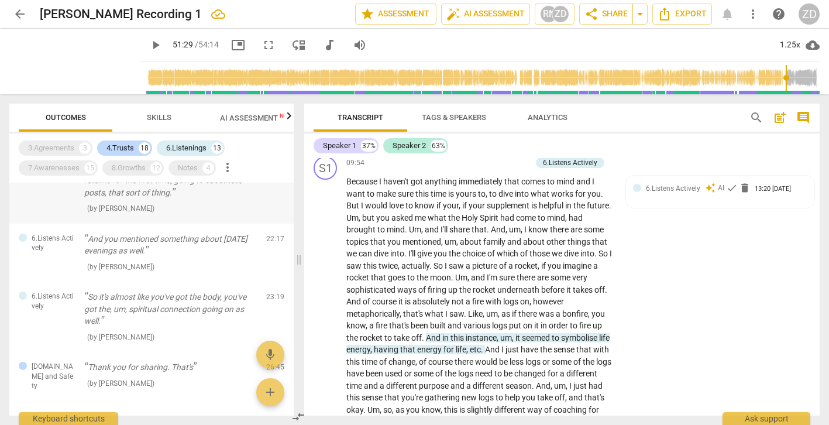
scroll to position [777, 0]
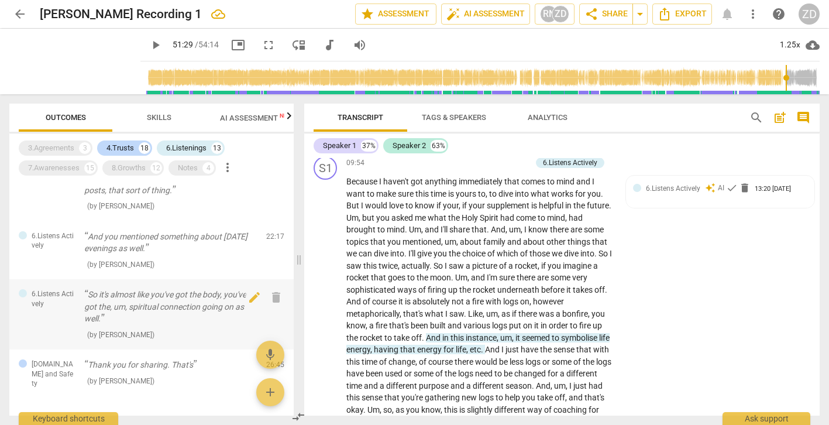
click at [160, 288] on p "So it's almost like you've got the body, you've got the, um, spiritual connecti…" at bounding box center [170, 306] width 173 height 36
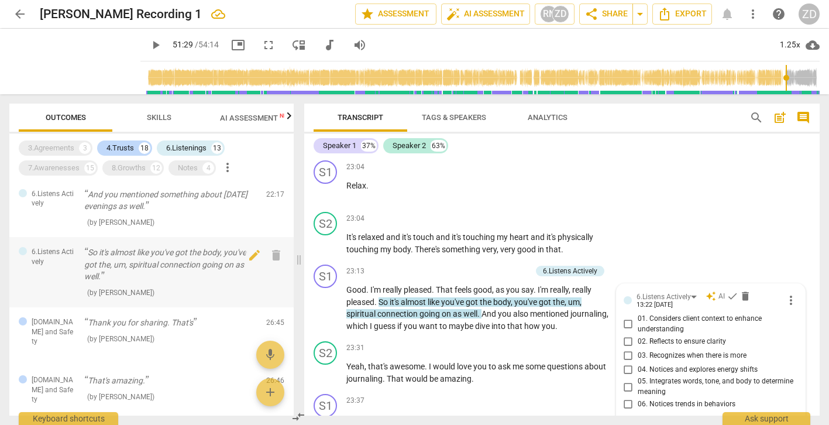
scroll to position [829, 0]
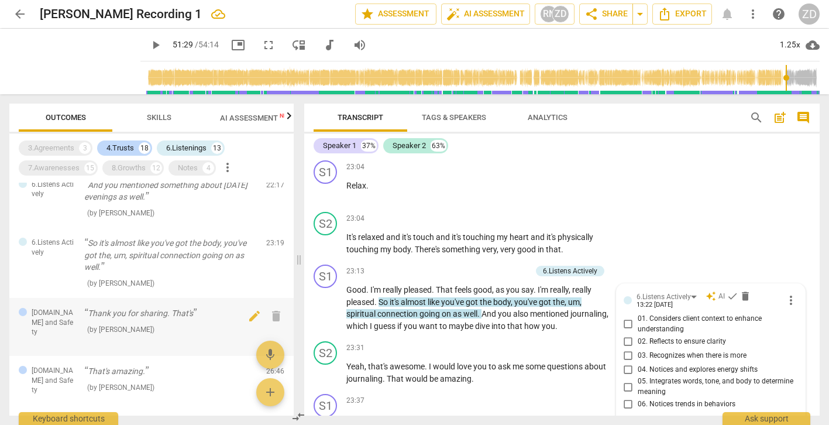
click at [164, 307] on div "Thank you for sharing. That's ( by [PERSON_NAME] )" at bounding box center [170, 321] width 173 height 28
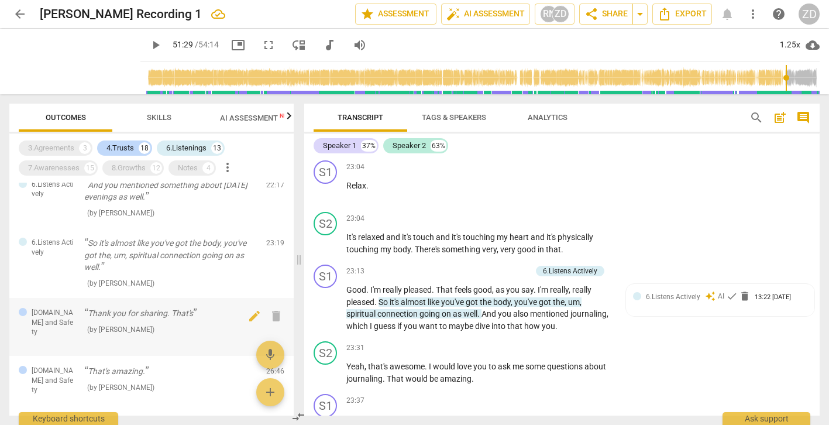
click at [157, 307] on p "Thank you for sharing. That's" at bounding box center [170, 313] width 173 height 12
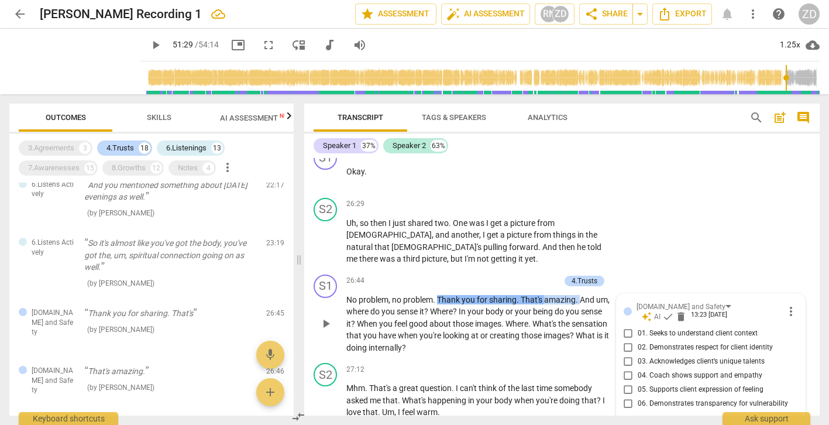
scroll to position [7091, 0]
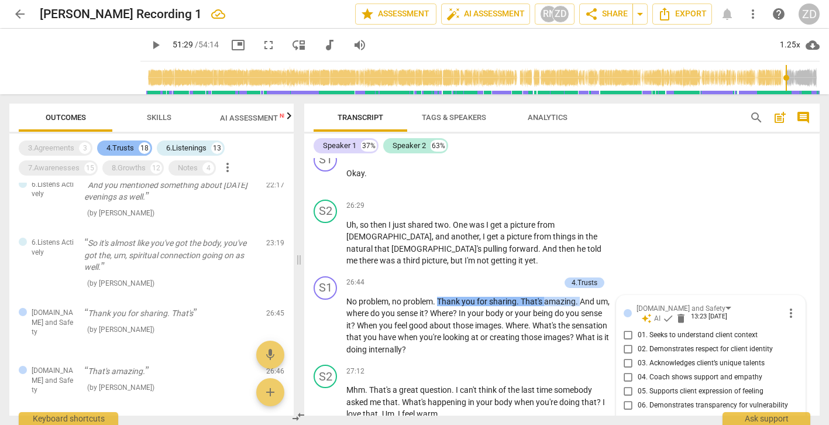
click at [137, 151] on div "4.Trusts 18" at bounding box center [124, 147] width 55 height 15
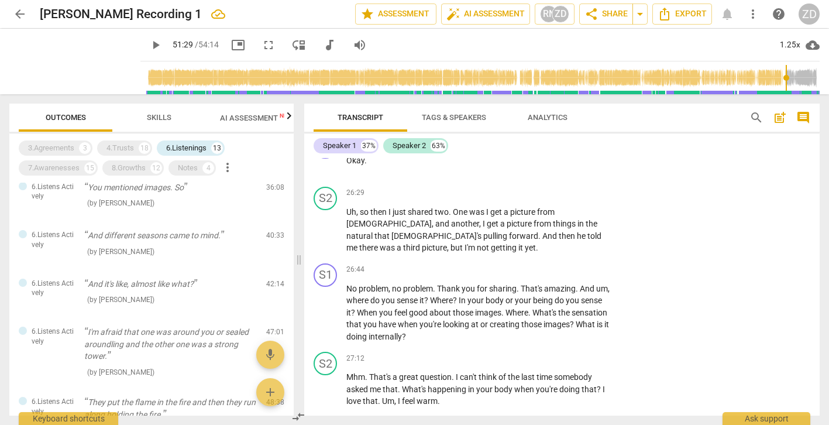
scroll to position [528, 0]
click at [159, 282] on p "And it's like, almost like what?" at bounding box center [170, 283] width 173 height 12
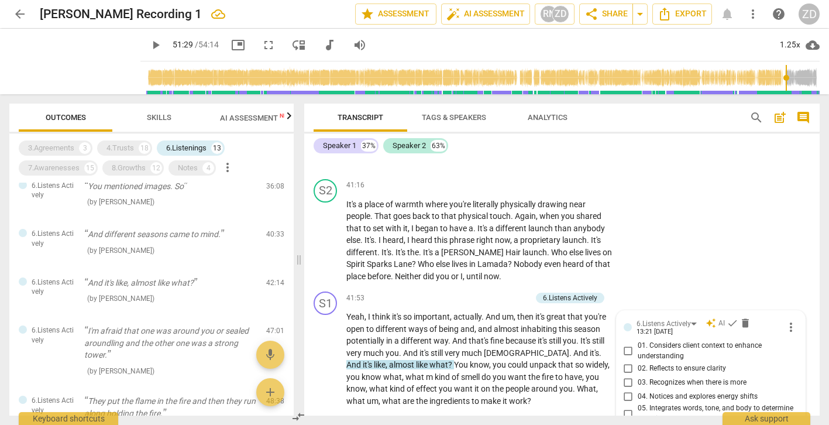
scroll to position [10896, 0]
click at [743, 316] on span "delete" at bounding box center [746, 322] width 12 height 12
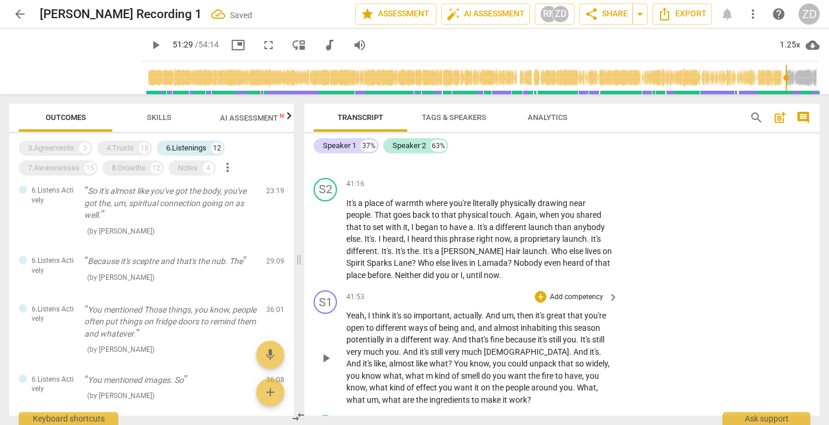
scroll to position [0, 0]
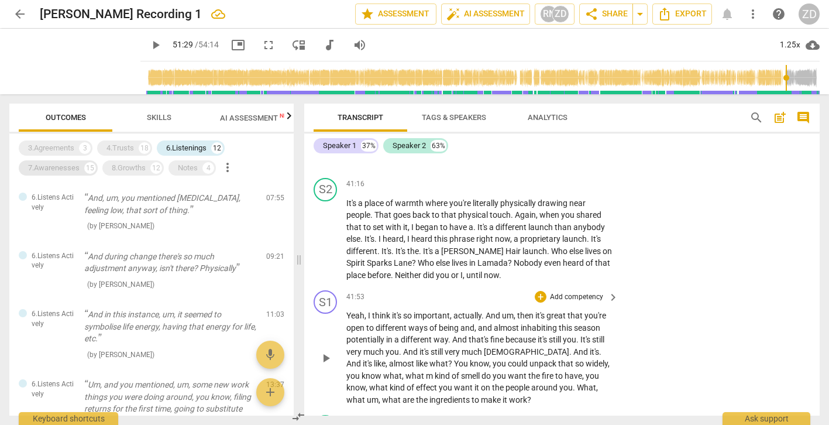
click at [61, 167] on div "7.Awarenesses" at bounding box center [53, 168] width 51 height 12
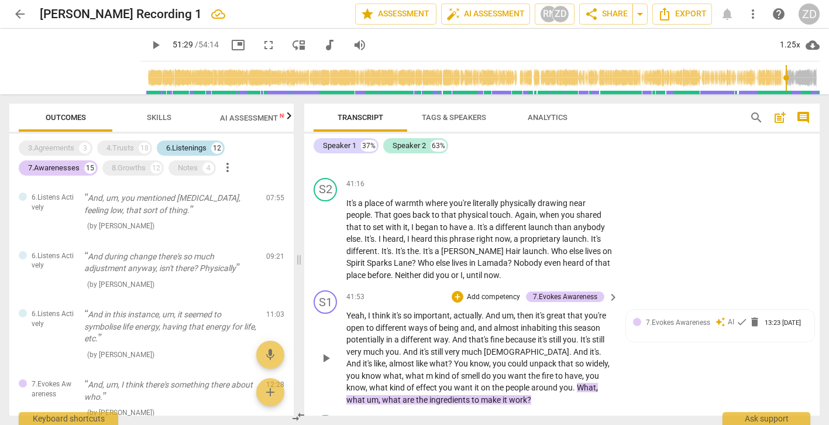
click at [176, 150] on div "6.Listenings" at bounding box center [186, 148] width 40 height 12
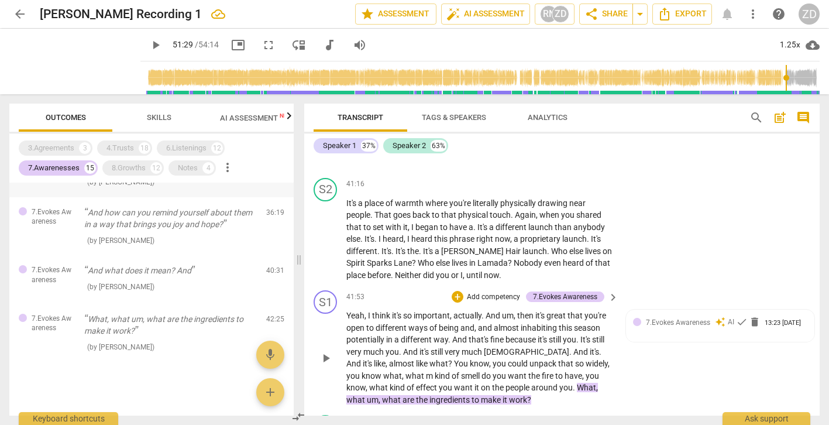
scroll to position [781, 0]
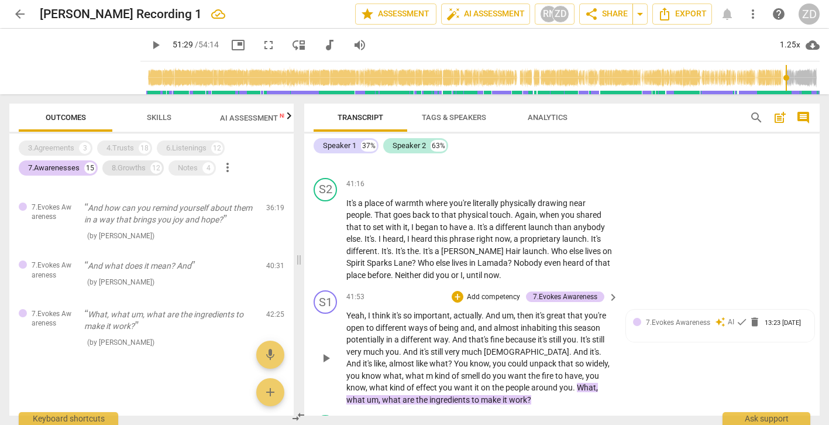
click at [119, 170] on div "8.Growths" at bounding box center [129, 168] width 34 height 12
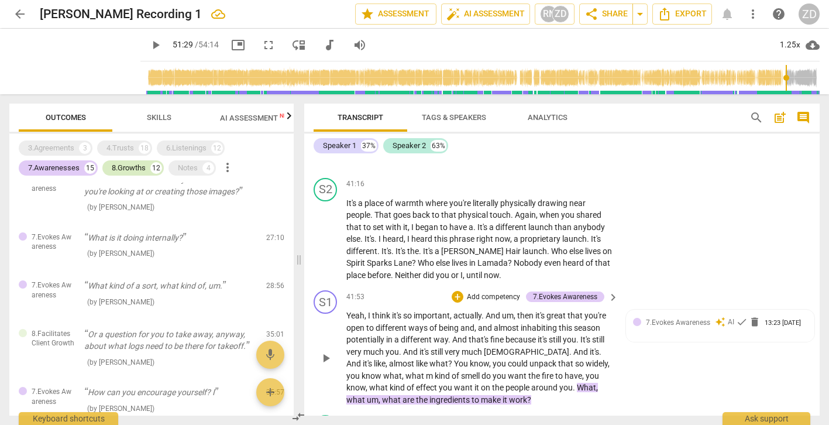
scroll to position [1073, 0]
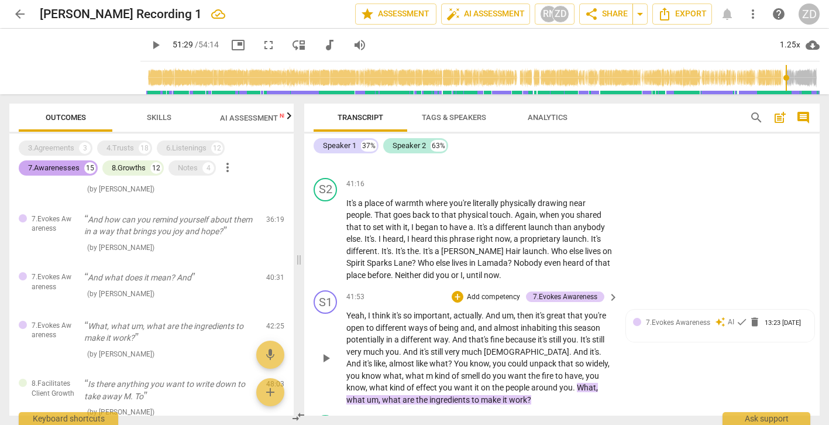
click at [93, 166] on div "15" at bounding box center [90, 168] width 12 height 12
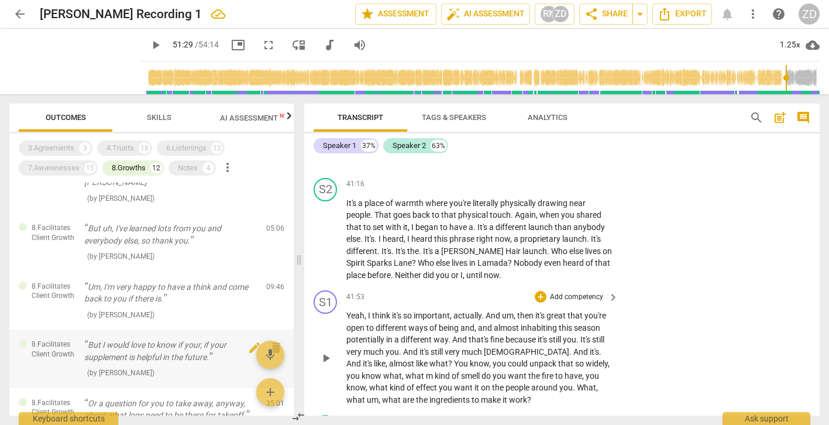
scroll to position [0, 0]
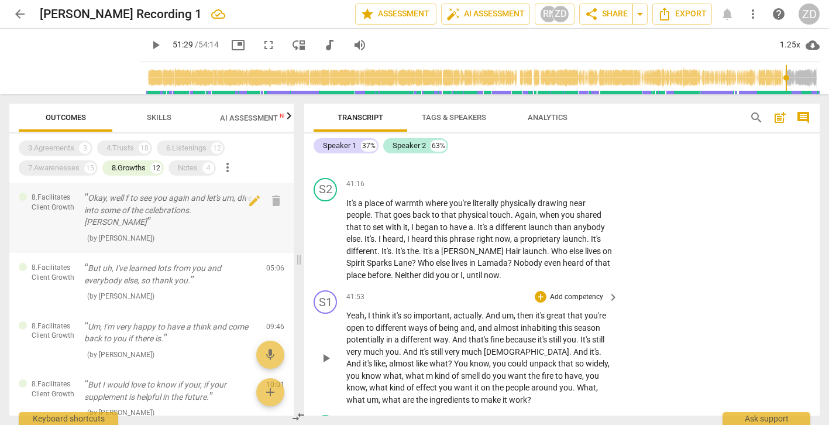
click at [173, 205] on p "Okay, well f to see you again and let's um, dive into some of the celebrations.…" at bounding box center [170, 210] width 173 height 36
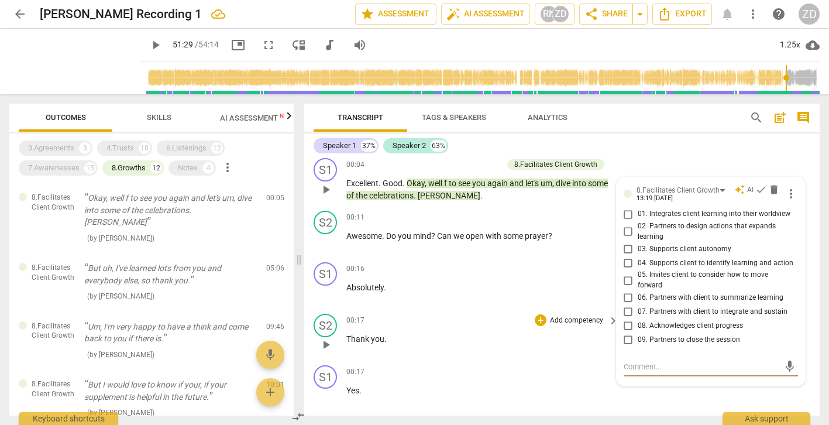
scroll to position [6, 0]
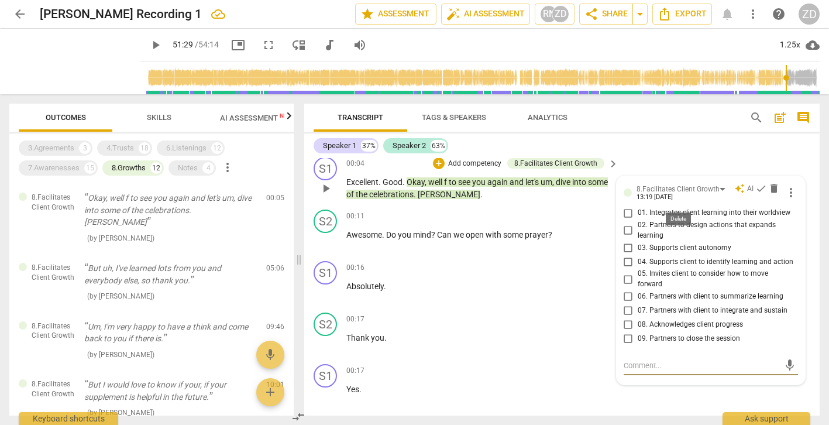
click at [768, 194] on span "delete" at bounding box center [774, 189] width 12 height 12
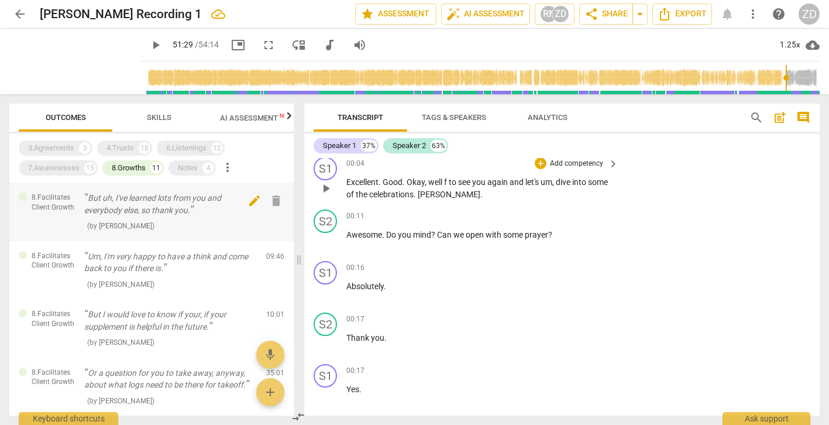
click at [271, 202] on span "delete" at bounding box center [276, 201] width 14 height 14
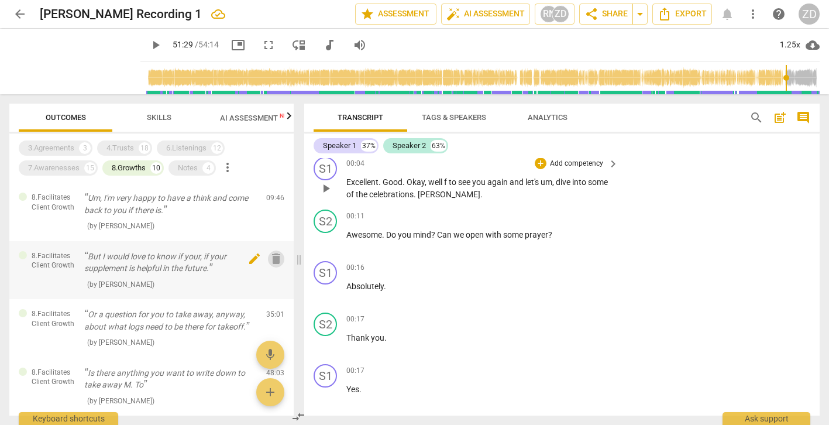
click at [274, 262] on span "delete" at bounding box center [276, 259] width 14 height 14
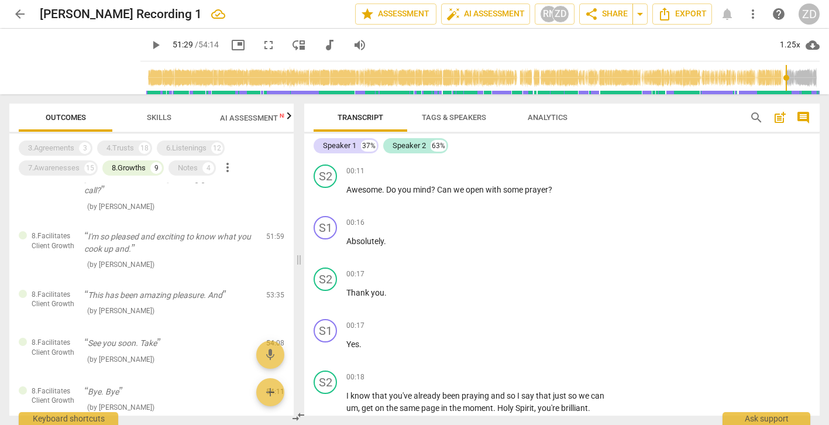
scroll to position [219, 0]
click at [273, 289] on span "delete" at bounding box center [276, 296] width 14 height 14
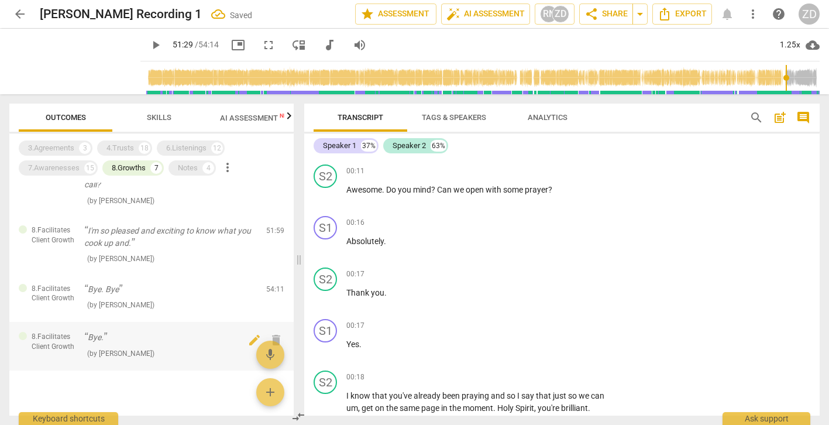
scroll to position [225, 0]
click at [270, 284] on span "delete" at bounding box center [276, 291] width 14 height 14
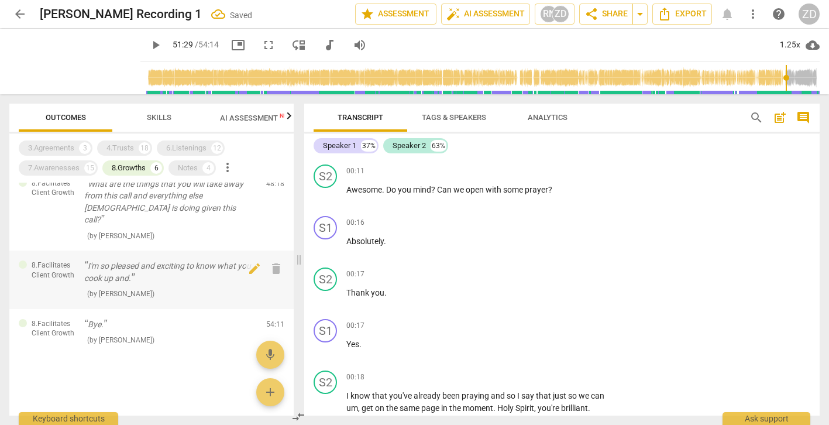
scroll to position [177, 0]
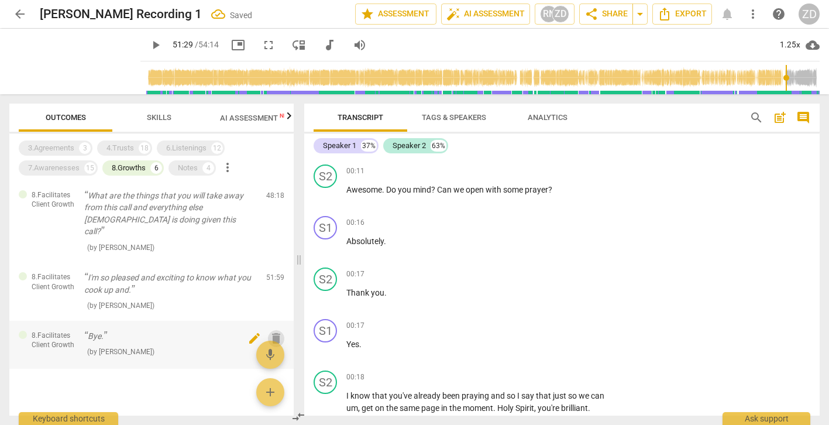
click at [273, 331] on span "delete" at bounding box center [276, 338] width 14 height 14
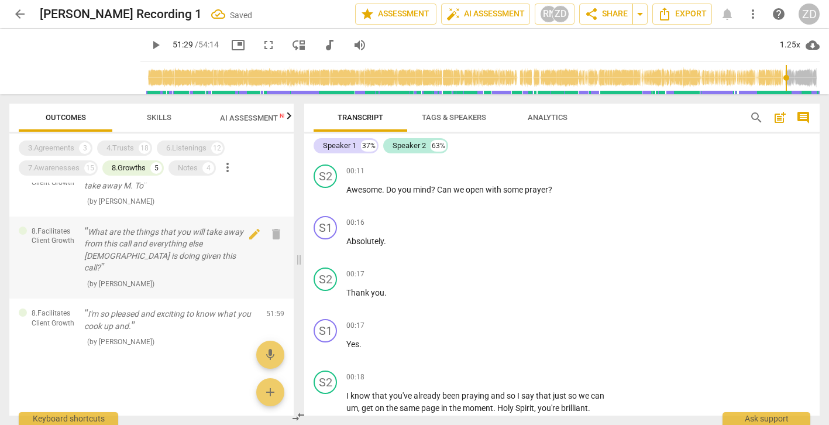
scroll to position [129, 0]
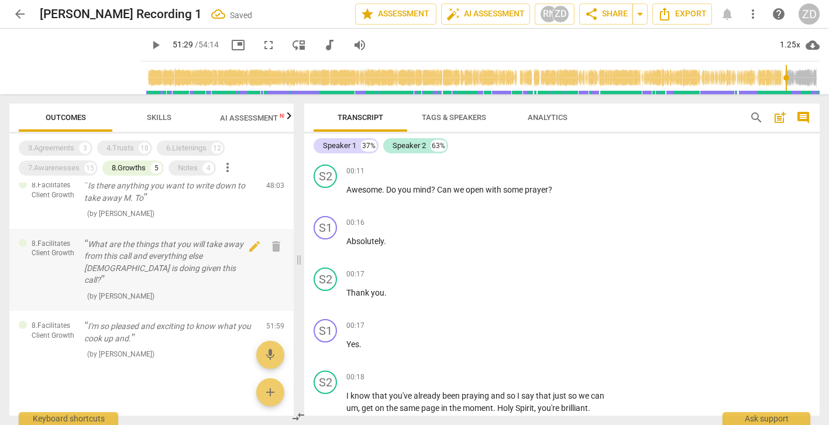
click at [196, 272] on p "What are the things that you will take away from this call and everything else …" at bounding box center [170, 262] width 173 height 48
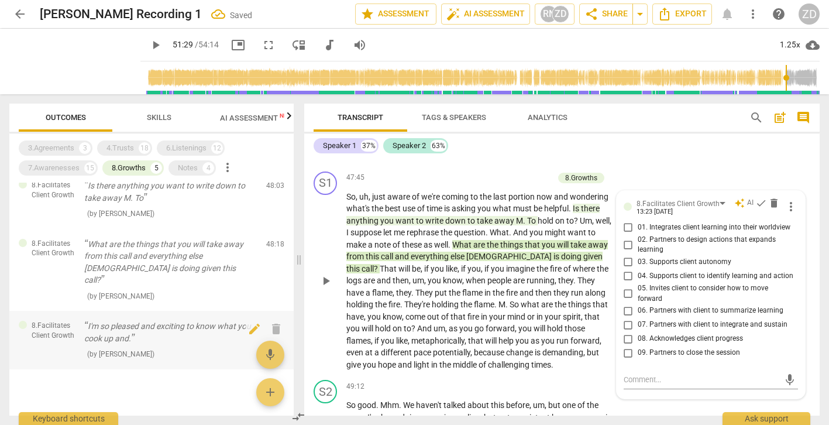
click at [176, 320] on p "I'm so pleased and exciting to know what you cook up and." at bounding box center [170, 332] width 173 height 24
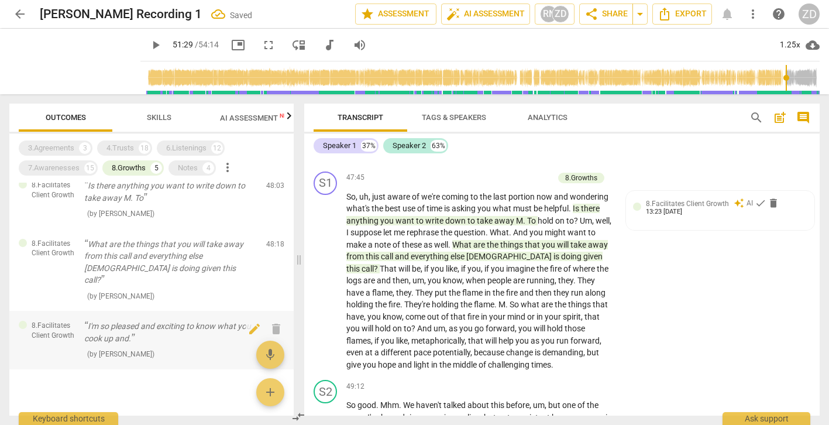
scroll to position [13048, 0]
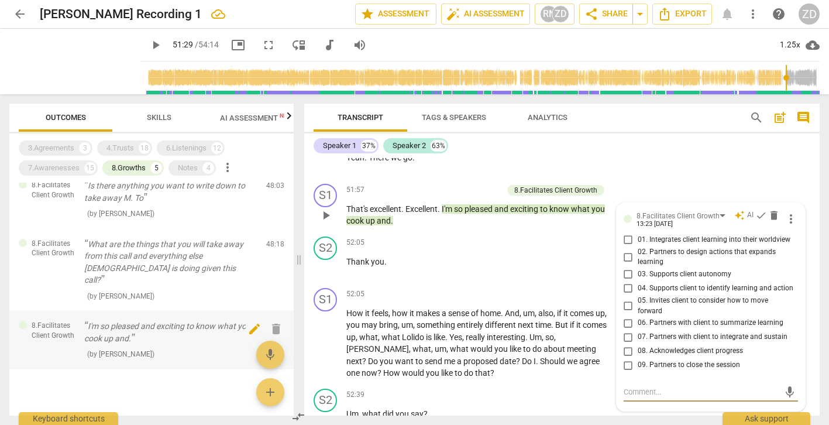
click at [275, 322] on span "delete" at bounding box center [276, 329] width 14 height 14
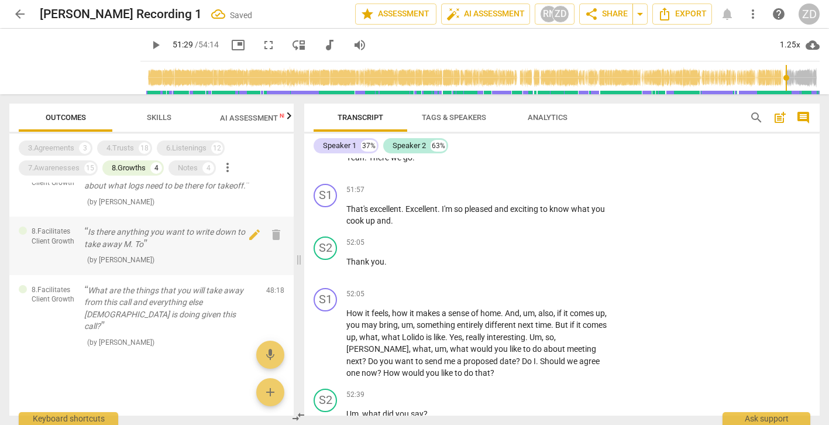
scroll to position [71, 0]
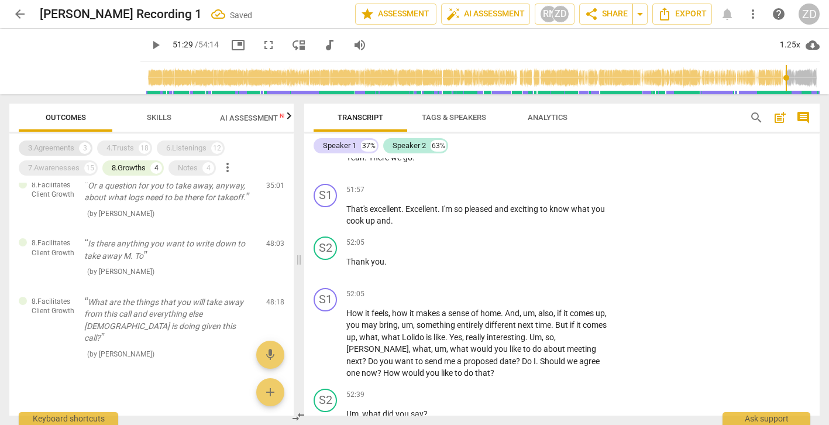
click at [77, 152] on div "3.Agreements 3" at bounding box center [56, 147] width 74 height 15
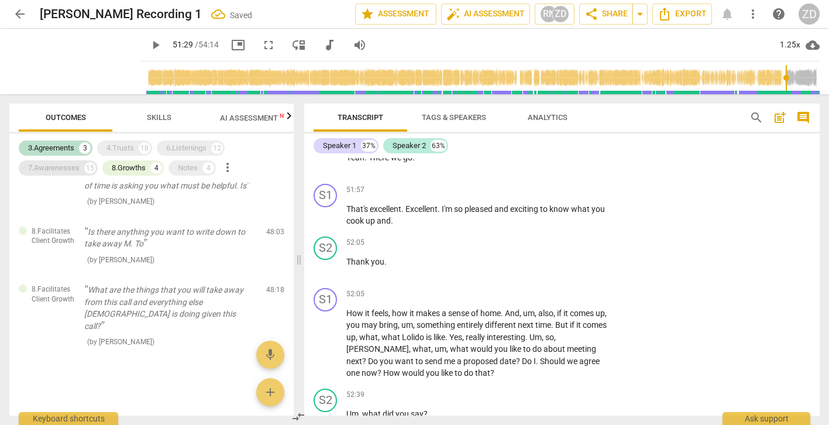
click at [74, 169] on div "7.Awarenesses" at bounding box center [53, 168] width 51 height 12
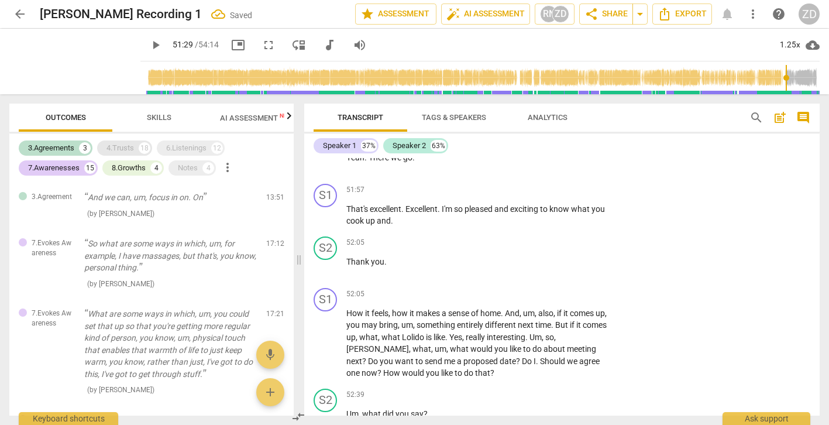
scroll to position [1261, 0]
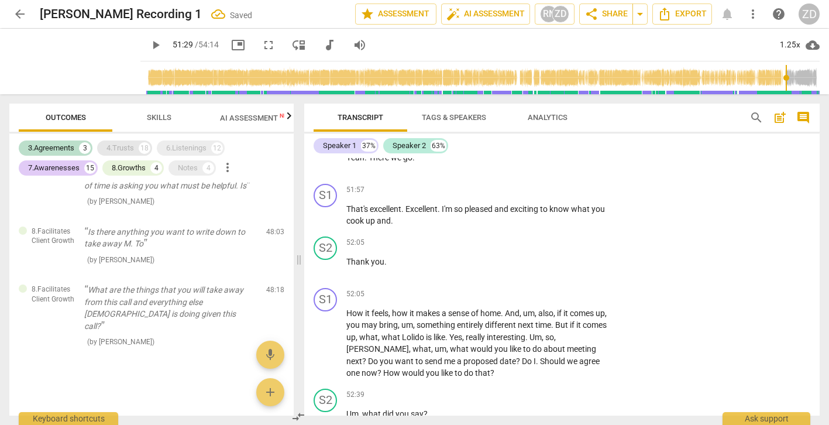
click at [129, 151] on div "4.Trusts" at bounding box center [121, 148] width 28 height 12
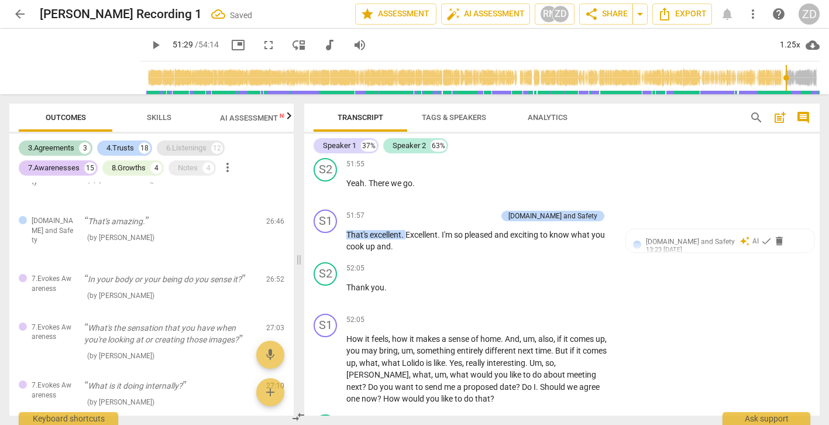
scroll to position [13061, 0]
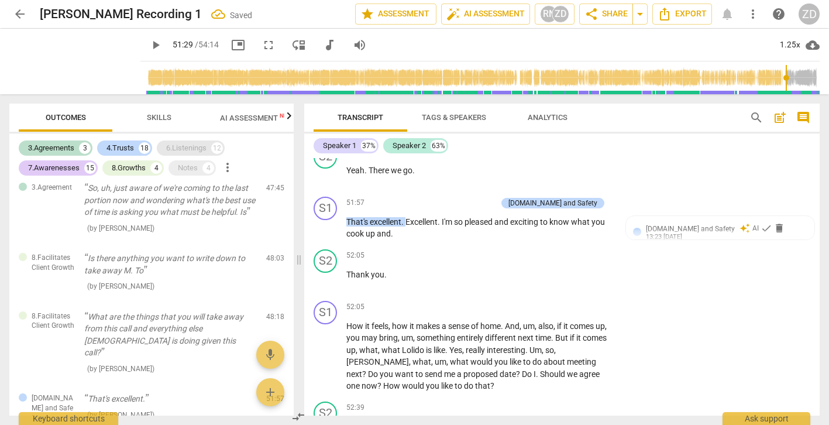
click at [198, 150] on div "6.Listenings" at bounding box center [186, 148] width 40 height 12
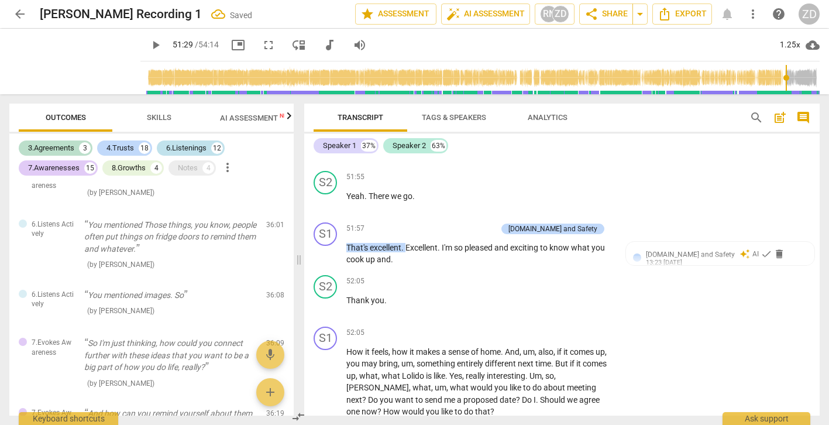
scroll to position [13074, 0]
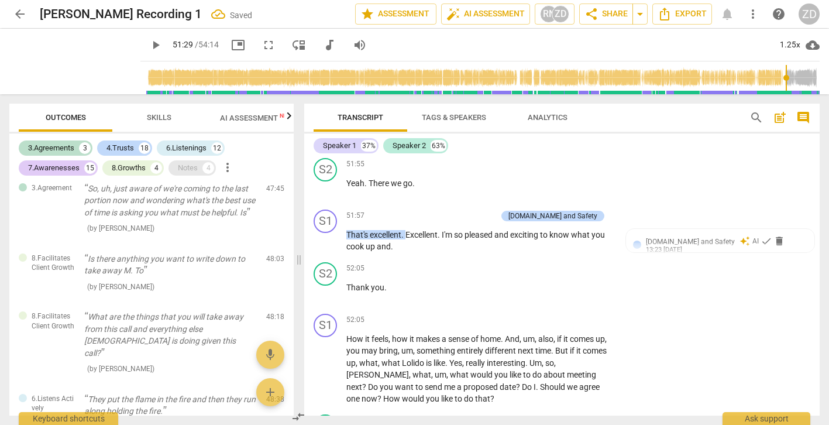
click at [191, 167] on div "Notes" at bounding box center [188, 168] width 20 height 12
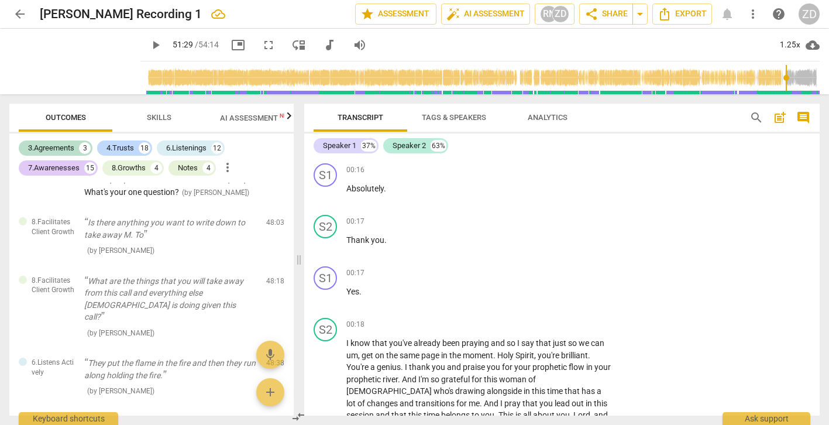
scroll to position [0, 0]
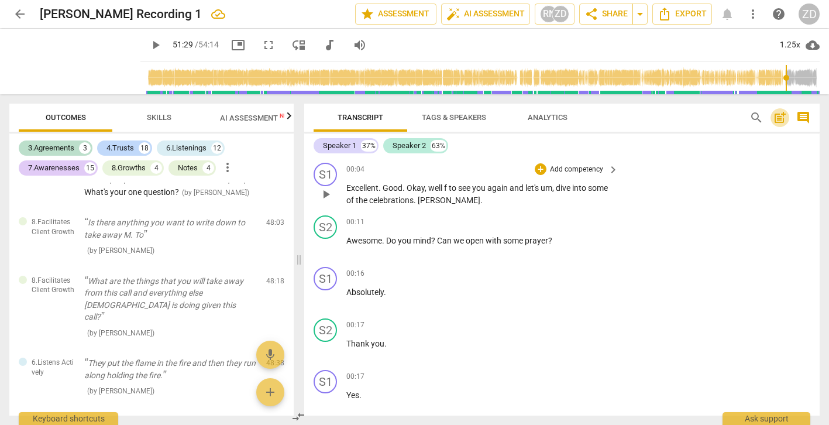
click at [778, 115] on span "post_add" at bounding box center [780, 118] width 14 height 14
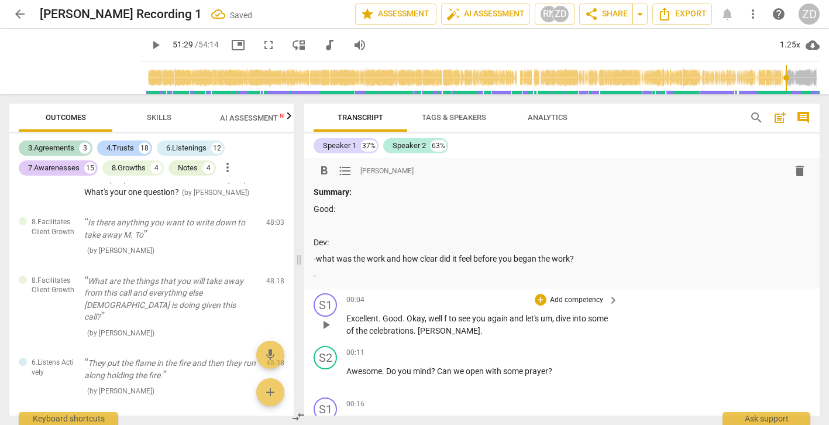
click at [392, 259] on p "-what was the work and how clear did it feel before you began the work?" at bounding box center [562, 259] width 497 height 12
click at [401, 257] on p "-what was the work and how clear did it feel before you began the work?" at bounding box center [562, 259] width 497 height 12
drag, startPoint x: 400, startPoint y: 260, endPoint x: 360, endPoint y: 260, distance: 39.8
click at [360, 260] on p "-what was the work and how clear did it feel before you began the work?" at bounding box center [562, 259] width 497 height 12
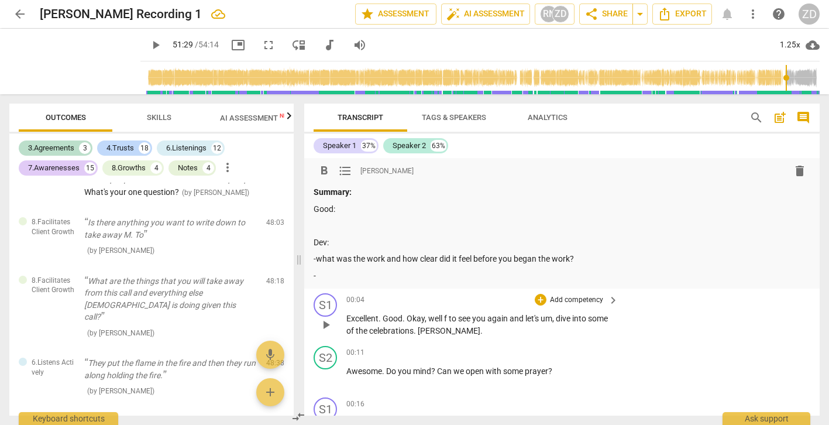
click at [613, 259] on p "-what was the work and how clear did it feel before you began the work?" at bounding box center [562, 259] width 497 height 12
click at [562, 258] on p "-what was the work and how clear did it feel before you began the work?" at bounding box center [562, 259] width 497 height 12
click at [595, 260] on p "-what was the work and how clear did it feel before you began it?" at bounding box center [562, 259] width 497 height 12
click at [579, 272] on p "-" at bounding box center [562, 276] width 497 height 12
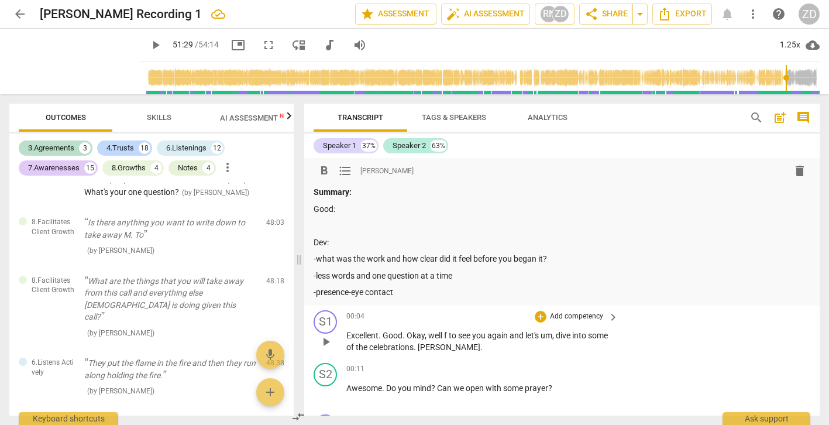
click at [395, 228] on p at bounding box center [562, 225] width 497 height 12
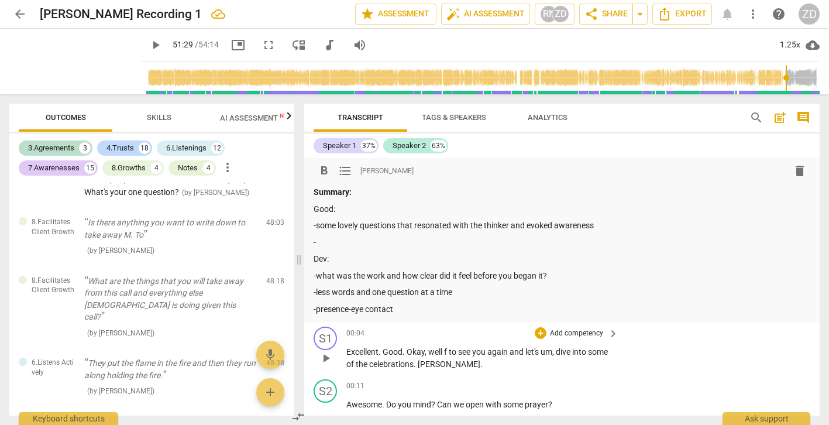
click at [559, 274] on p "-what was the work and how clear did it feel before you began it?" at bounding box center [562, 276] width 497 height 12
drag, startPoint x: 656, startPoint y: 276, endPoint x: 666, endPoint y: 274, distance: 10.2
click at [666, 274] on p "-what was the work and how clear did it feel before you began it? Did the conve…" at bounding box center [562, 276] width 497 height 12
drag, startPoint x: 549, startPoint y: 274, endPoint x: 512, endPoint y: 273, distance: 36.9
click at [512, 273] on p "-what was the work and how clear did it feel before you began it? Did the conve…" at bounding box center [562, 276] width 497 height 12
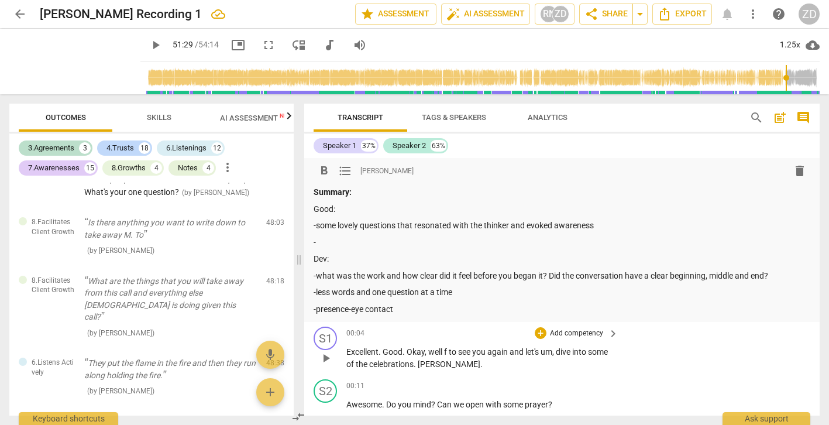
click at [552, 274] on p "-what was the work and how clear did it feel before you began it? Did the conve…" at bounding box center [562, 276] width 497 height 12
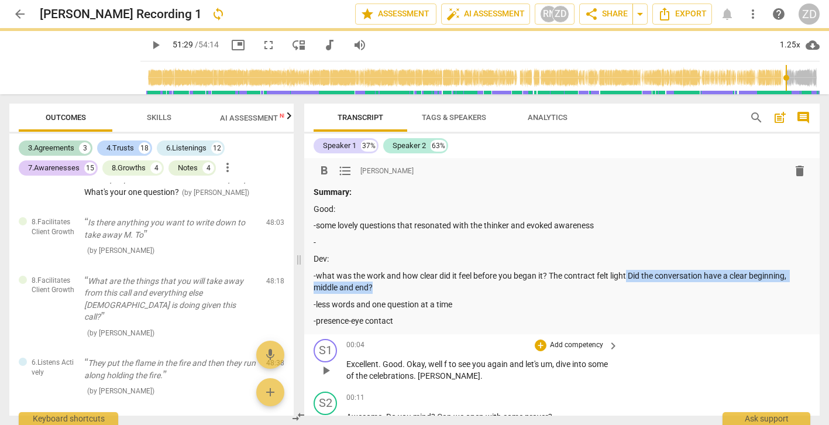
drag, startPoint x: 628, startPoint y: 274, endPoint x: 634, endPoint y: 285, distance: 12.8
click at [634, 285] on p "-what was the work and how clear did it feel before you began it? The contract …" at bounding box center [562, 282] width 497 height 24
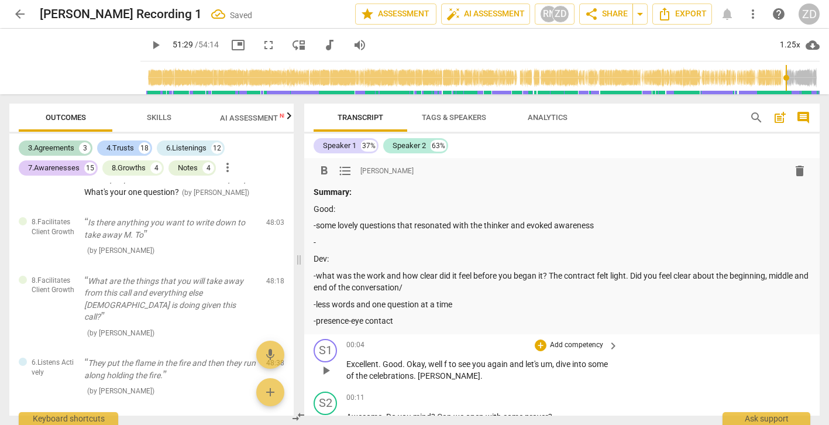
click at [533, 285] on p "-what was the work and how clear did it feel before you began it? The contract …" at bounding box center [562, 282] width 497 height 24
click at [471, 307] on p "-less words and one question at a time" at bounding box center [562, 304] width 497 height 12
click at [630, 275] on p "-what was the work and how clear did it feel before you began it? The contract …" at bounding box center [562, 282] width 497 height 24
click at [632, 277] on p "-what was the work and how clear did it feel before you began it? The contract …" at bounding box center [562, 282] width 497 height 24
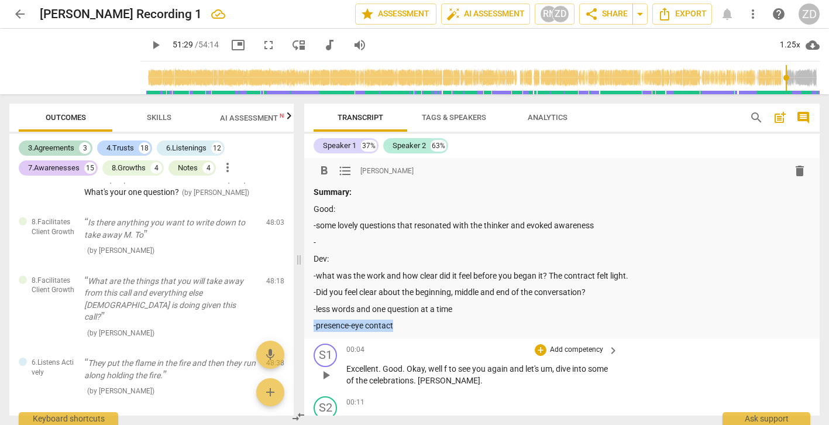
drag, startPoint x: 406, startPoint y: 325, endPoint x: 311, endPoint y: 329, distance: 95.4
click at [311, 329] on div "format_bold format_list_bulleted [PERSON_NAME] delete Summary: Good: -some love…" at bounding box center [562, 248] width 516 height 181
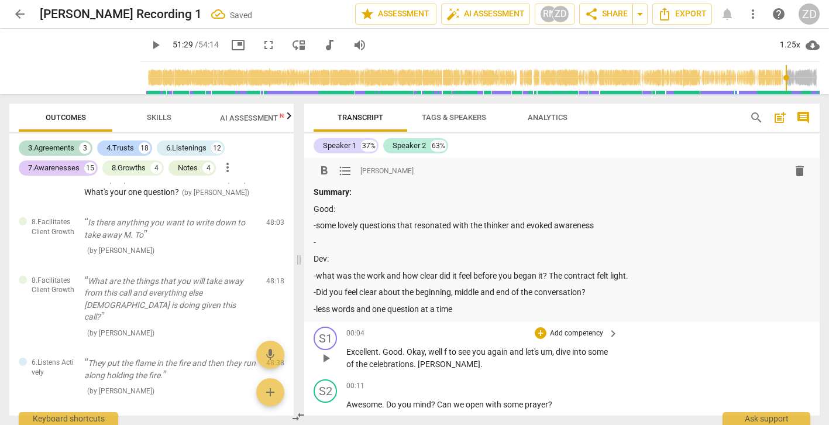
click at [357, 237] on p "-" at bounding box center [562, 242] width 497 height 12
click at [594, 291] on p "-Did you feel clear about the beginning, middle and end of the conversation?" at bounding box center [562, 292] width 497 height 12
drag, startPoint x: 655, startPoint y: 293, endPoint x: 592, endPoint y: 293, distance: 63.2
click at [592, 293] on p "-Did you feel clear about the beginning, middle and end of the conversation? Ho…" at bounding box center [562, 292] width 497 height 12
click at [640, 273] on p "-what was the work and how clear did it feel before you began it? The contract …" at bounding box center [562, 276] width 497 height 12
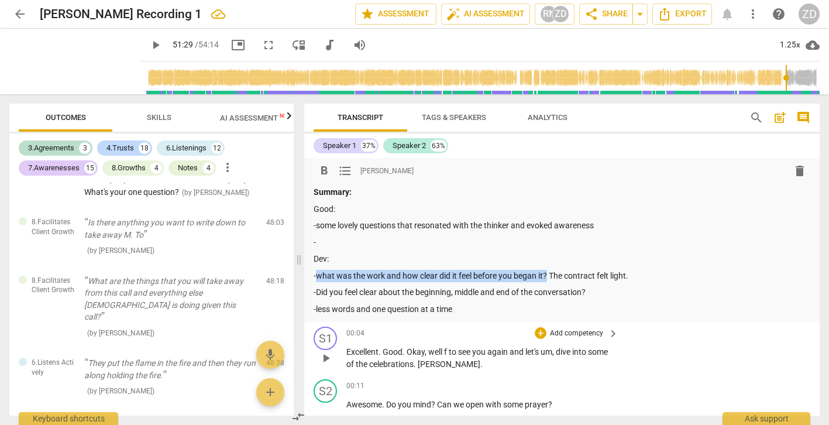
drag, startPoint x: 548, startPoint y: 273, endPoint x: 318, endPoint y: 278, distance: 230.0
click at [318, 278] on p "-what was the work and how clear did it feel before you began it? The contract …" at bounding box center [562, 276] width 497 height 12
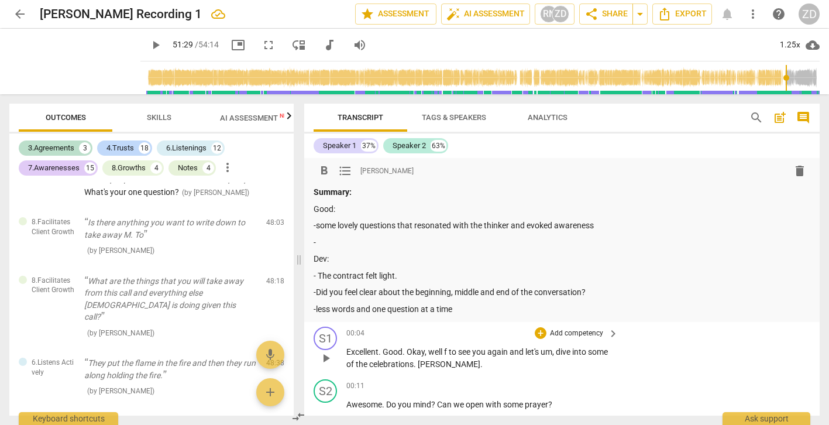
click at [410, 276] on p "- The contract felt light." at bounding box center [562, 276] width 497 height 12
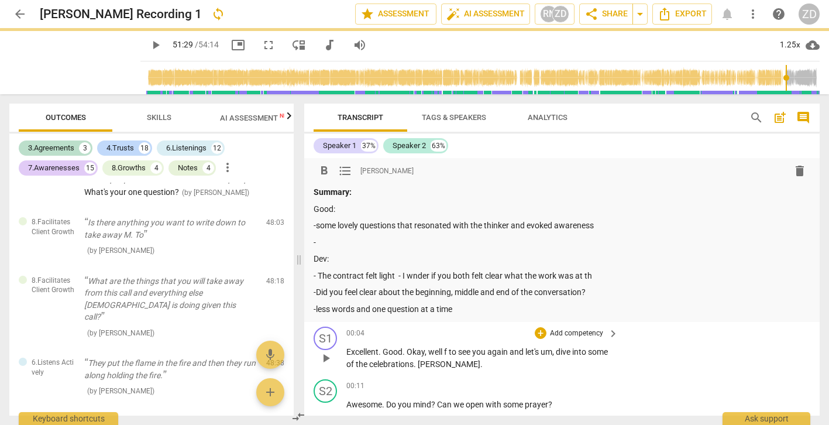
click at [415, 276] on p "- The contract felt light - I wnder if you both felt clear what the work was at…" at bounding box center [562, 276] width 497 height 12
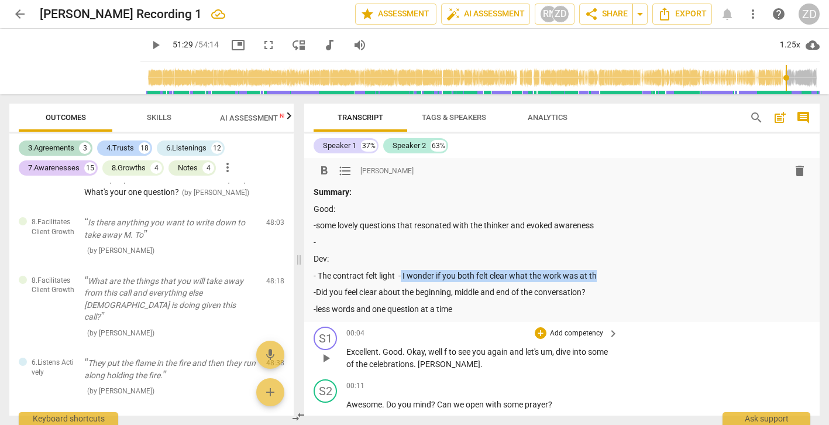
drag, startPoint x: 607, startPoint y: 274, endPoint x: 401, endPoint y: 275, distance: 206.6
click at [401, 275] on p "- The contract felt light - I wonder if you both felt clear what the work was a…" at bounding box center [562, 276] width 497 height 12
click at [602, 293] on p "-Did you feel clear about the beginning, middle and end of the conversation?" at bounding box center [562, 292] width 497 height 12
click at [339, 246] on p "-" at bounding box center [562, 242] width 497 height 12
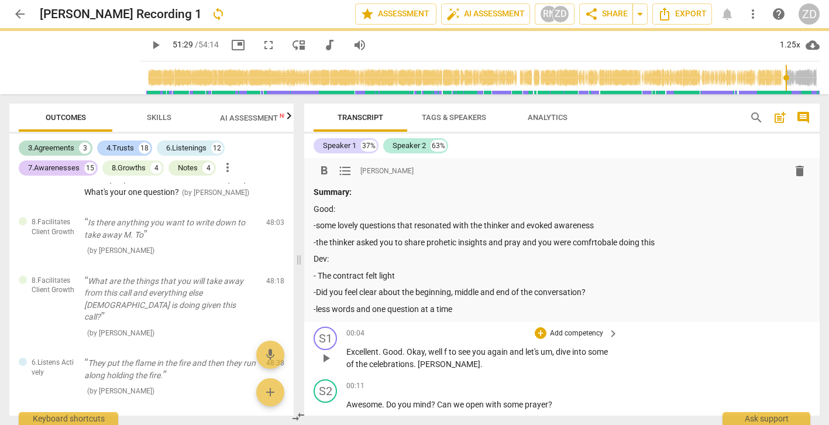
click at [439, 238] on p "-the thinker asked you to share prohetic insights and pray and you were comfrto…" at bounding box center [562, 242] width 497 height 12
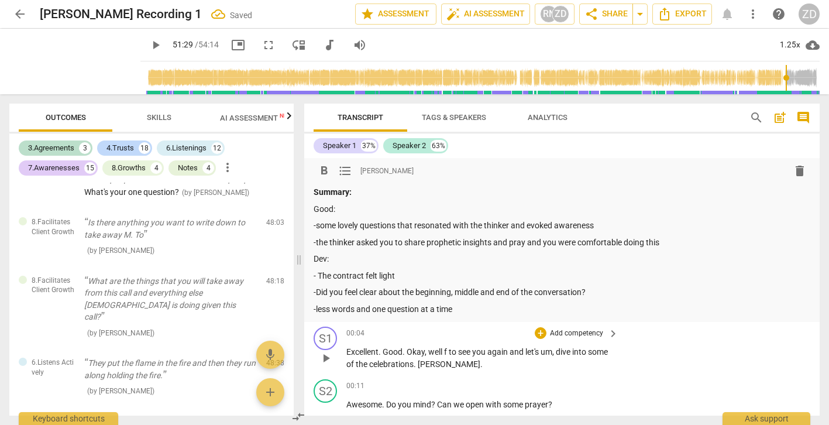
click at [678, 241] on p "-the thinker asked you to share prophetic insights and pray and you were comfor…" at bounding box center [562, 242] width 497 height 12
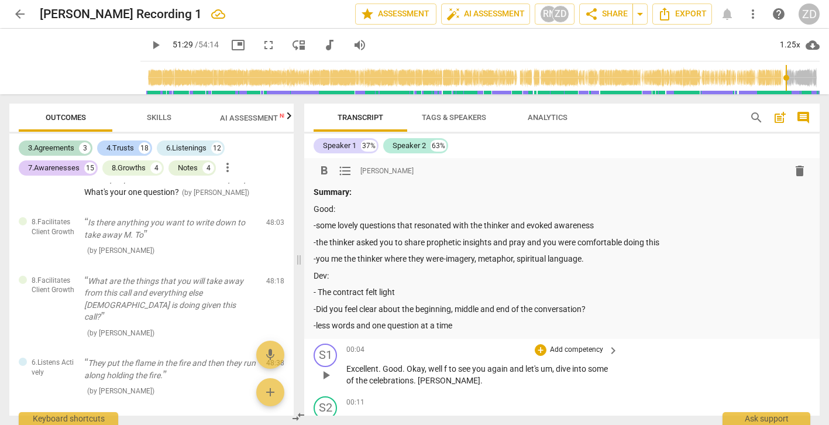
click at [341, 261] on p "-you me the thinker where they were-imagery, metaphor, spiritual language." at bounding box center [562, 259] width 497 height 12
drag, startPoint x: 331, startPoint y: 259, endPoint x: 346, endPoint y: 259, distance: 15.8
click at [346, 259] on p "-you met the thinker where they were-imagery, metaphor, spiritual language." at bounding box center [562, 259] width 497 height 12
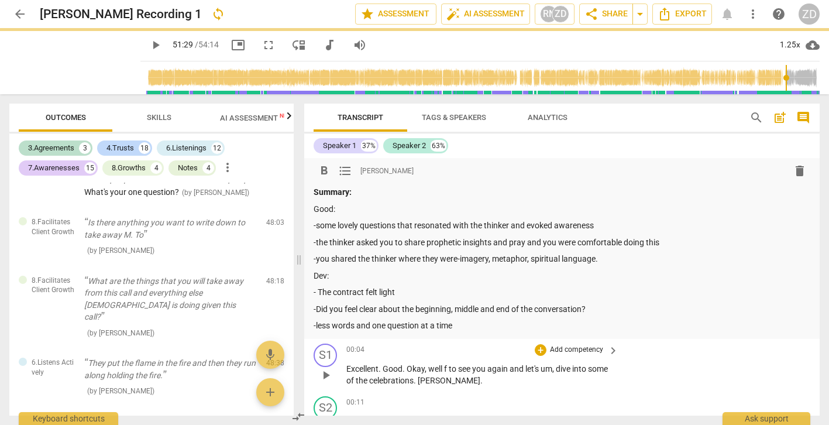
click at [394, 259] on p "-you shared the thinker where they were-imagery, metaphor, spiritual language." at bounding box center [562, 259] width 497 height 12
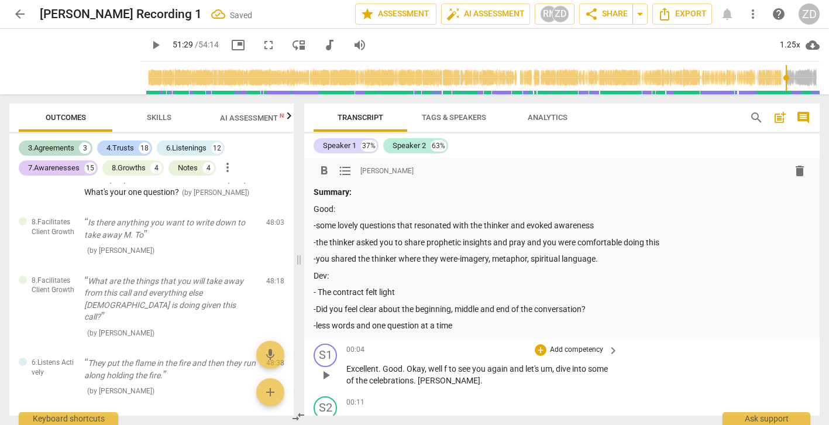
click at [397, 259] on p "-you shared the thinker where they were-imagery, metaphor, spiritual language." at bounding box center [562, 259] width 497 height 12
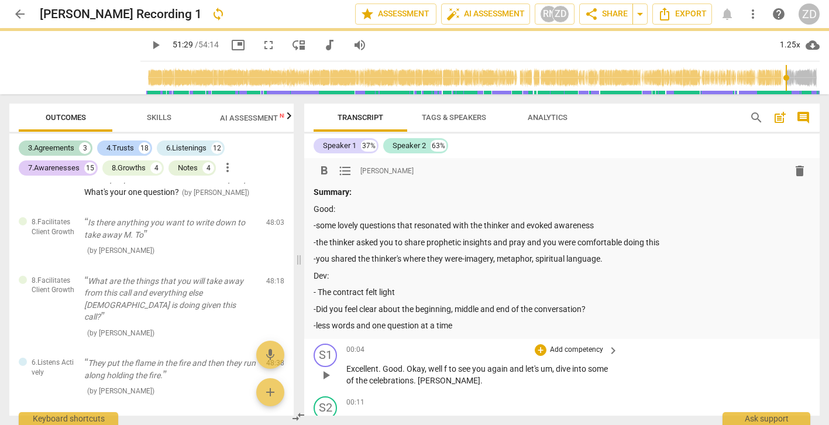
click at [403, 259] on p "-you shared the thinker's where they were-imagery, metaphor, spiritual language." at bounding box center [562, 259] width 497 height 12
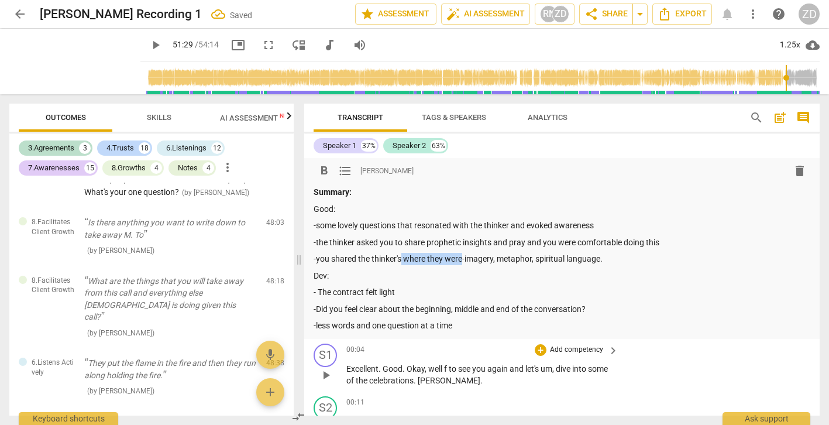
drag, startPoint x: 462, startPoint y: 261, endPoint x: 401, endPoint y: 262, distance: 60.3
click at [401, 262] on p "-you shared the thinker's where they were-imagery, metaphor, spiritual language." at bounding box center [562, 259] width 497 height 12
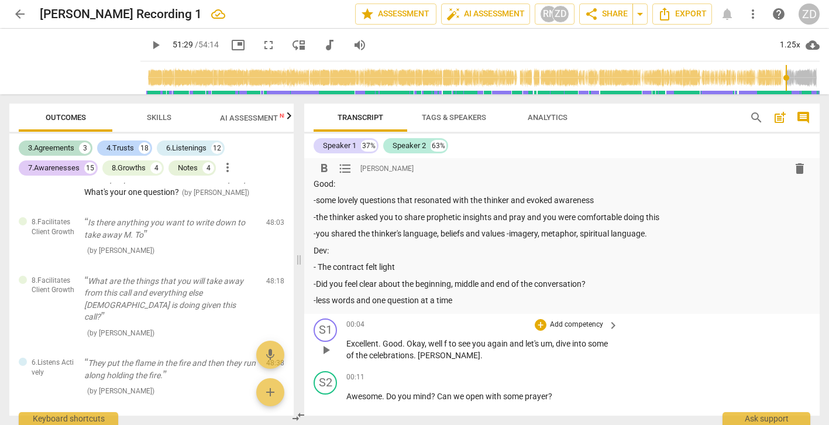
scroll to position [23, 0]
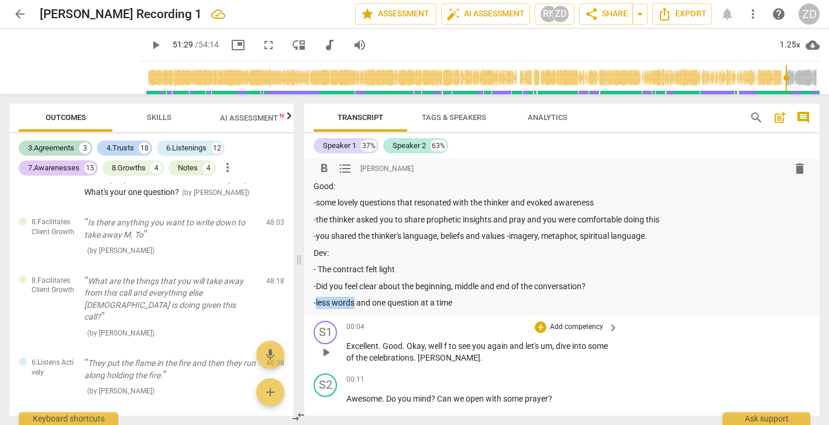
drag, startPoint x: 355, startPoint y: 303, endPoint x: 317, endPoint y: 304, distance: 38.1
click at [317, 304] on p "-less words and one question at a time" at bounding box center [562, 303] width 497 height 12
click at [610, 300] on p "-the less we say the more they think - I wonder how you could use less words an…" at bounding box center [562, 303] width 497 height 12
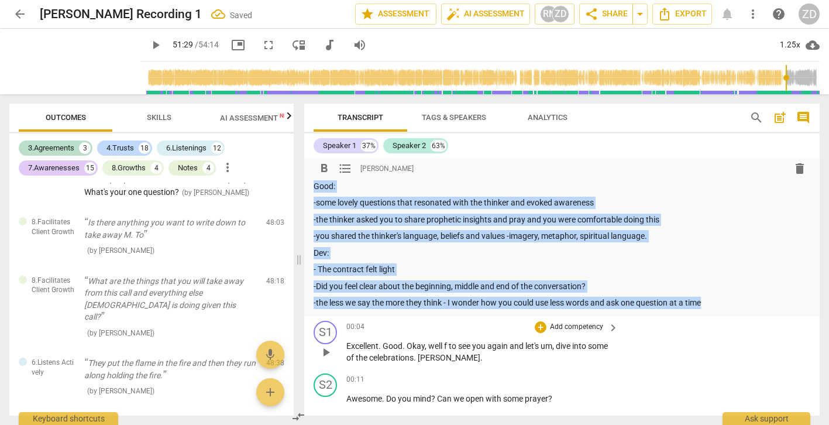
drag, startPoint x: 526, startPoint y: 256, endPoint x: 311, endPoint y: 185, distance: 226.1
click at [311, 185] on div "format_bold format_list_bulleted [PERSON_NAME] delete Summary: Good: -some love…" at bounding box center [562, 225] width 516 height 181
copy div "Good: -some lovely questions that resonated with the thinker and evoked awarene…"
click at [22, 14] on span "arrow_back" at bounding box center [20, 14] width 14 height 14
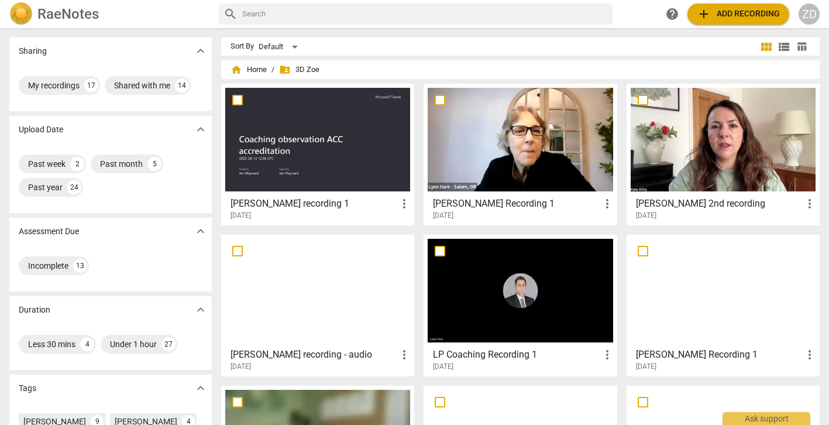
click at [810, 12] on div "ZD" at bounding box center [809, 14] width 21 height 21
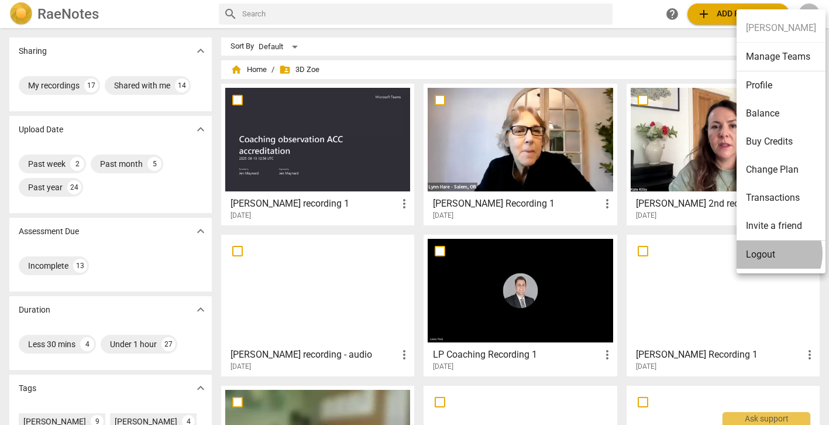
click at [768, 253] on li "Logout" at bounding box center [781, 255] width 89 height 28
